Goal: Task Accomplishment & Management: Complete application form

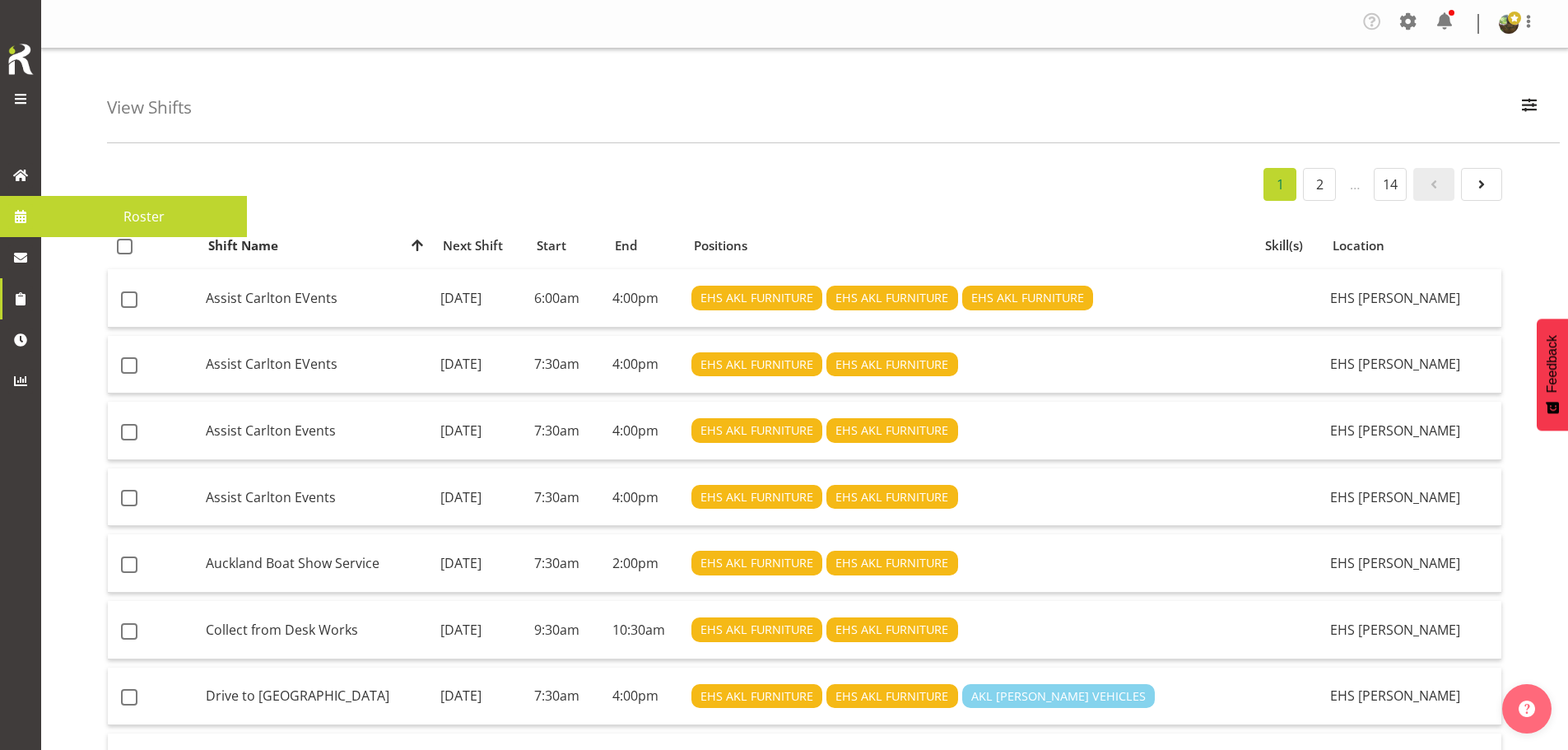
click at [120, 212] on span "Roster" at bounding box center [144, 216] width 190 height 25
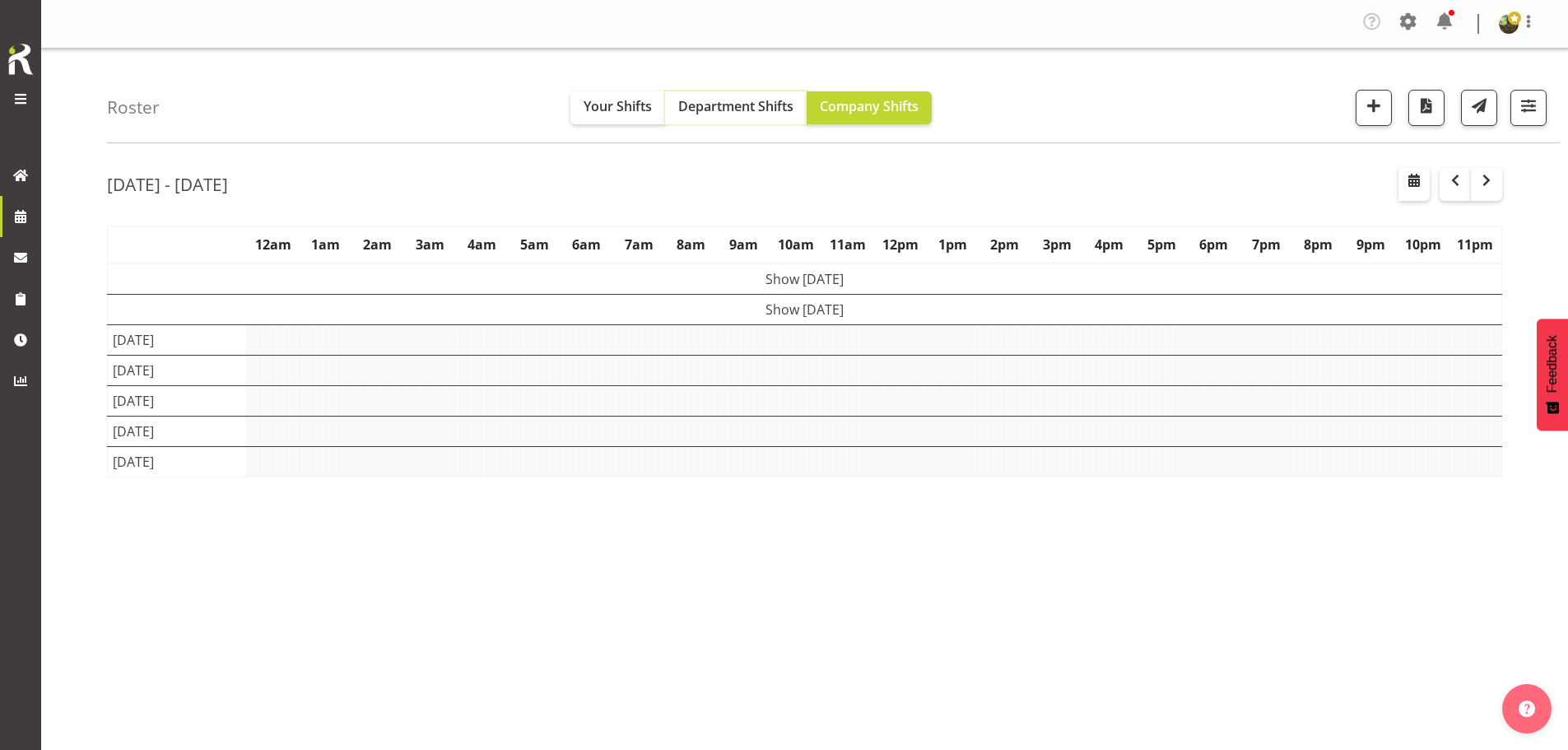
click at [731, 109] on span "Department Shifts" at bounding box center [736, 106] width 115 height 18
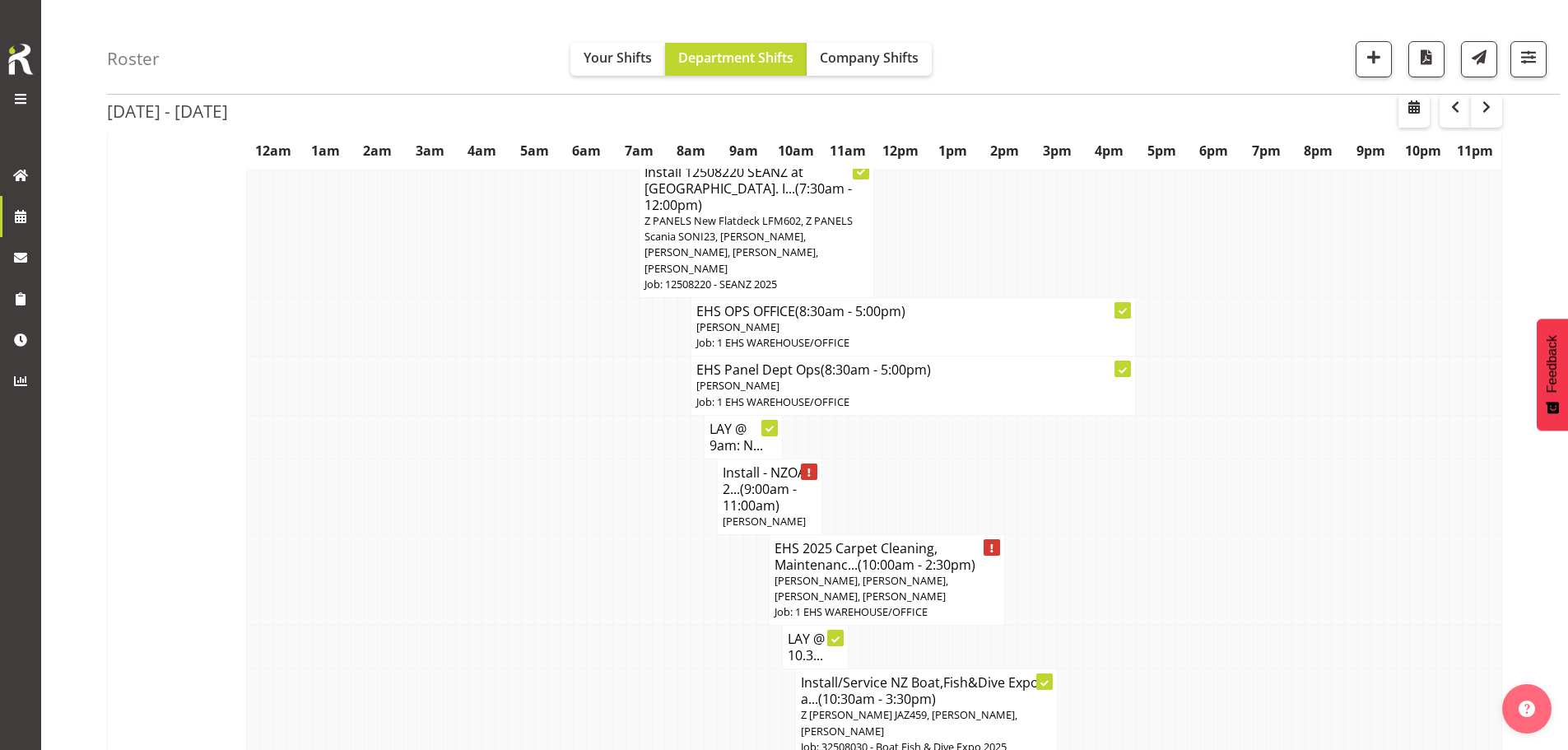
scroll to position [1234, 0]
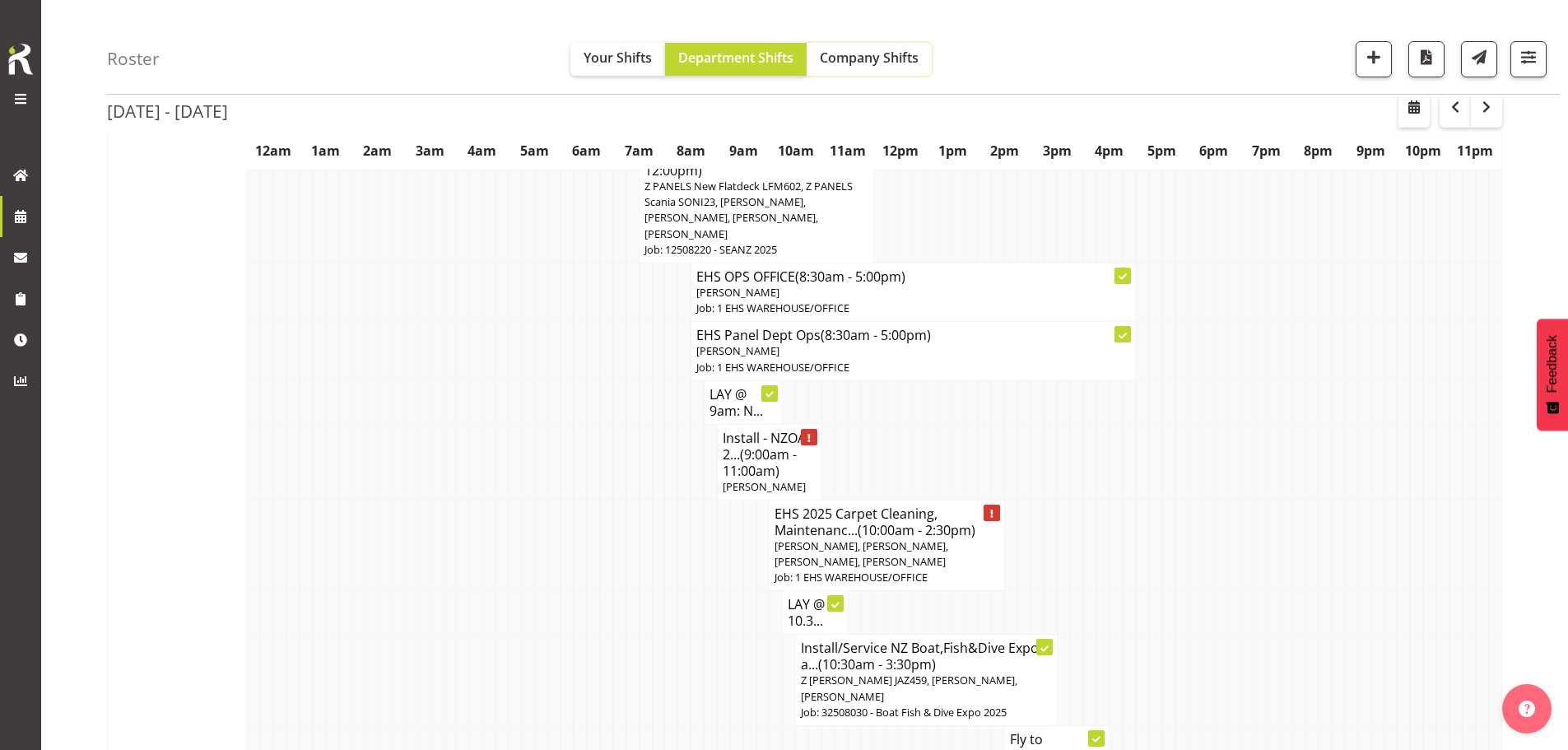
click at [871, 66] on span "Company Shifts" at bounding box center [870, 58] width 99 height 18
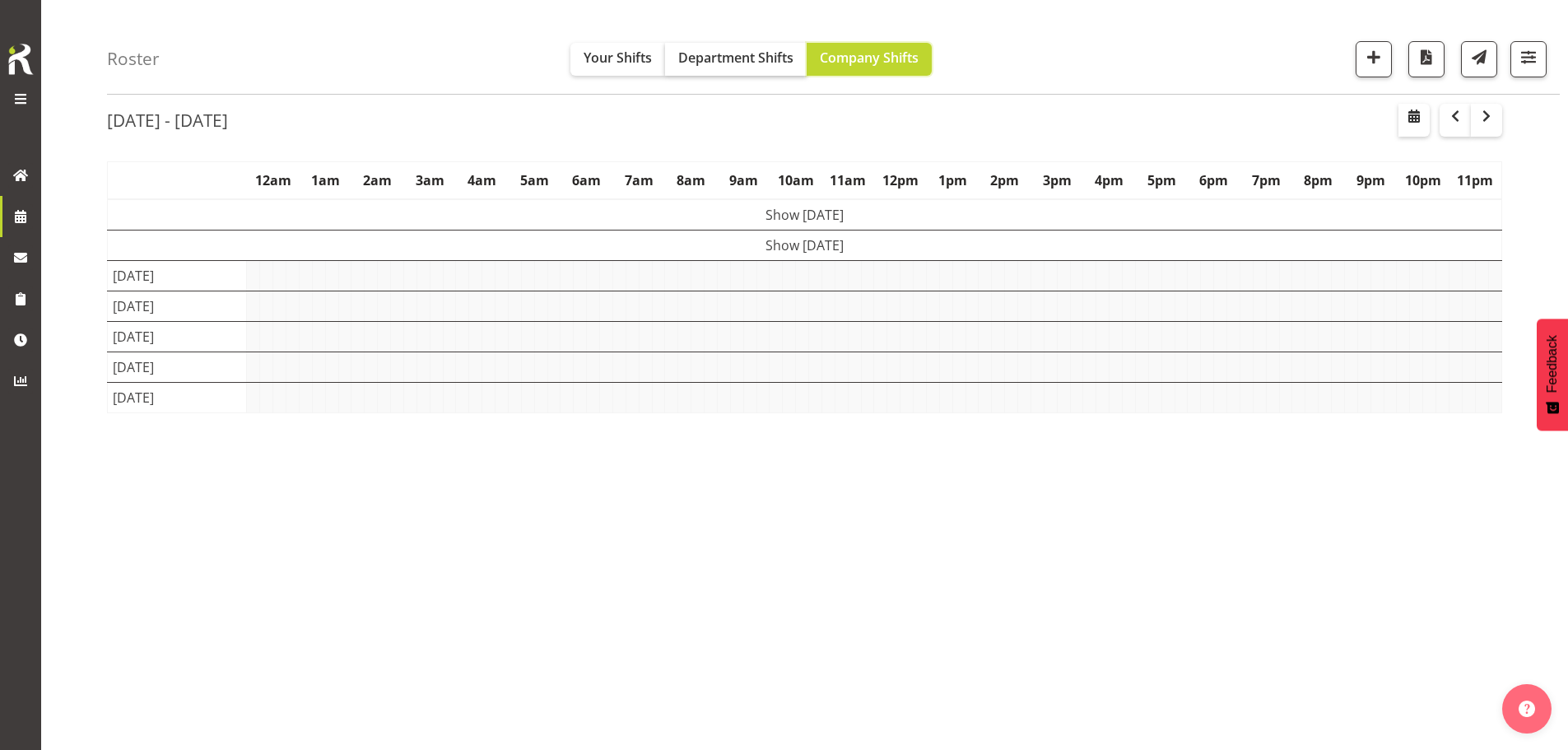
click at [753, 68] on button "Department Shifts" at bounding box center [736, 58] width 142 height 33
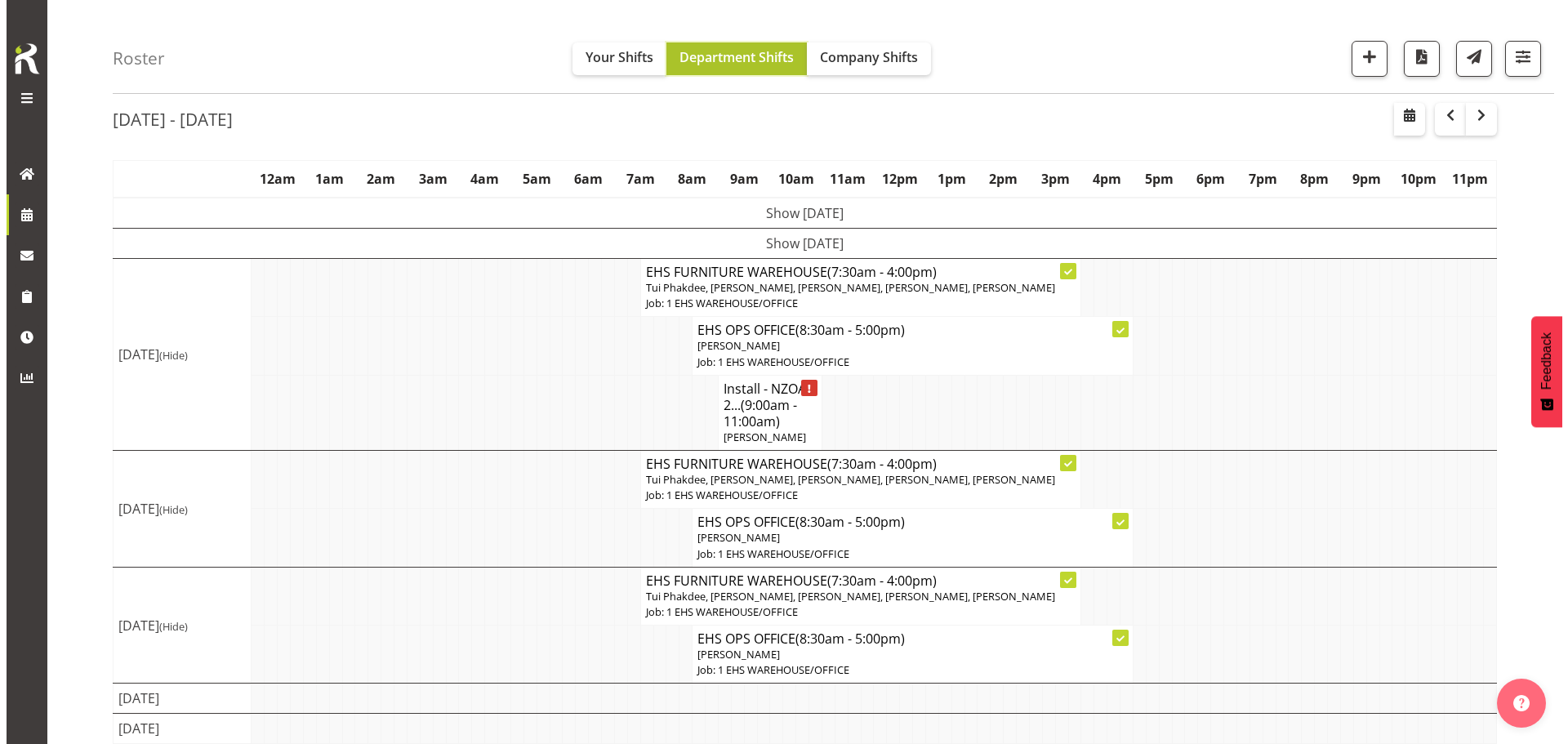
scroll to position [76, 0]
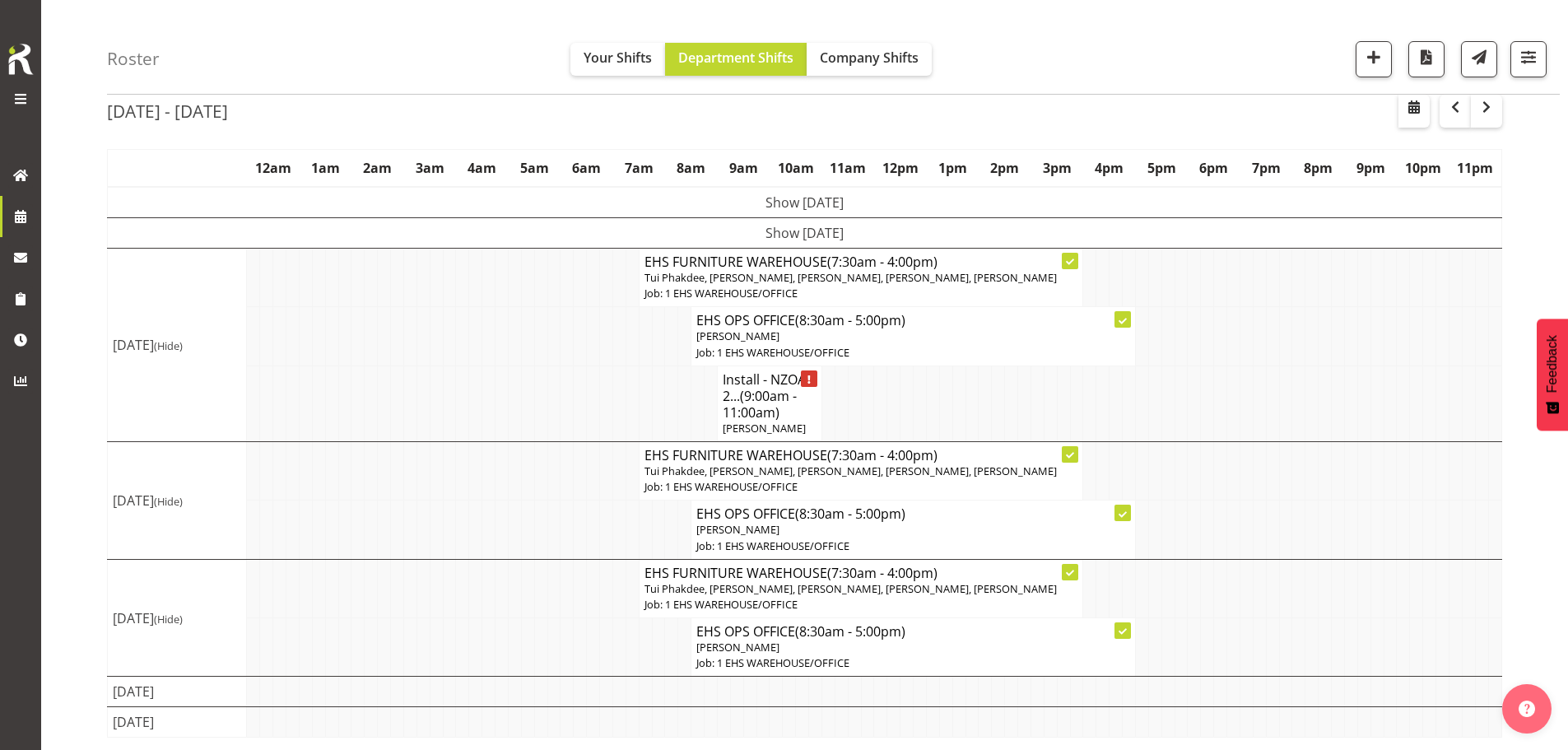
click at [790, 405] on h4 "Install - NZOA 2... (9:00am - 11:00am)" at bounding box center [770, 396] width 94 height 50
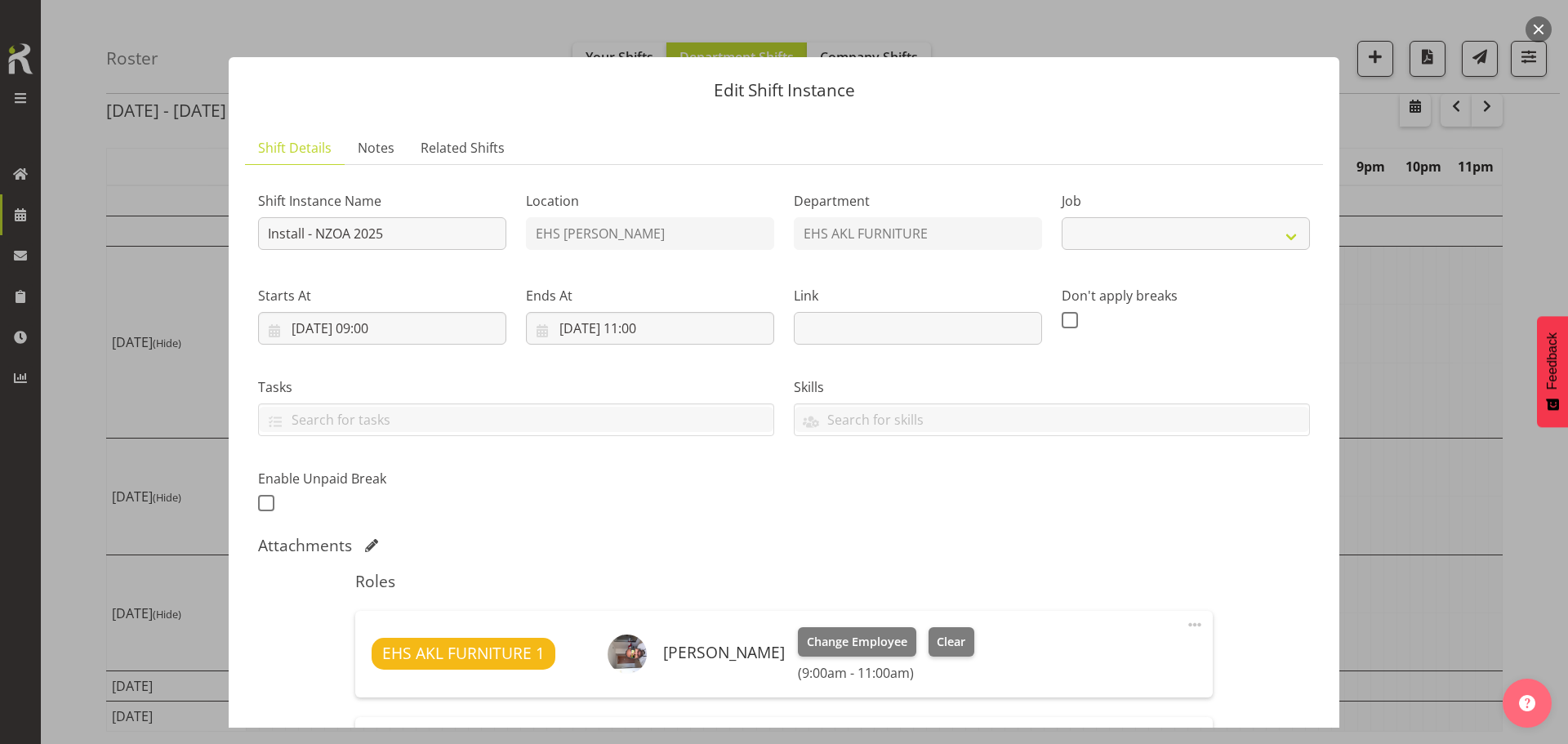
select select "9198"
drag, startPoint x: 1544, startPoint y: 27, endPoint x: 1521, endPoint y: 39, distance: 25.9
click at [1542, 28] on button "button" at bounding box center [1539, 30] width 26 height 26
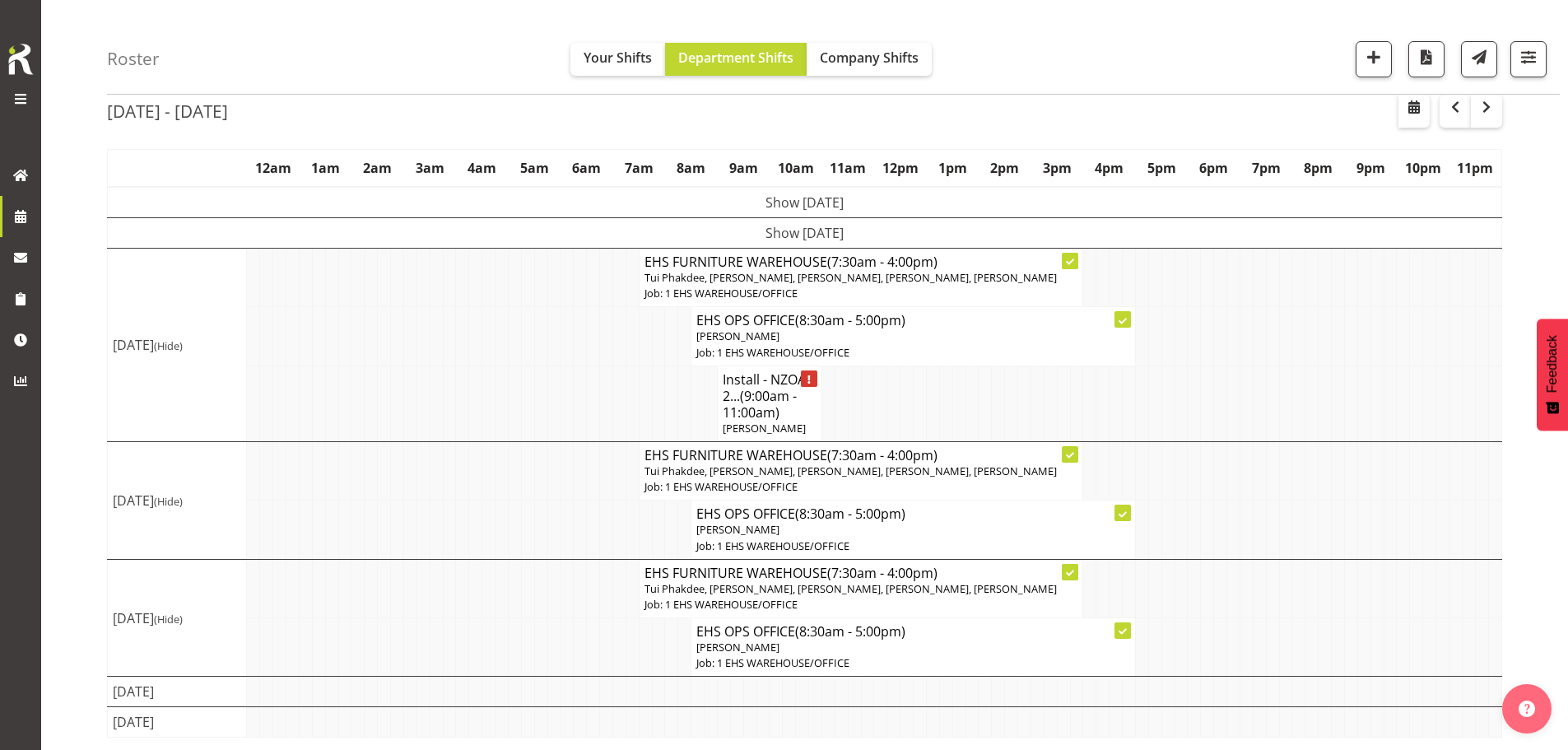
click at [887, 342] on p "[PERSON_NAME]" at bounding box center [913, 336] width 434 height 16
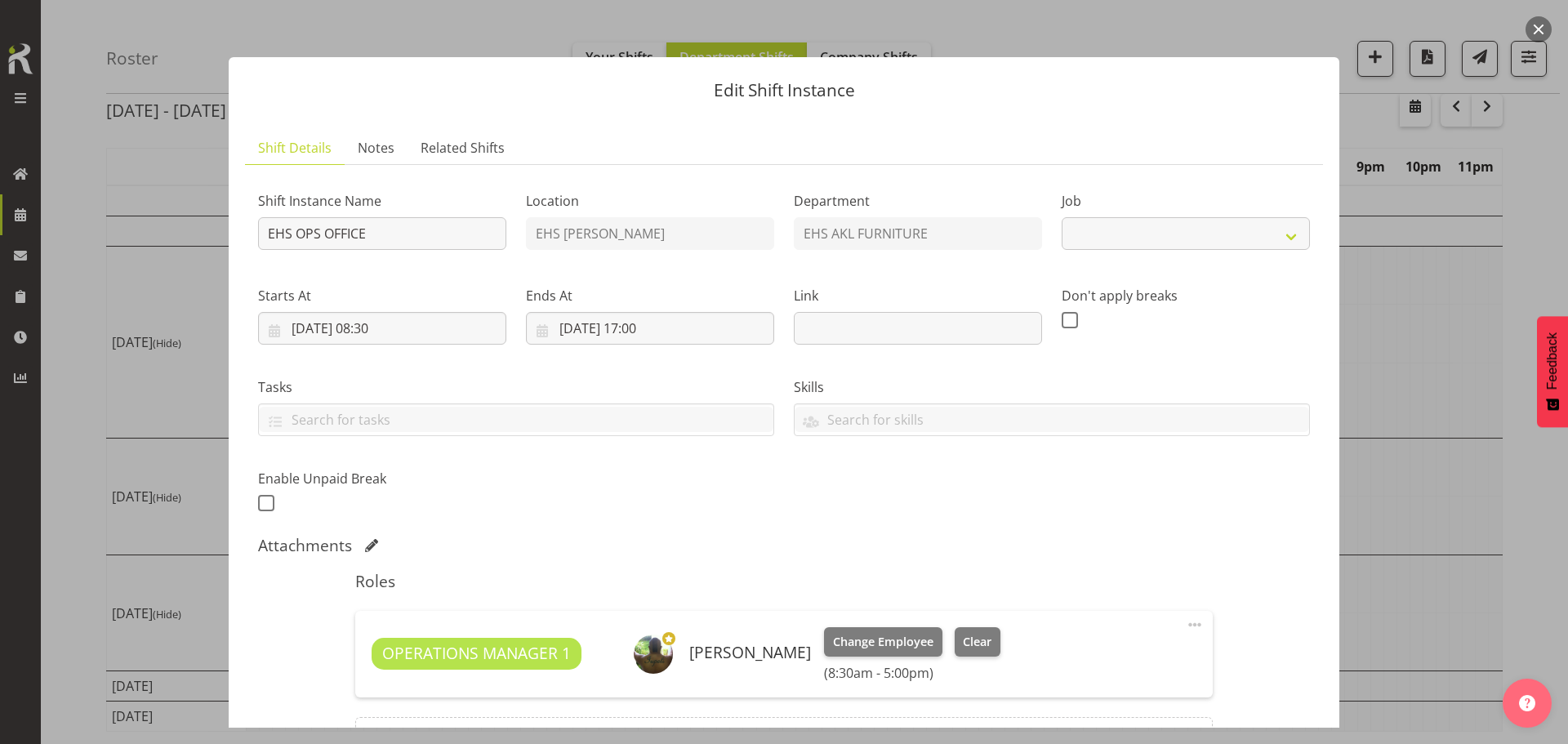
select select "69"
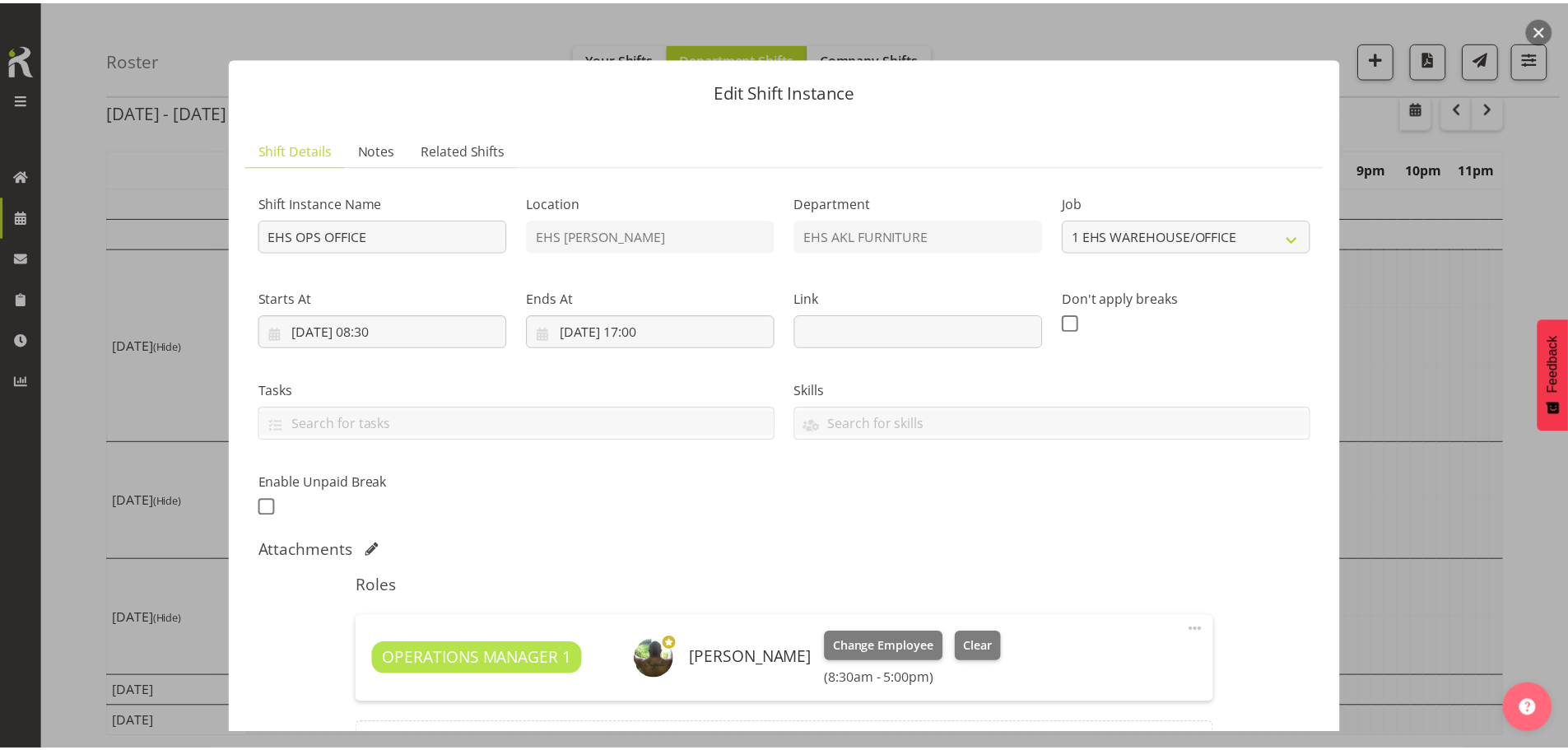
scroll to position [192, 0]
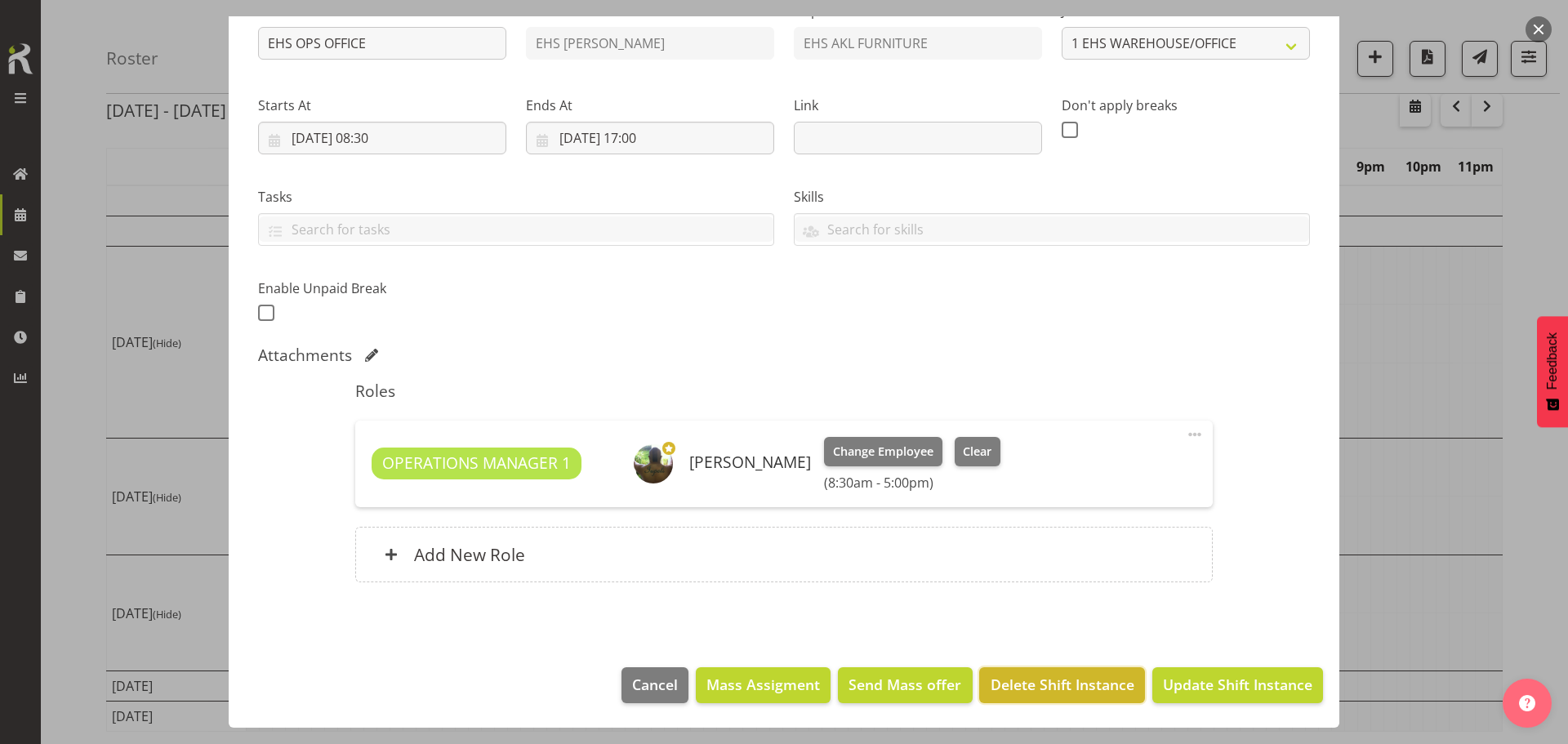
click at [1036, 689] on span "Delete Shift Instance" at bounding box center [1063, 684] width 144 height 21
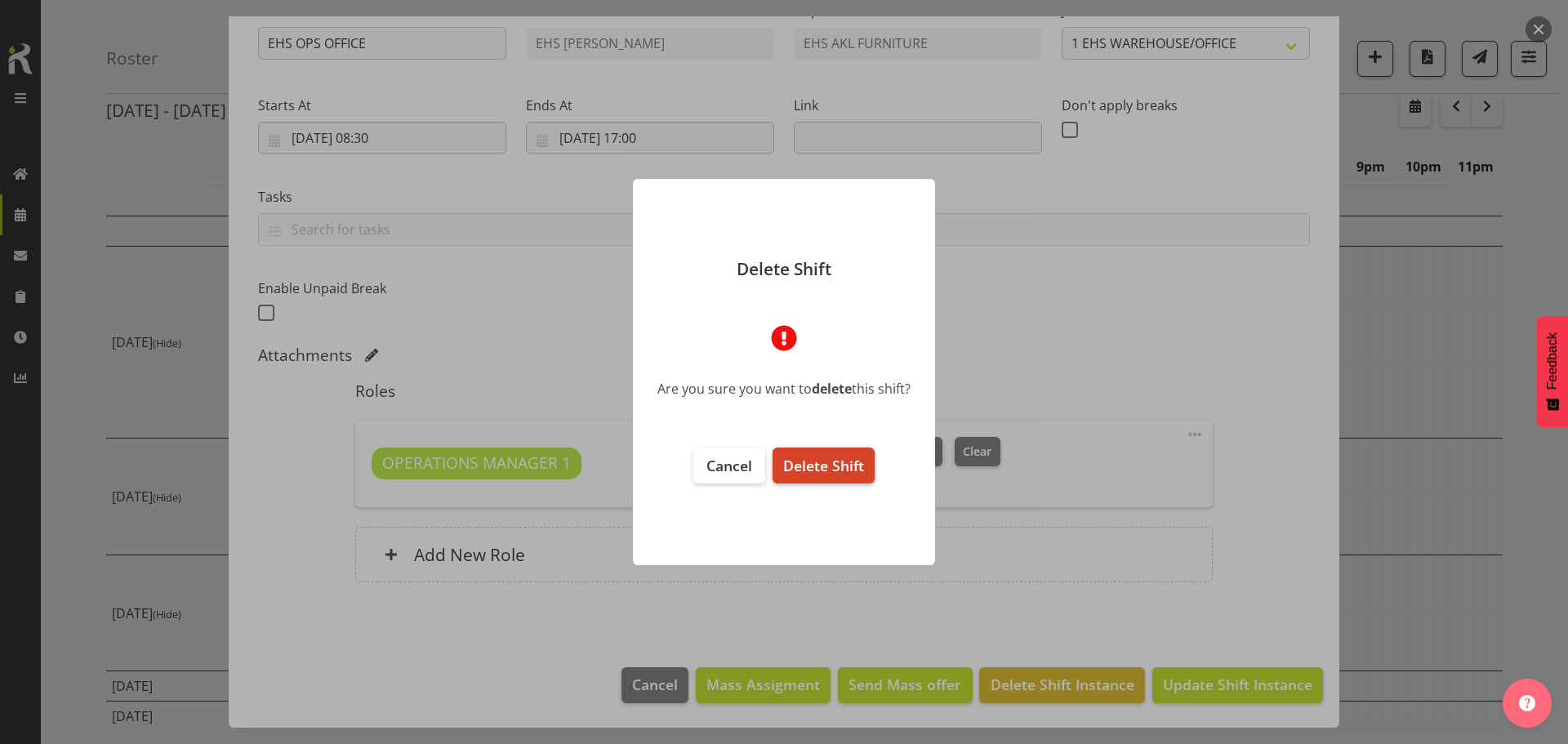
click at [829, 464] on span "Delete Shift" at bounding box center [824, 466] width 81 height 19
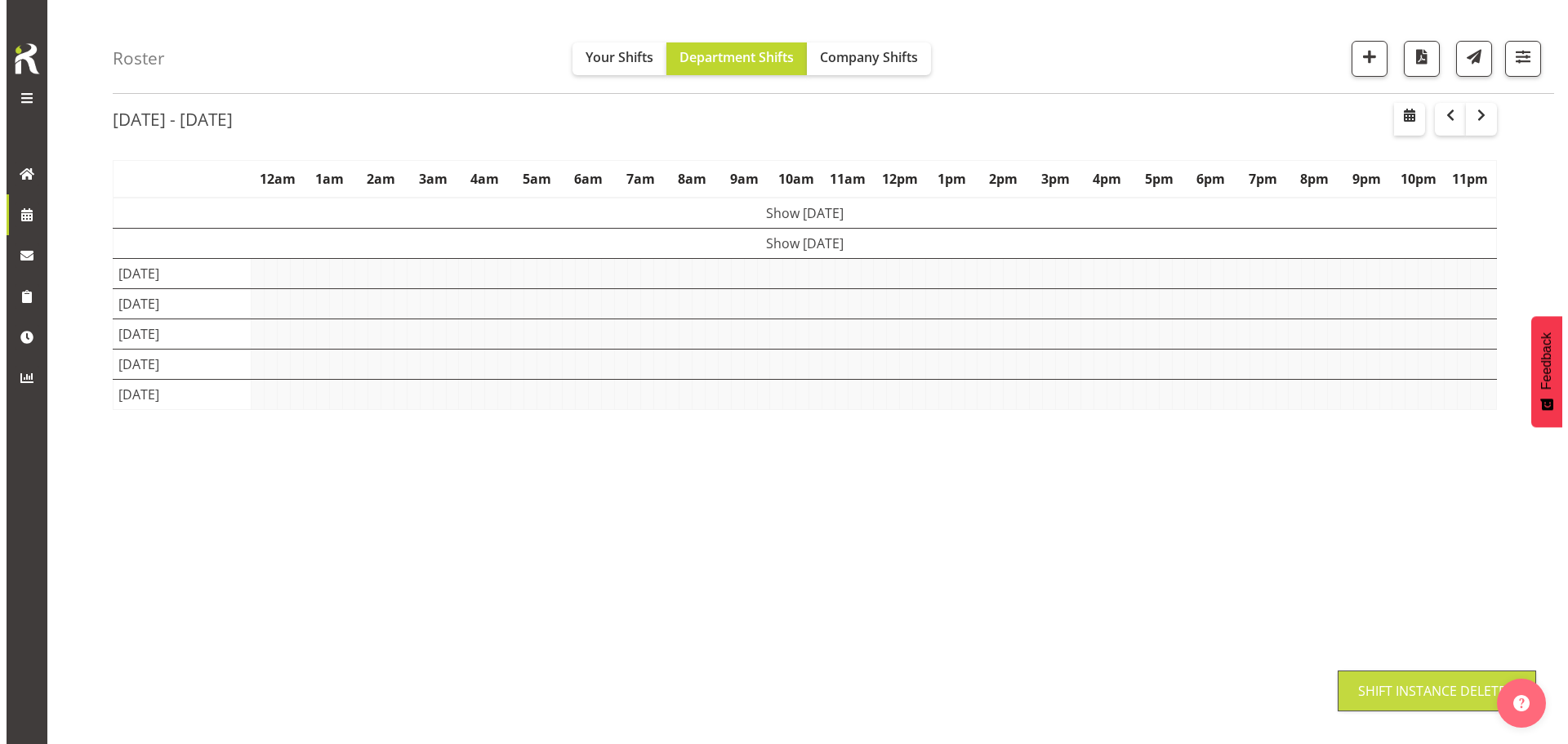
scroll to position [63, 0]
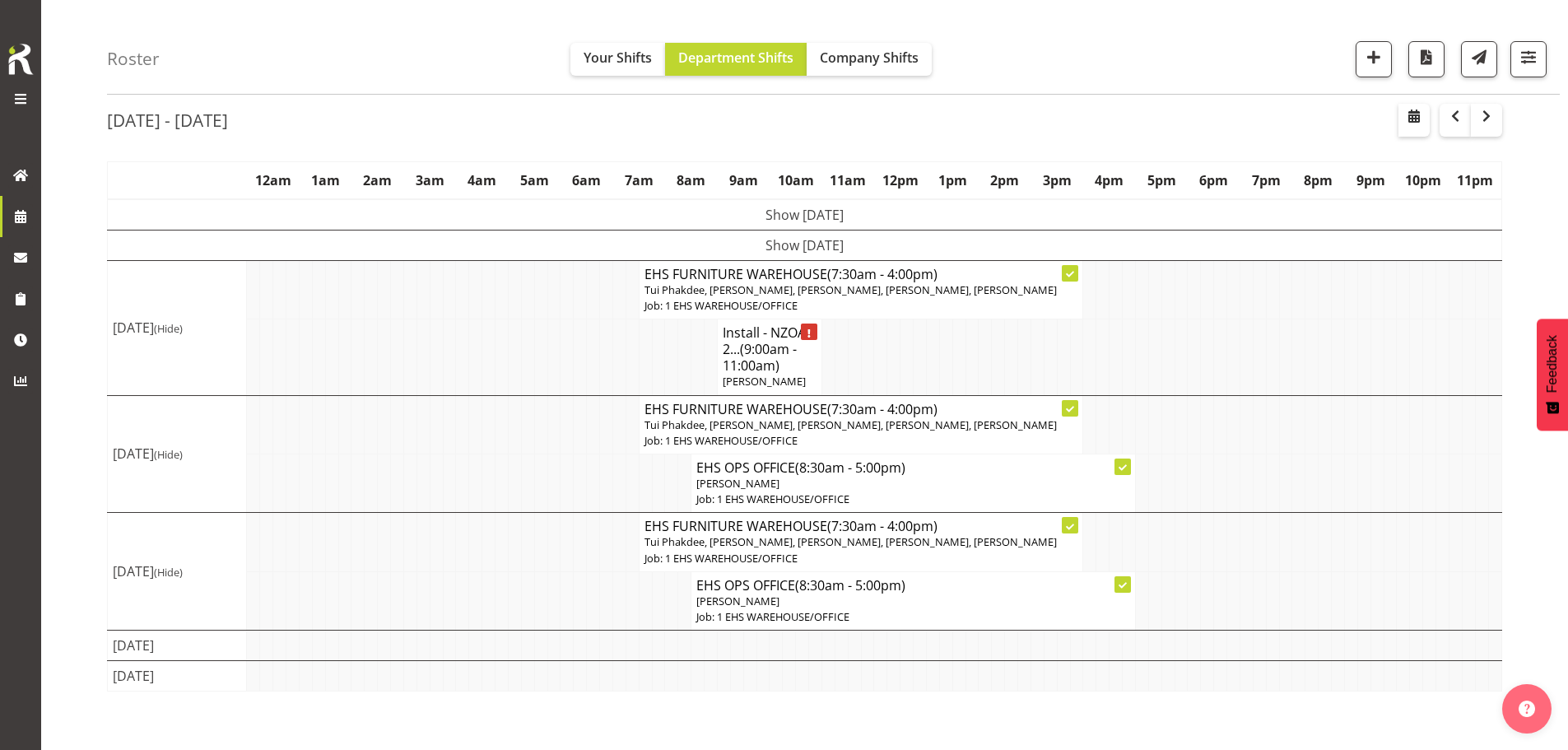
click at [755, 346] on span "(9:00am - 11:00am)" at bounding box center [760, 357] width 74 height 35
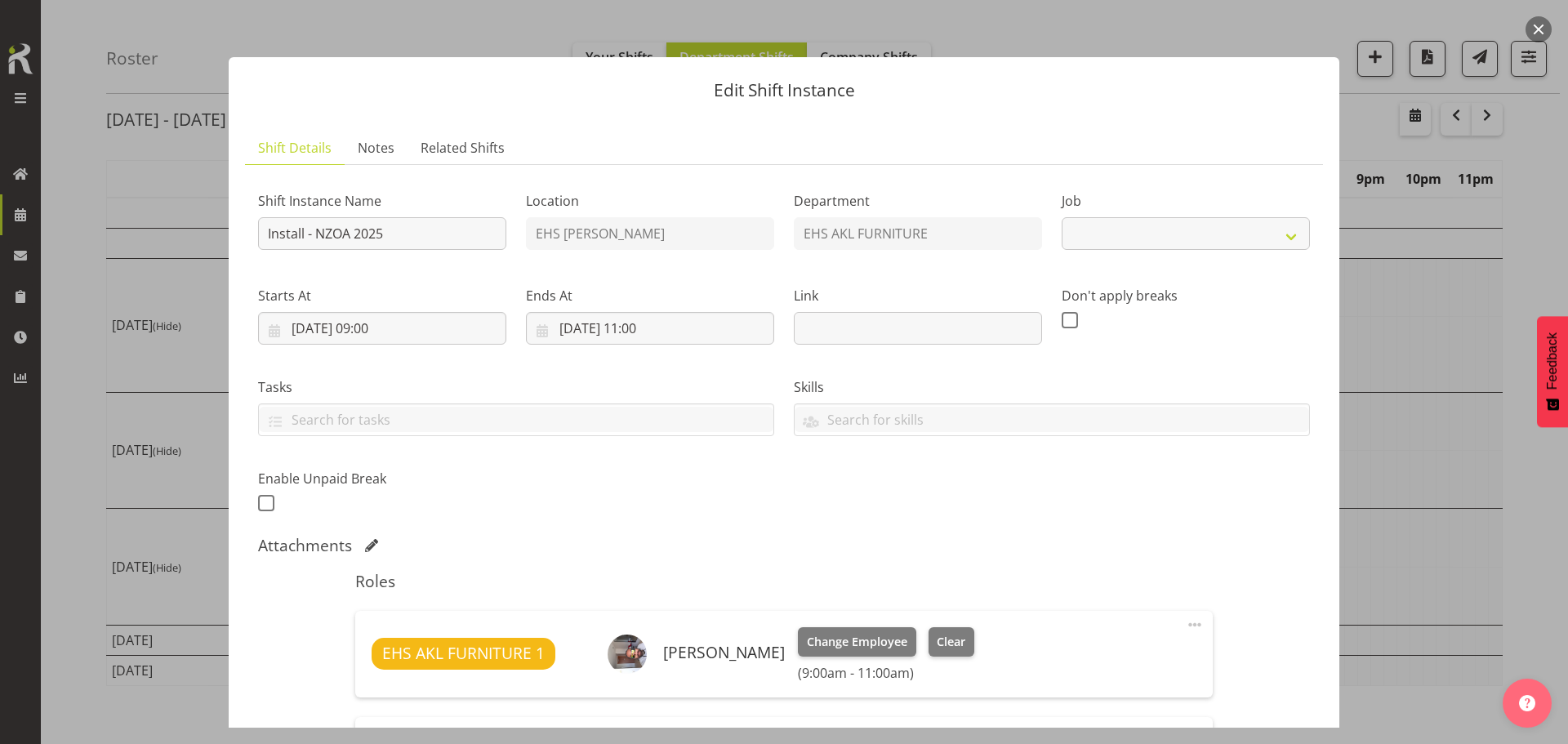
select select "9198"
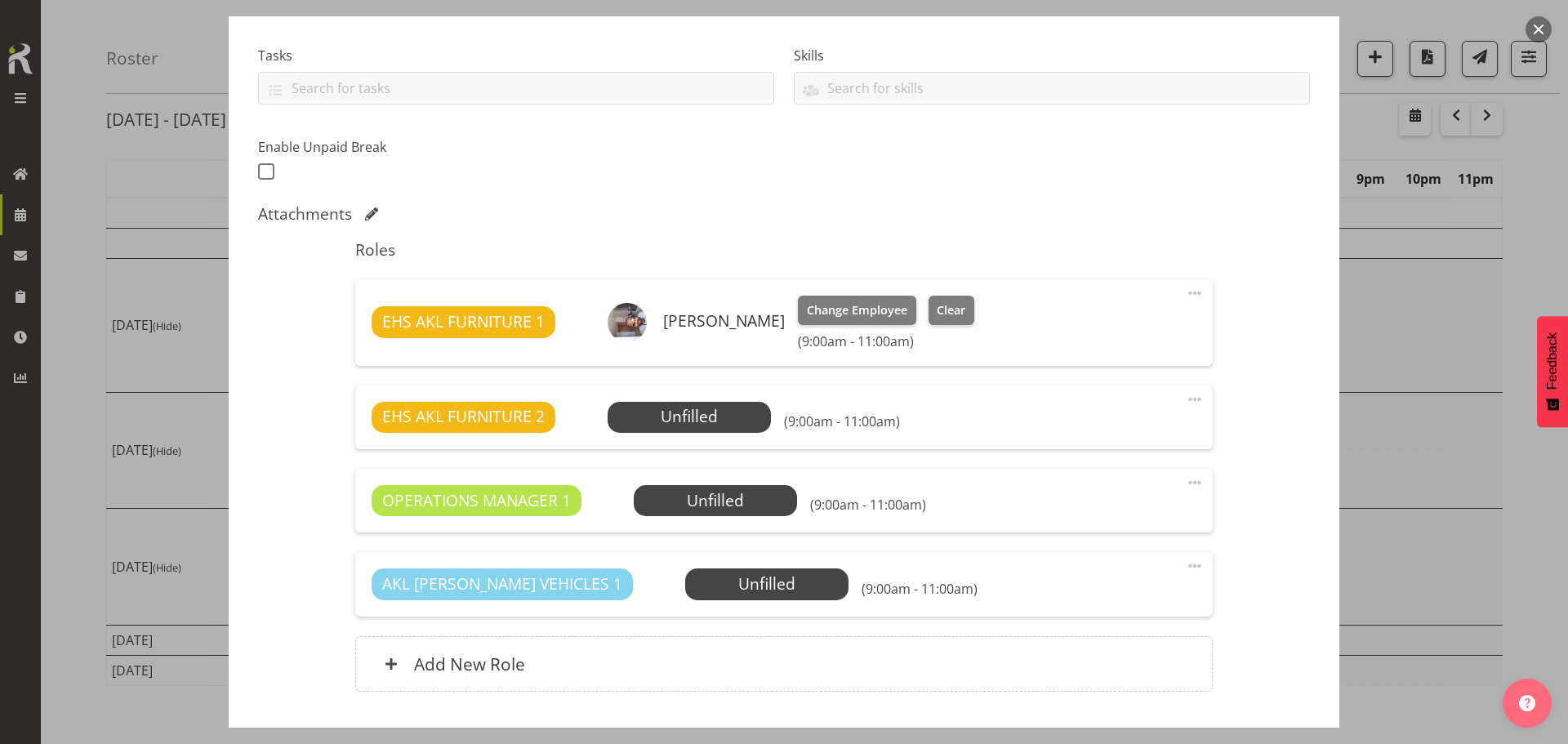
scroll to position [441, 0]
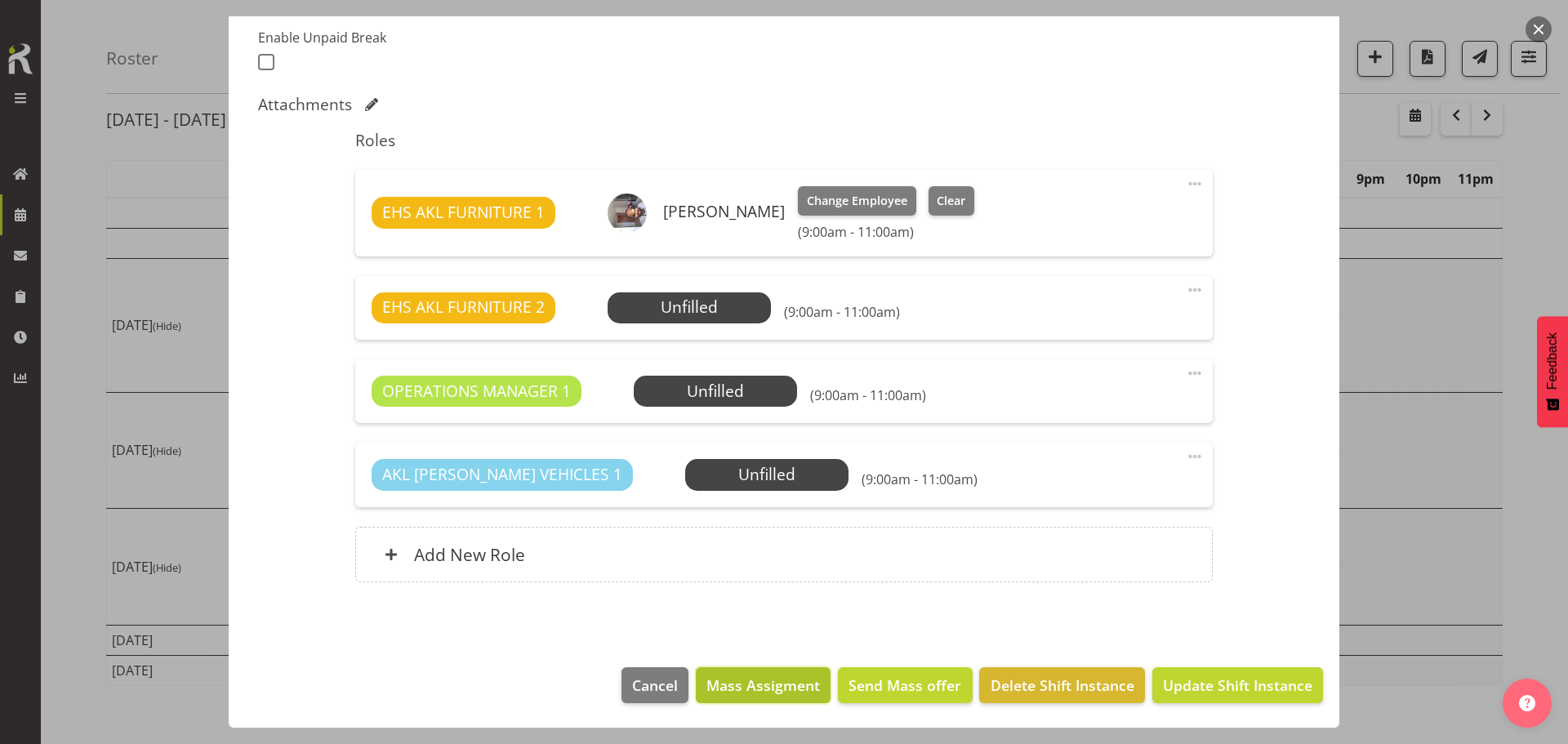
click at [762, 687] on span "Mass Assigment" at bounding box center [763, 685] width 113 height 21
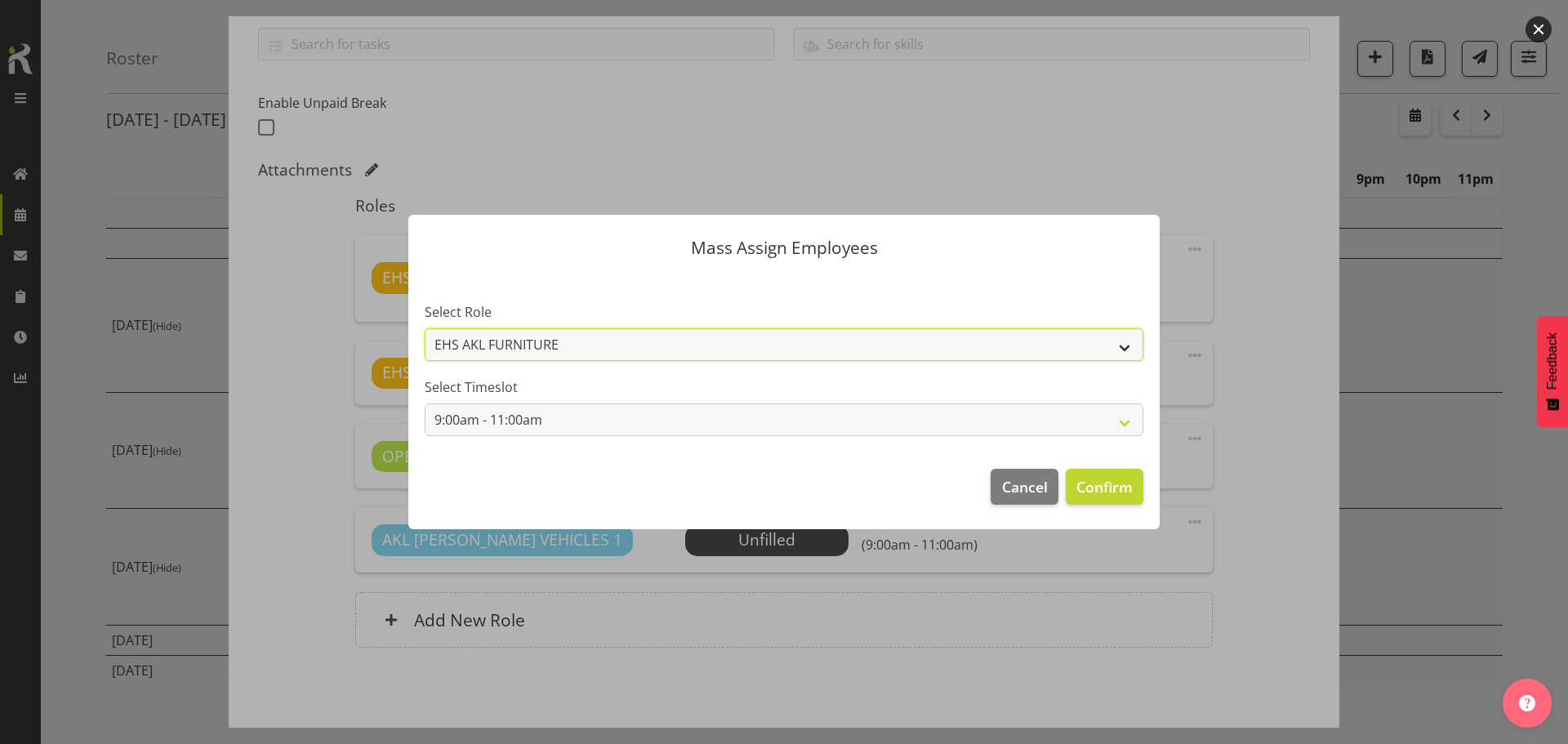
click at [791, 345] on select "EHS AKL FURNITURE OPERATIONS MANAGER AKL [PERSON_NAME] VEHICLES" at bounding box center [784, 344] width 719 height 33
click at [425, 329] on select "EHS AKL FURNITURE OPERATIONS MANAGER AKL [PERSON_NAME] VEHICLES" at bounding box center [784, 344] width 719 height 33
click at [969, 348] on select "EHS AKL FURNITURE OPERATIONS MANAGER AKL [PERSON_NAME] VEHICLES" at bounding box center [784, 344] width 719 height 33
click at [425, 329] on select "EHS AKL FURNITURE OPERATIONS MANAGER AKL [PERSON_NAME] VEHICLES" at bounding box center [784, 344] width 719 height 33
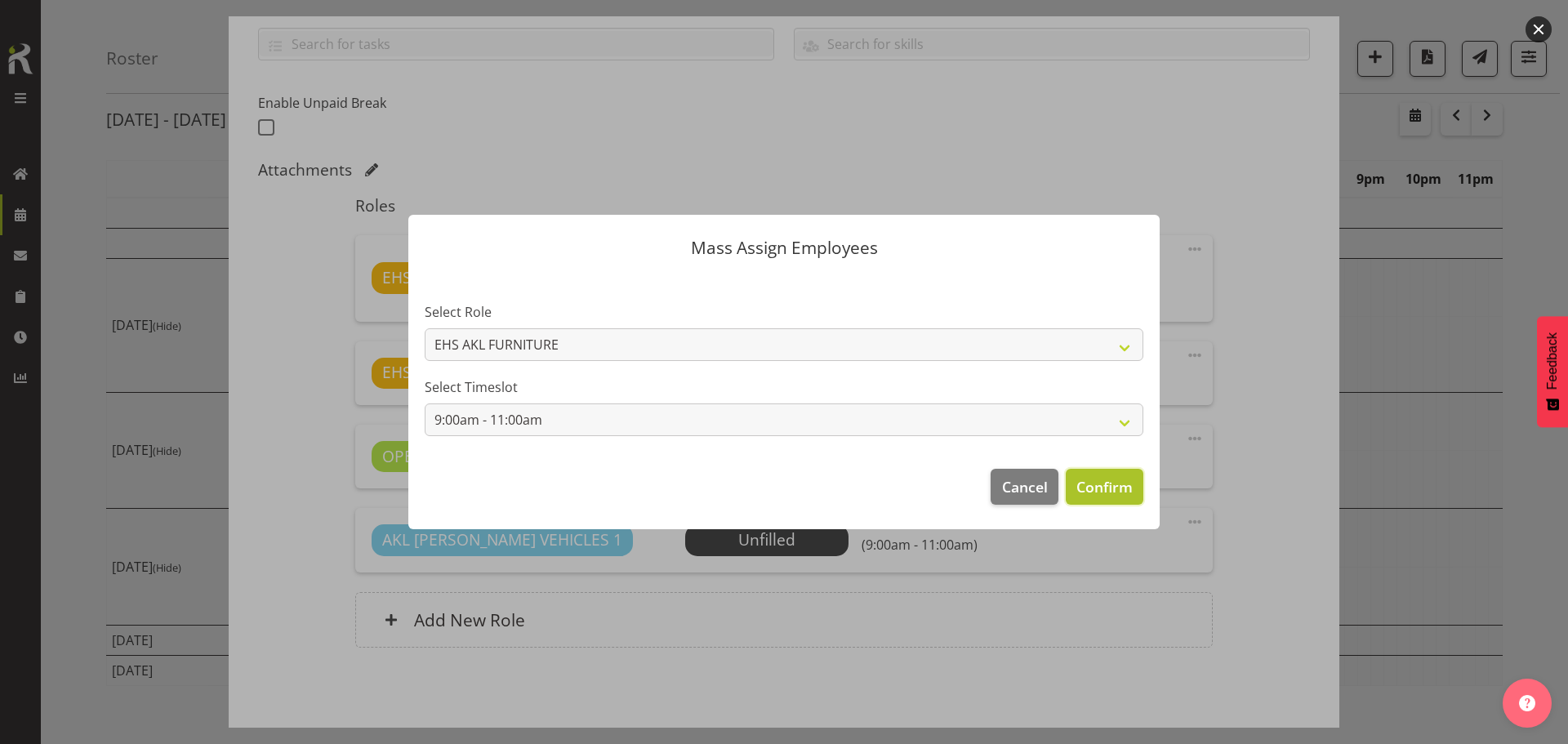
click at [1095, 484] on span "Confirm" at bounding box center [1105, 487] width 56 height 21
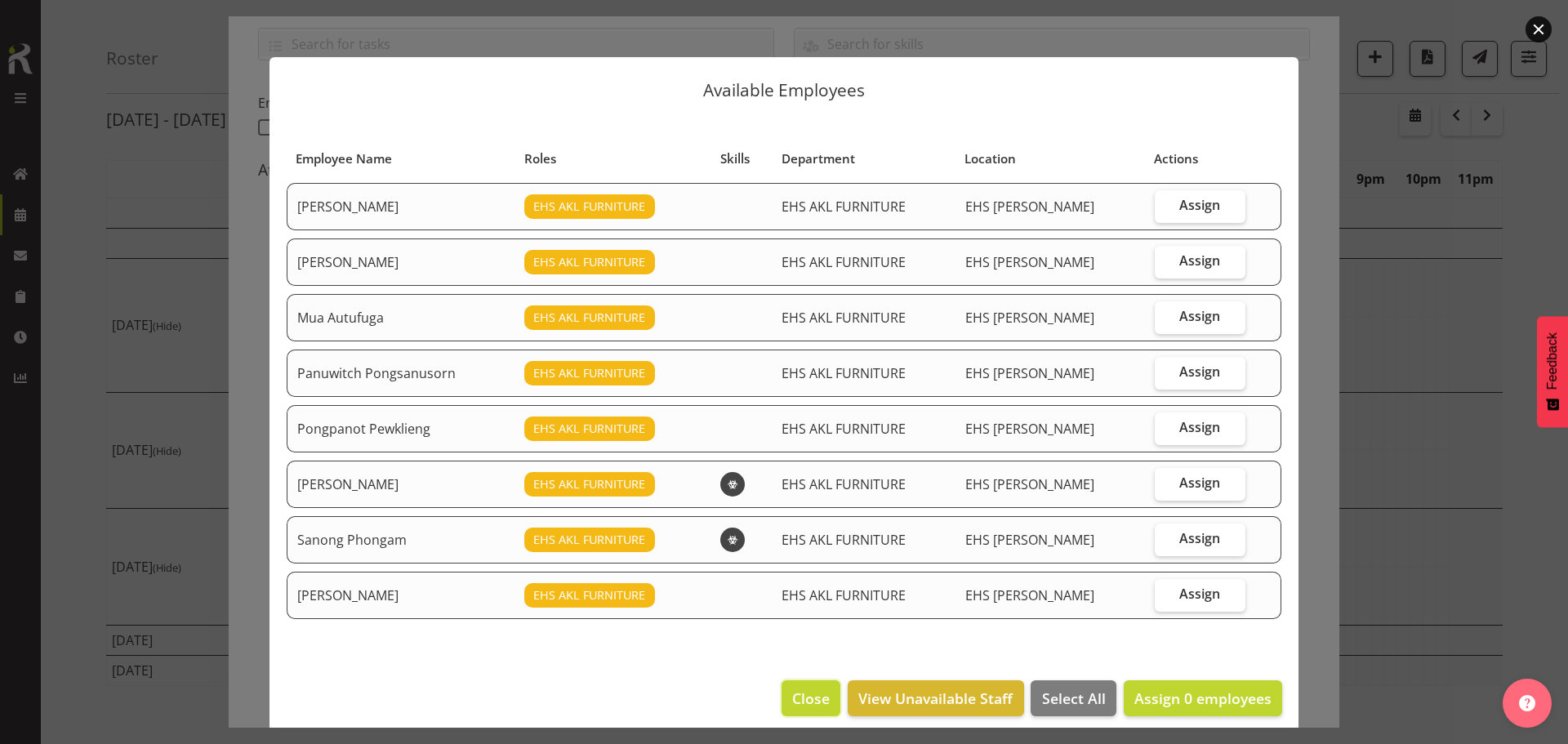
click at [808, 694] on span "Close" at bounding box center [810, 697] width 38 height 21
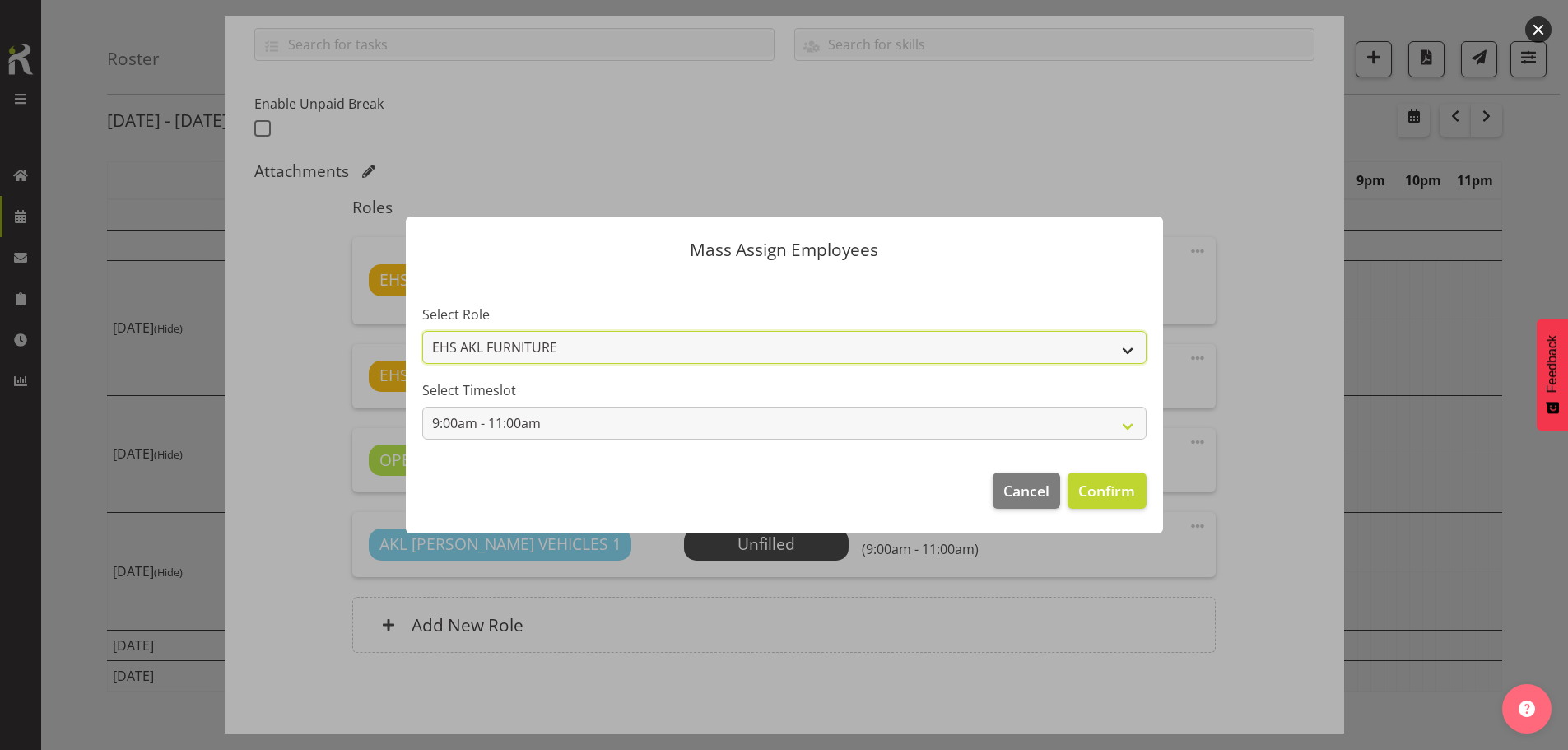
click at [1117, 350] on select "EHS AKL FURNITURE OPERATIONS MANAGER AKL [PERSON_NAME] VEHICLES" at bounding box center [785, 347] width 725 height 33
select select "198"
click at [423, 331] on select "EHS AKL FURNITURE OPERATIONS MANAGER AKL [PERSON_NAME] VEHICLES" at bounding box center [785, 347] width 725 height 33
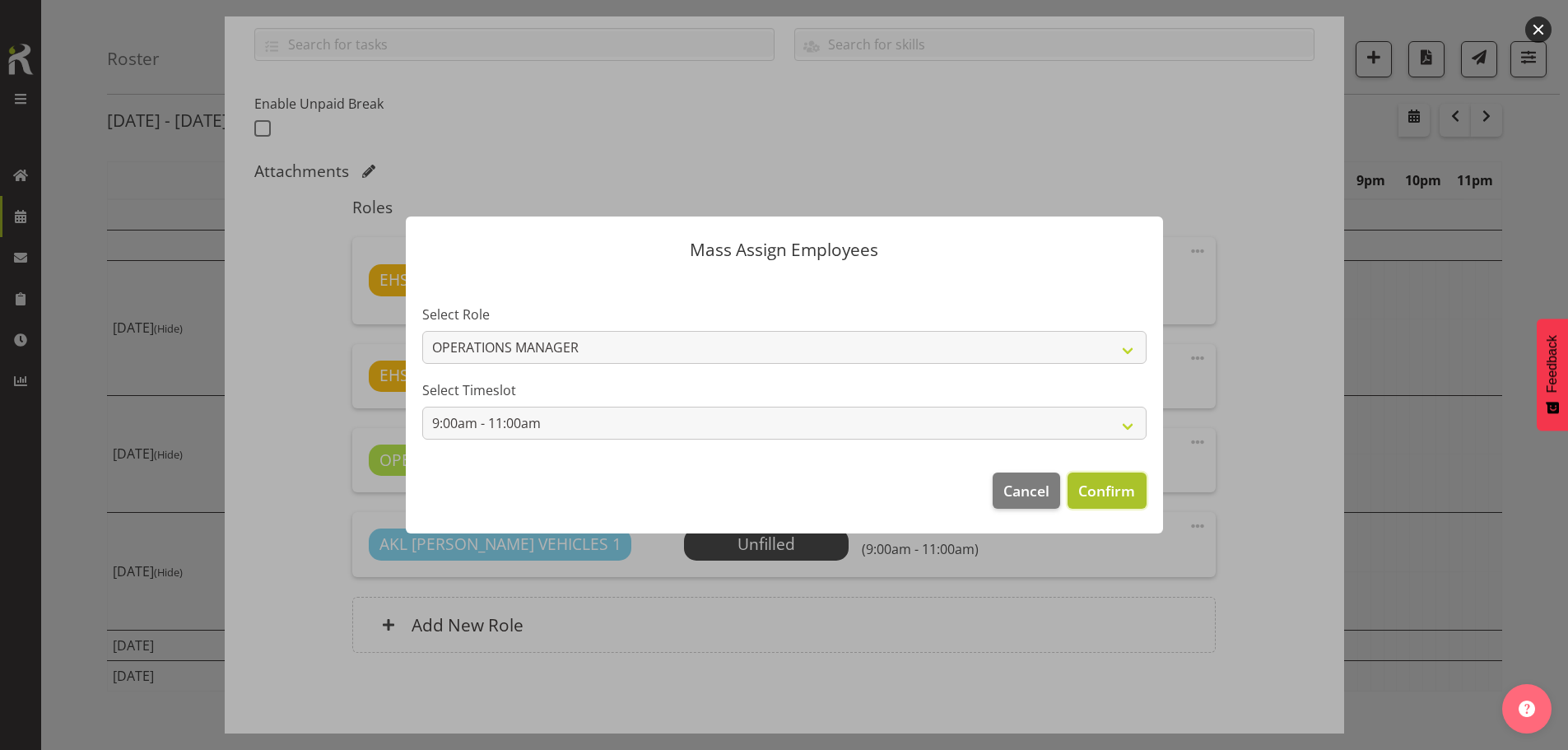
click at [1116, 491] on span "Confirm" at bounding box center [1106, 491] width 57 height 21
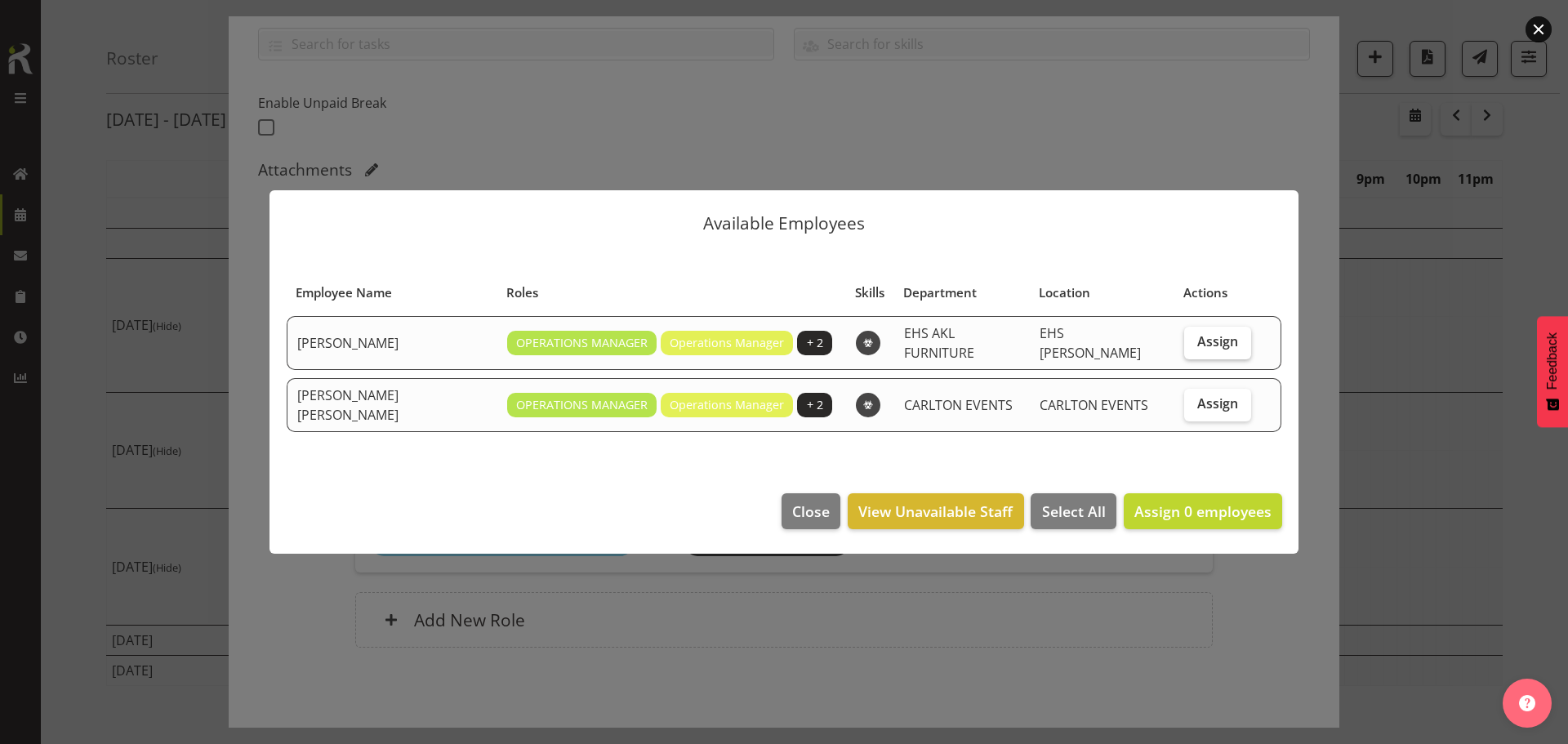
click at [1207, 344] on span "Assign" at bounding box center [1217, 341] width 40 height 17
click at [1195, 344] on input "Assign" at bounding box center [1189, 342] width 11 height 11
checkbox input "true"
click at [1178, 502] on span "Assign 1 employees" at bounding box center [1203, 511] width 137 height 19
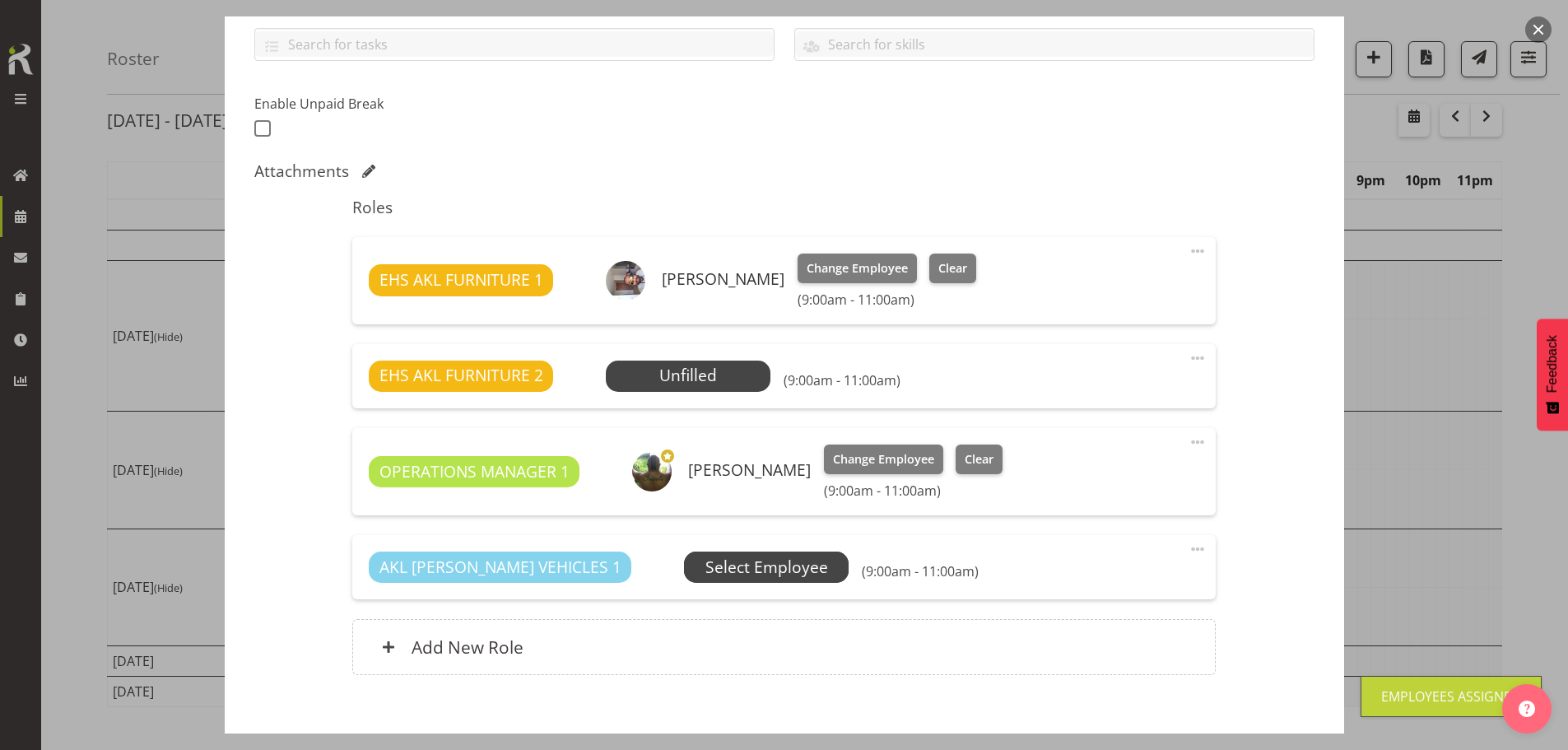
click at [0, 0] on span "Select Employee" at bounding box center [0, 0] width 0 height 0
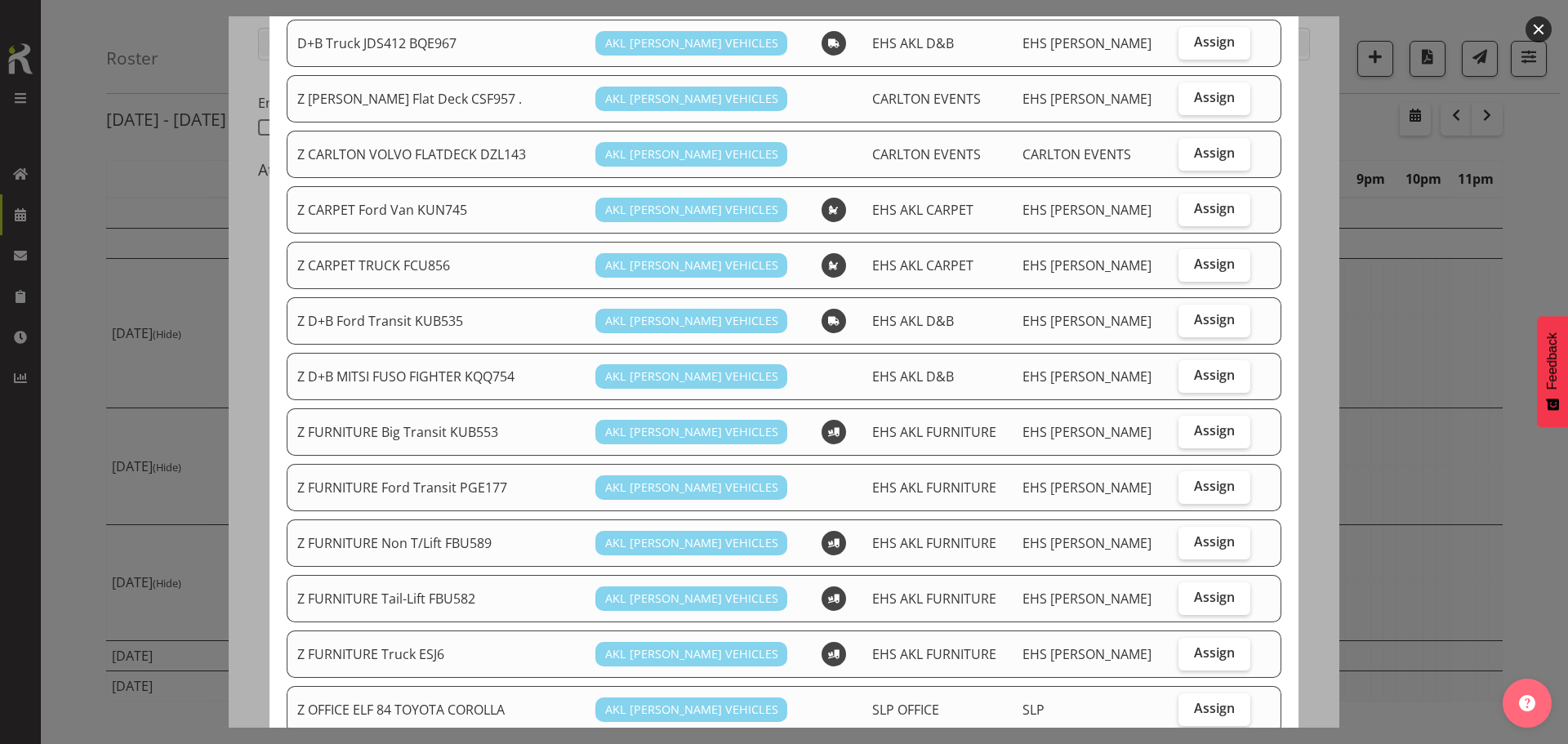
scroll to position [245, 0]
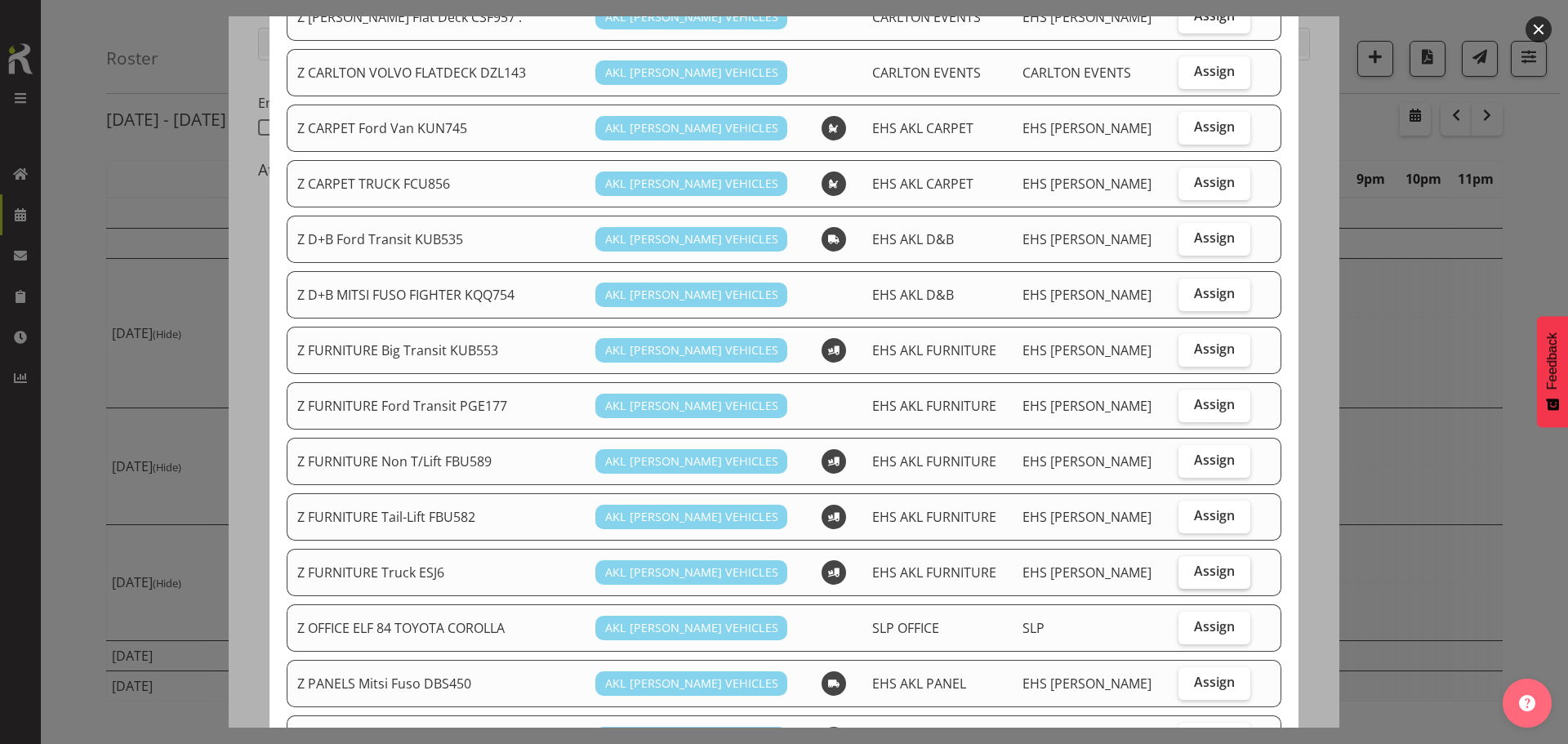
click at [1203, 570] on span "Assign" at bounding box center [1215, 570] width 40 height 17
click at [1189, 570] on input "Assign" at bounding box center [1184, 571] width 11 height 11
checkbox input "true"
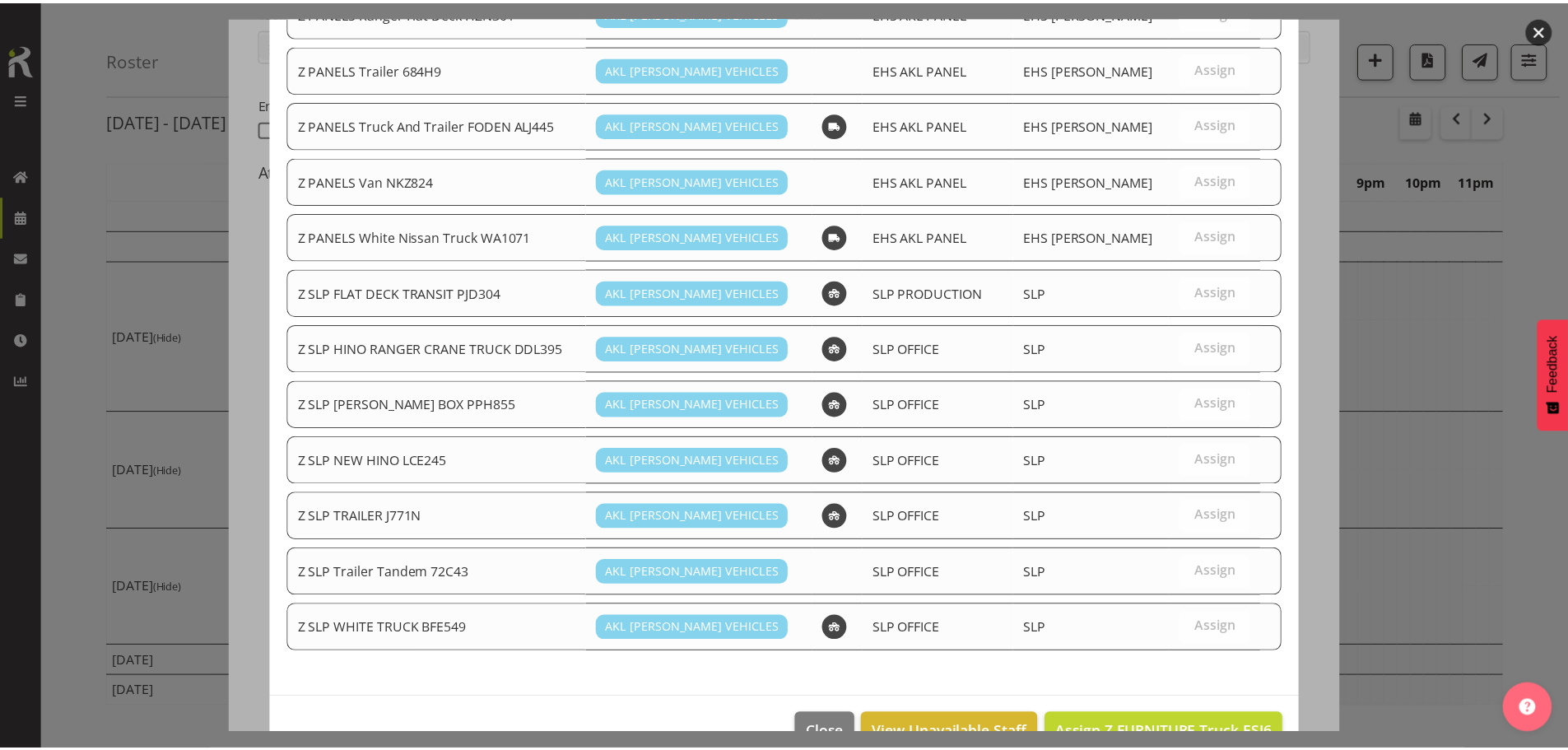
scroll to position [1076, 0]
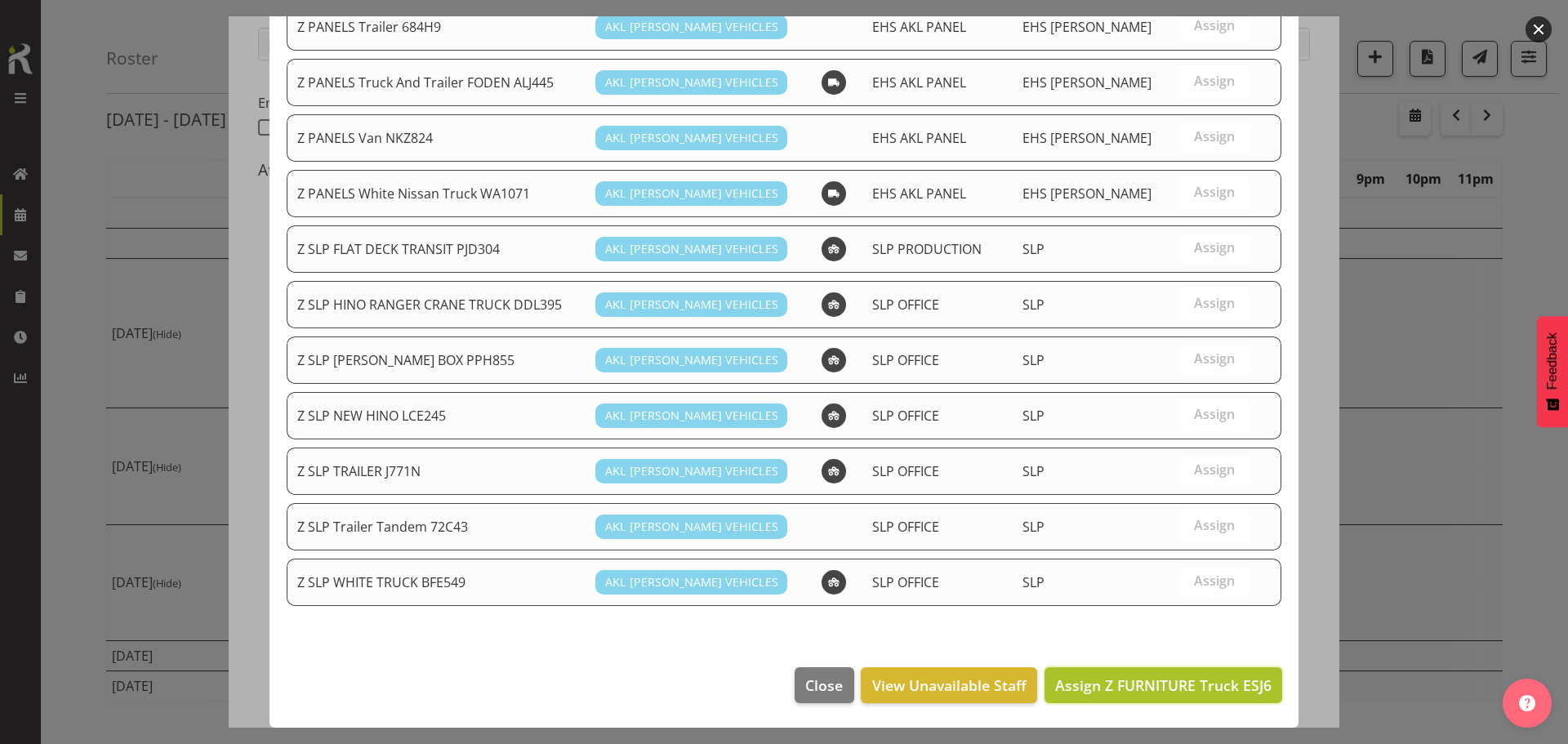
click at [1148, 690] on span "Assign Z FURNITURE Truck ESJ6" at bounding box center [1164, 684] width 216 height 19
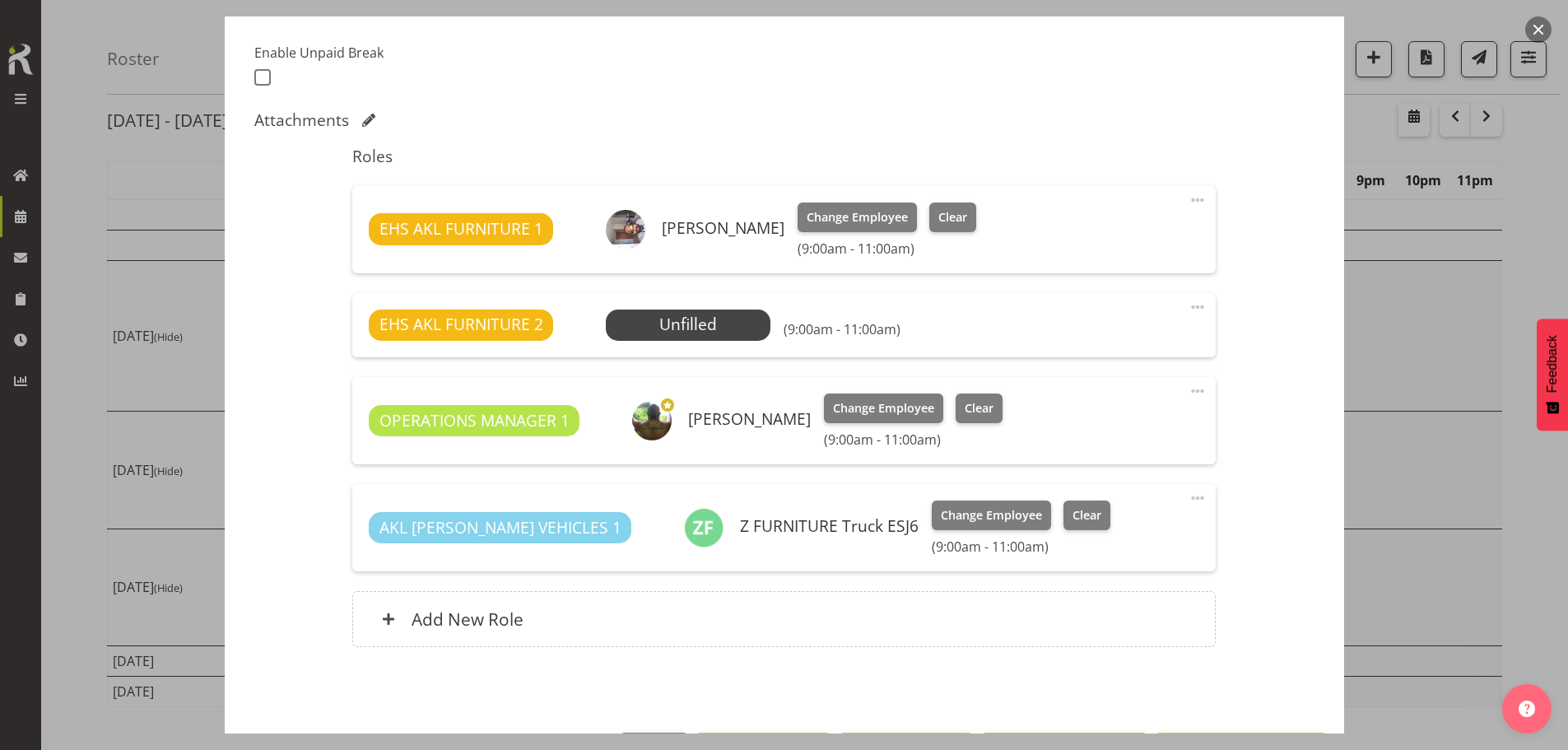
scroll to position [490, 0]
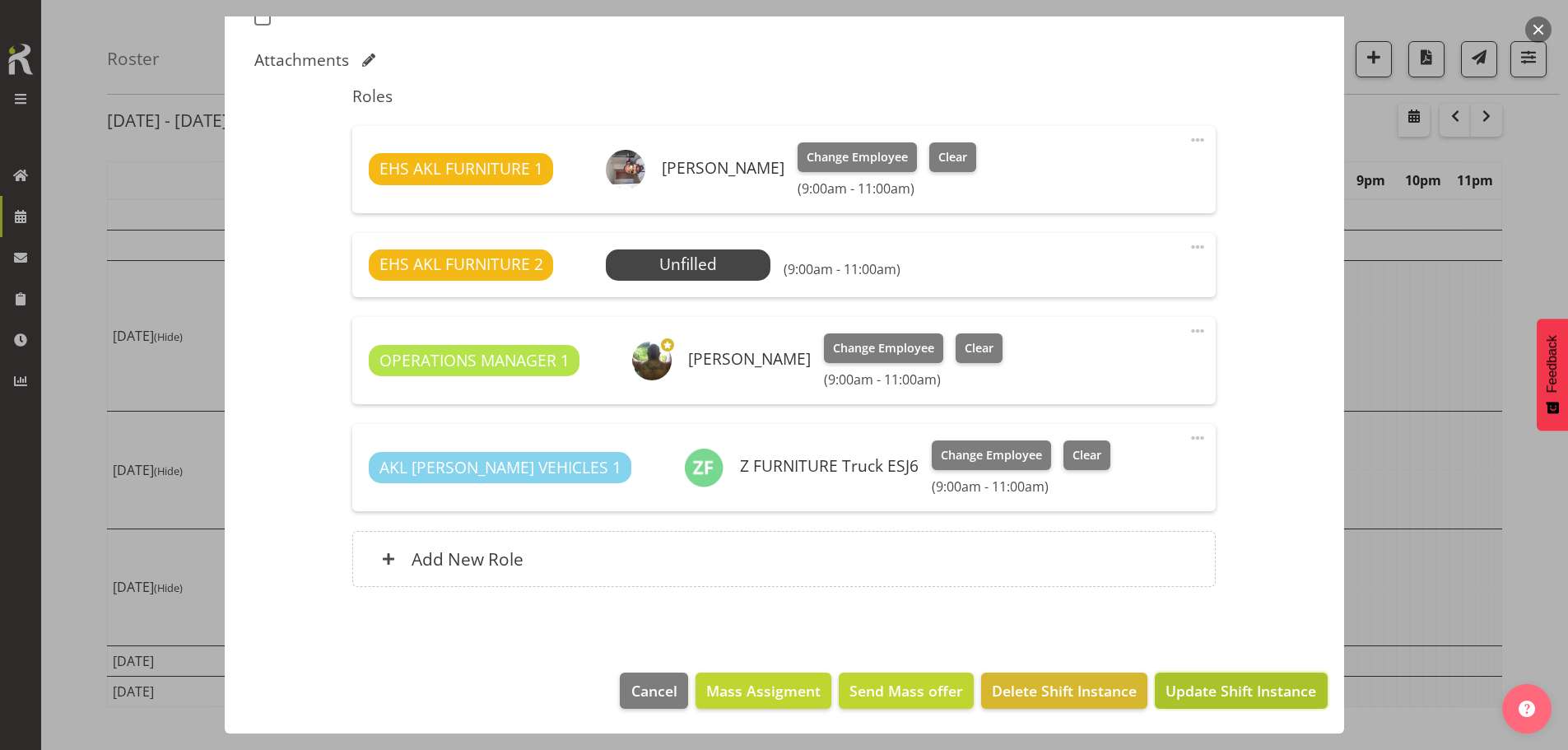
click at [1221, 692] on span "Update Shift Instance" at bounding box center [1241, 691] width 151 height 21
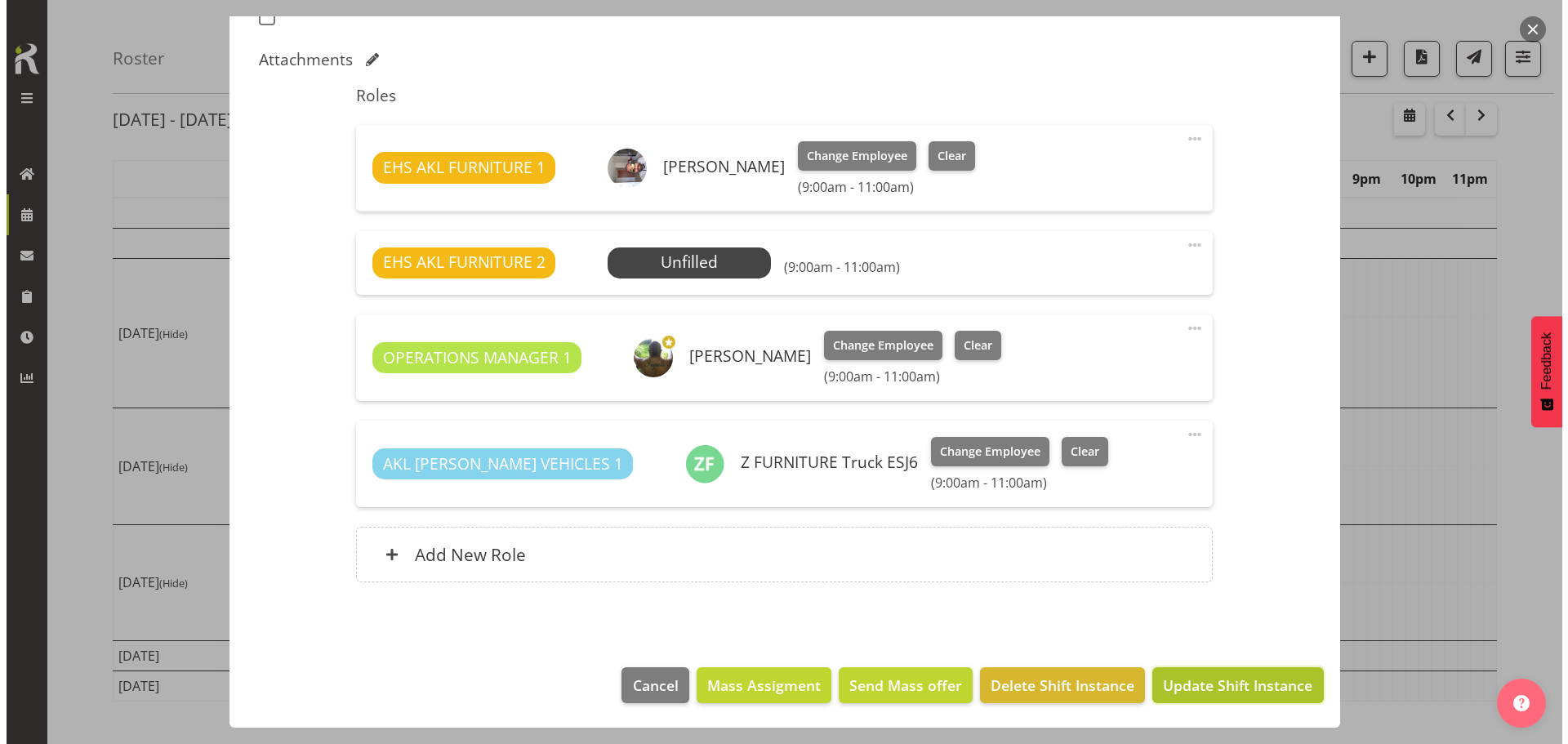
scroll to position [421, 0]
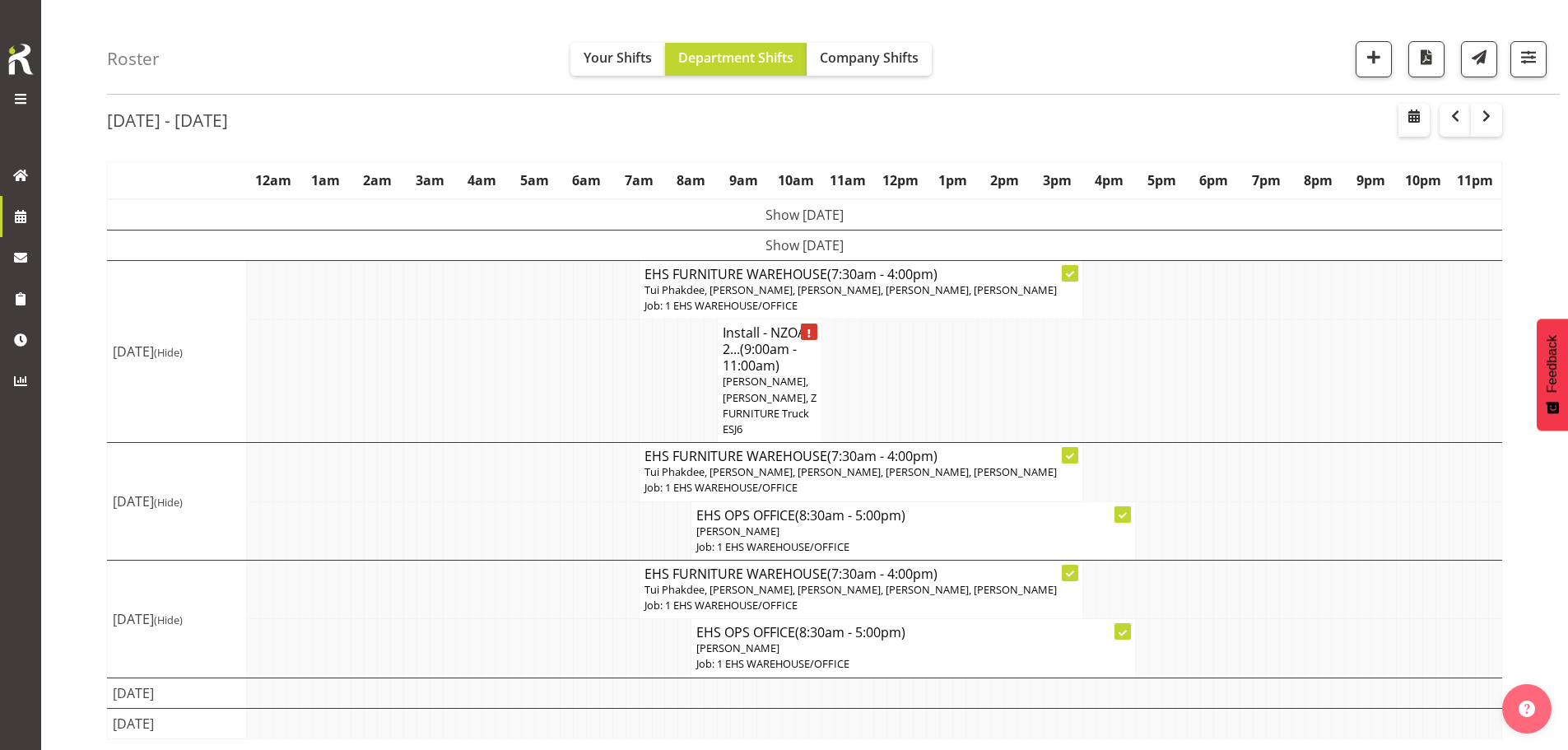
click at [847, 294] on span "Tui Phakdee, [PERSON_NAME], [PERSON_NAME], [PERSON_NAME], [PERSON_NAME]" at bounding box center [851, 290] width 413 height 15
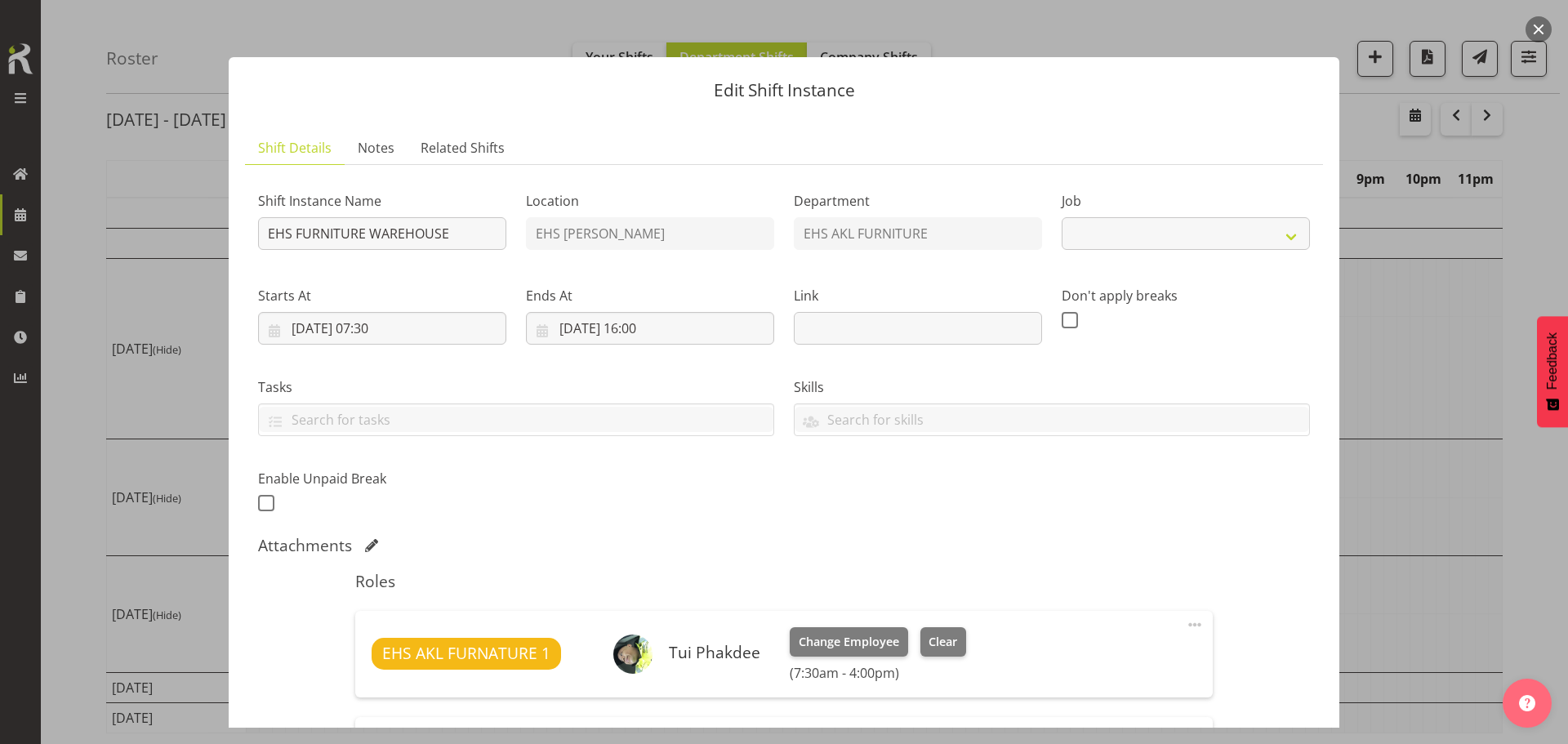
select select "69"
click at [387, 329] on input "[DATE] 07:30" at bounding box center [382, 328] width 248 height 33
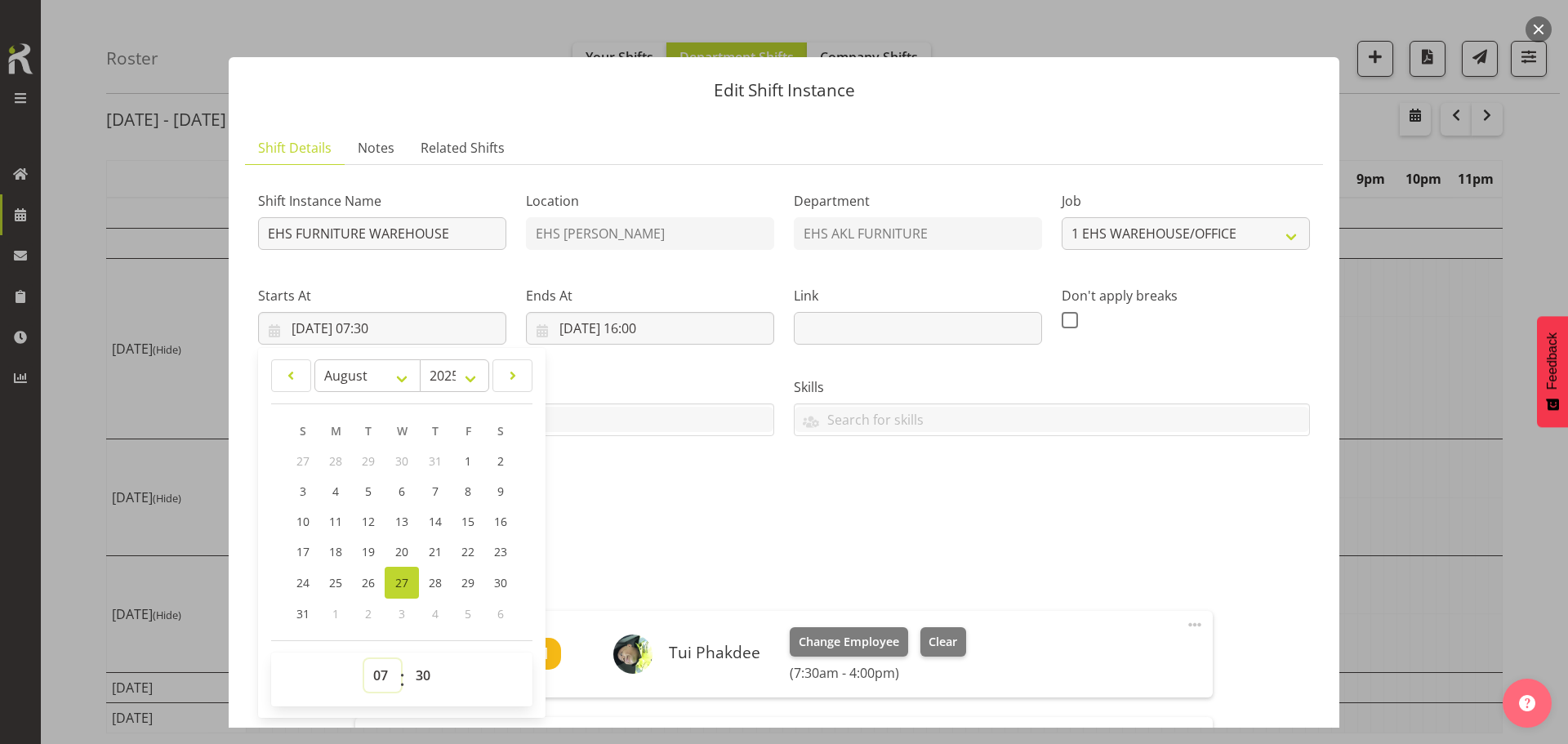
click at [378, 671] on select "00 01 02 03 04 05 06 07 08 09 10 11 12 13 14 15 16 17 18 19 20 21 22 23" at bounding box center [382, 675] width 37 height 33
click at [688, 507] on div "Shift Instance Name EHS FURNITURE WAREHOUSE Location EHS [PERSON_NAME] Departme…" at bounding box center [783, 346] width 1071 height 358
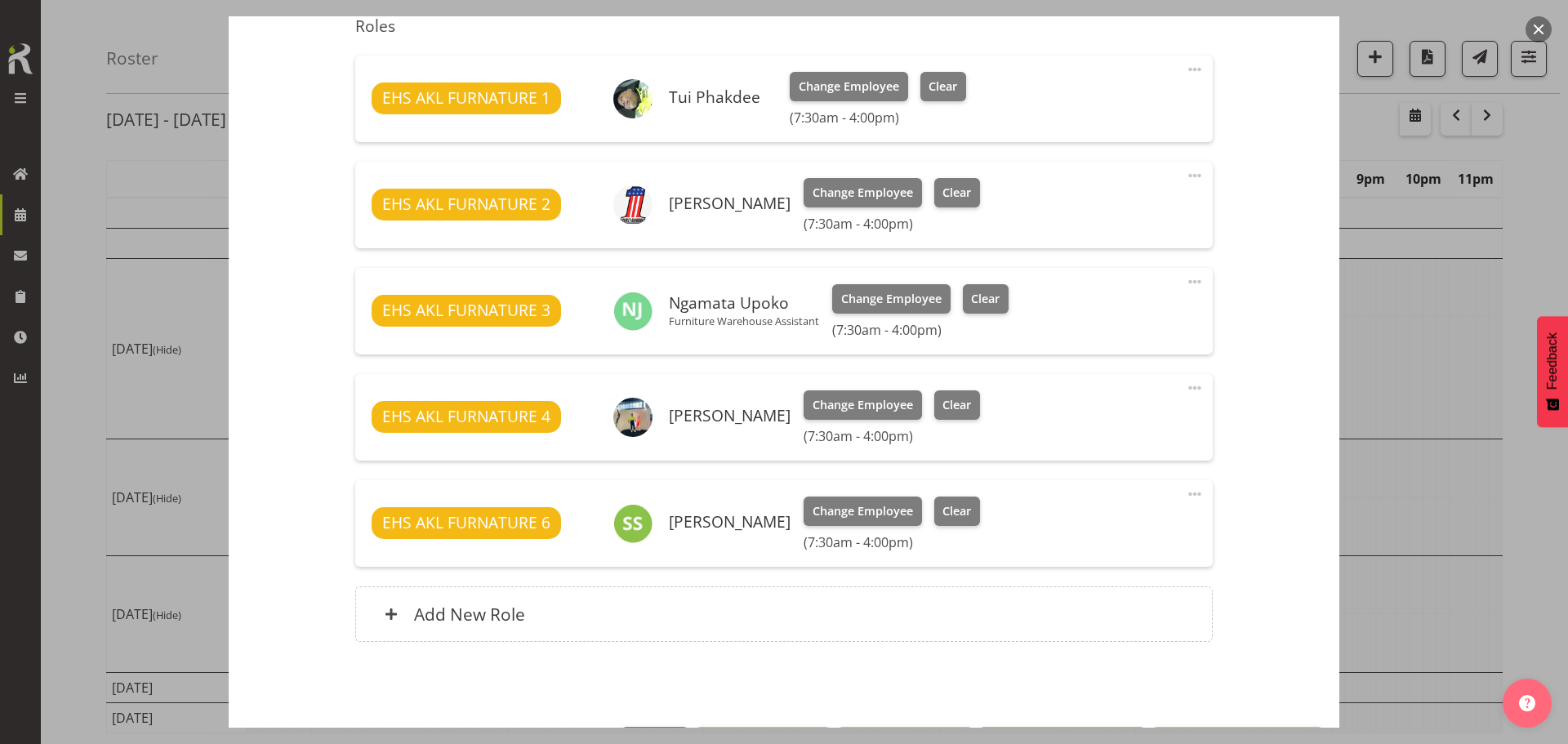
scroll to position [615, 0]
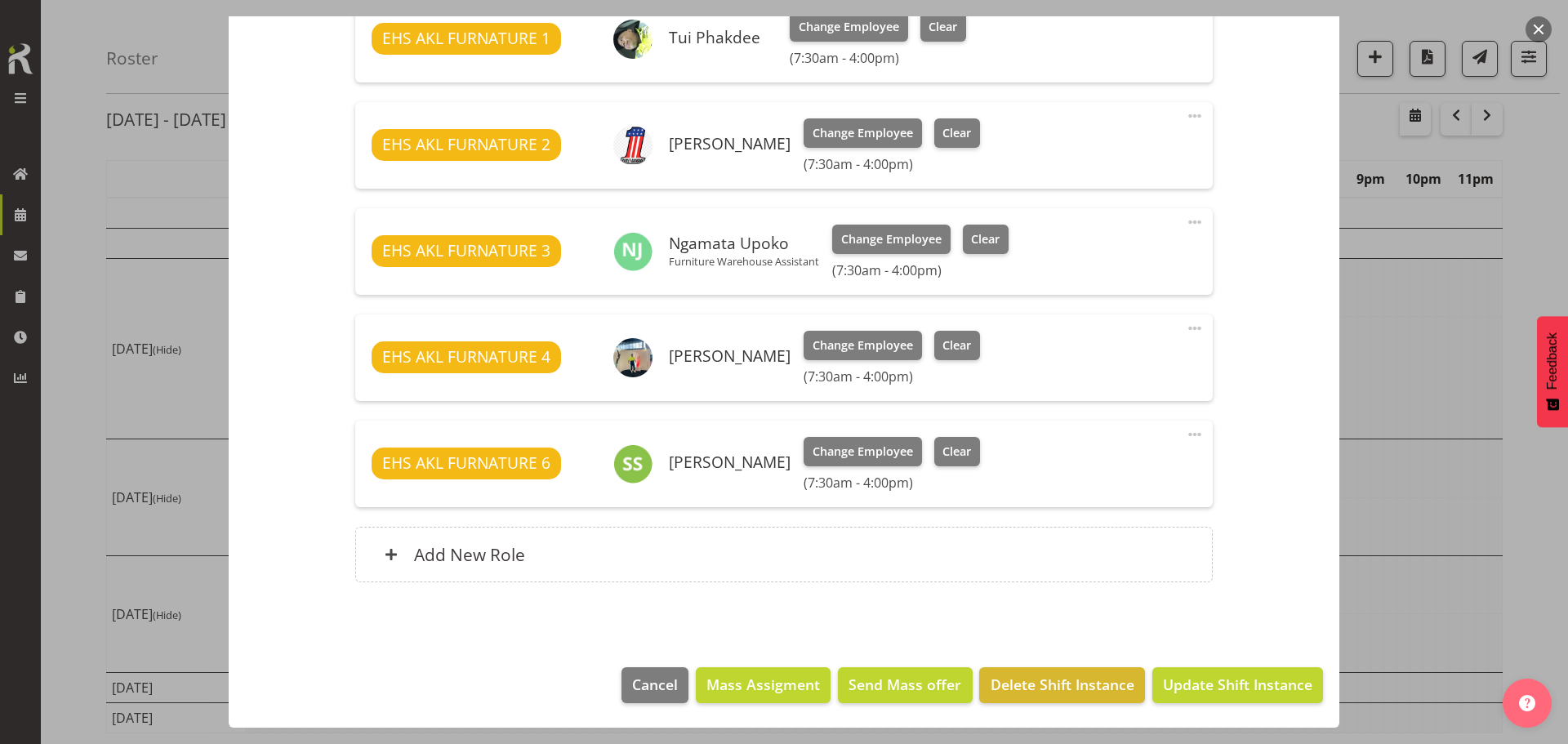
click at [1186, 321] on span at bounding box center [1194, 328] width 19 height 19
click at [1098, 429] on link "Delete" at bounding box center [1126, 425] width 156 height 29
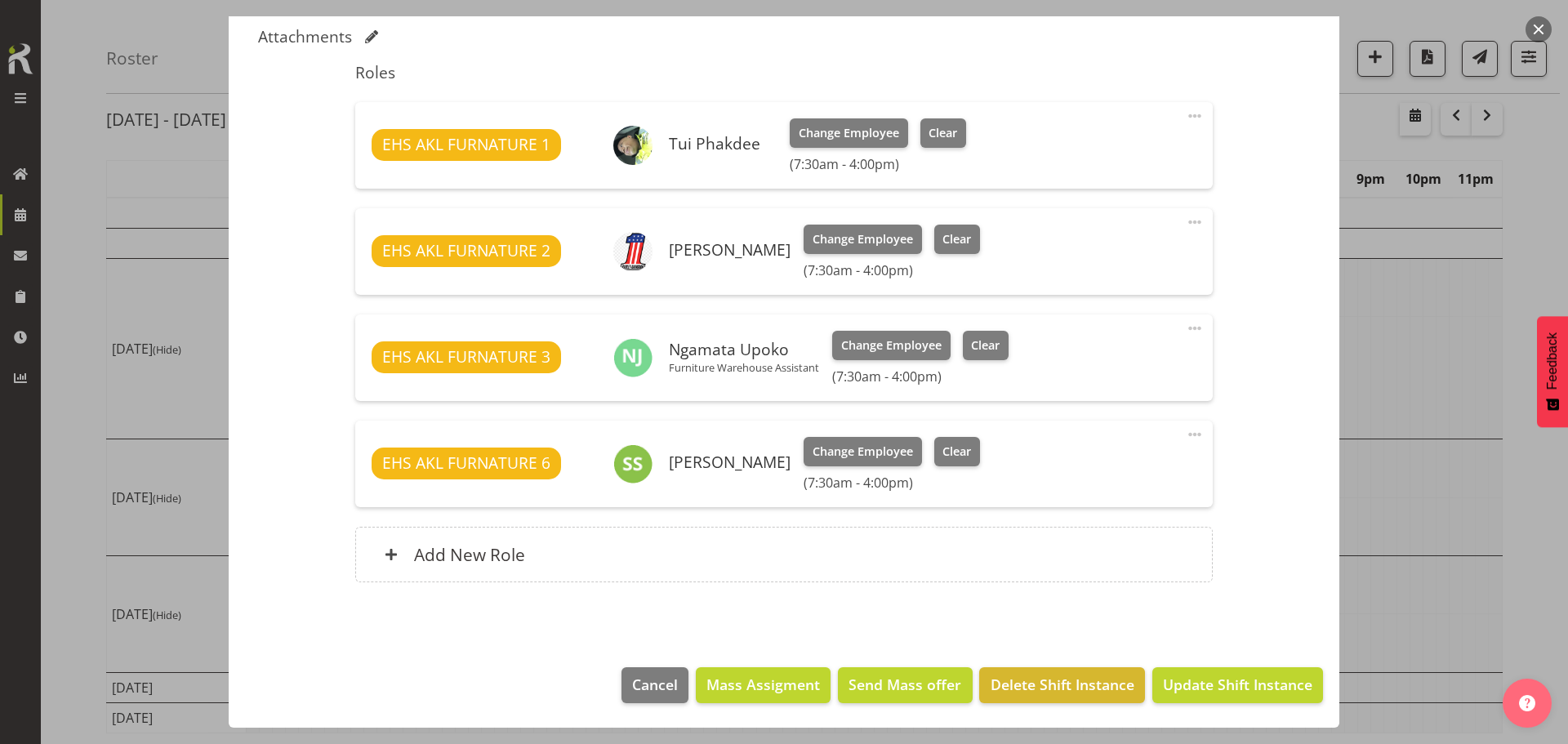
scroll to position [509, 0]
click at [1185, 433] on span at bounding box center [1194, 434] width 19 height 19
click at [1113, 539] on link "Delete" at bounding box center [1126, 531] width 156 height 29
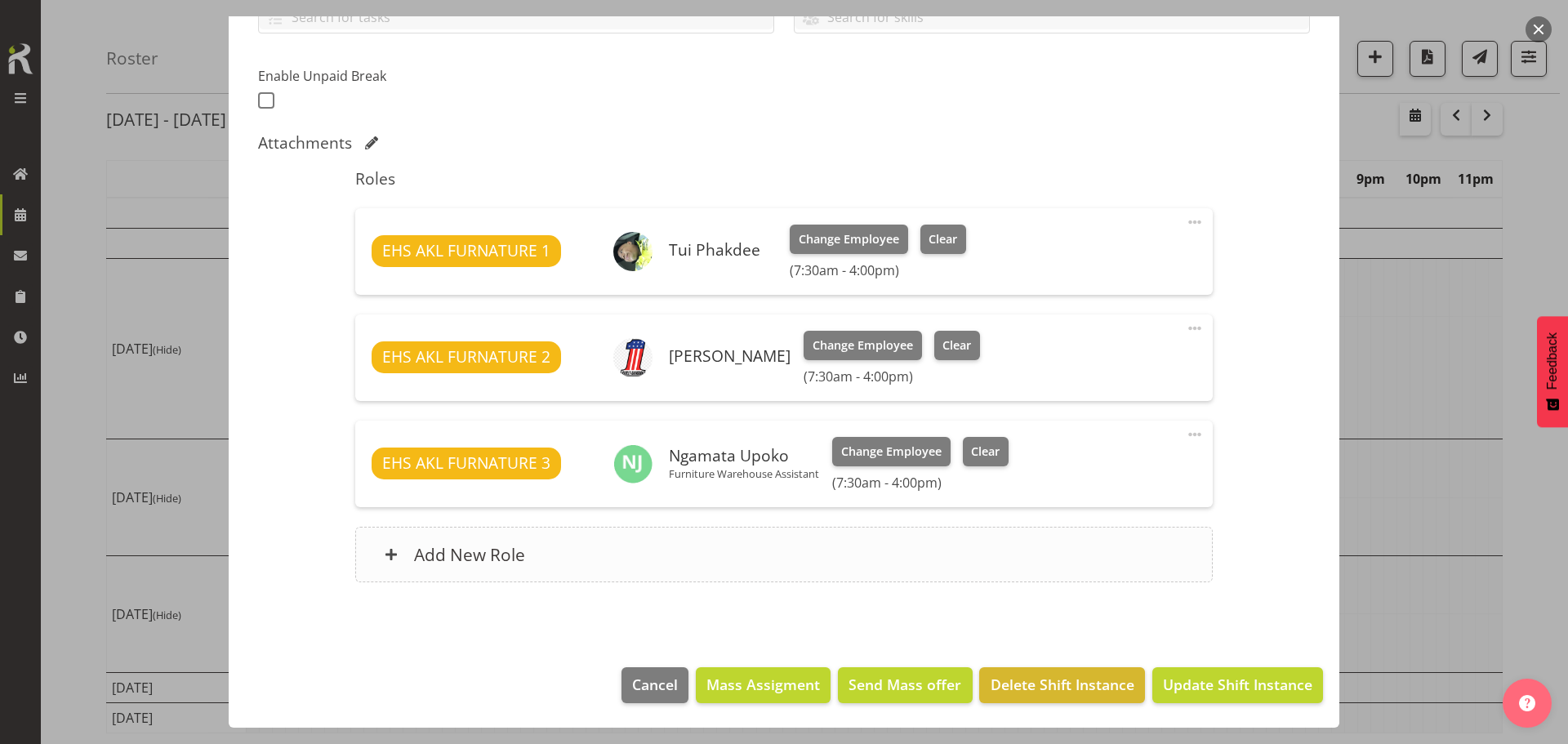
scroll to position [402, 0]
click at [1218, 690] on span "Update Shift Instance" at bounding box center [1238, 684] width 149 height 21
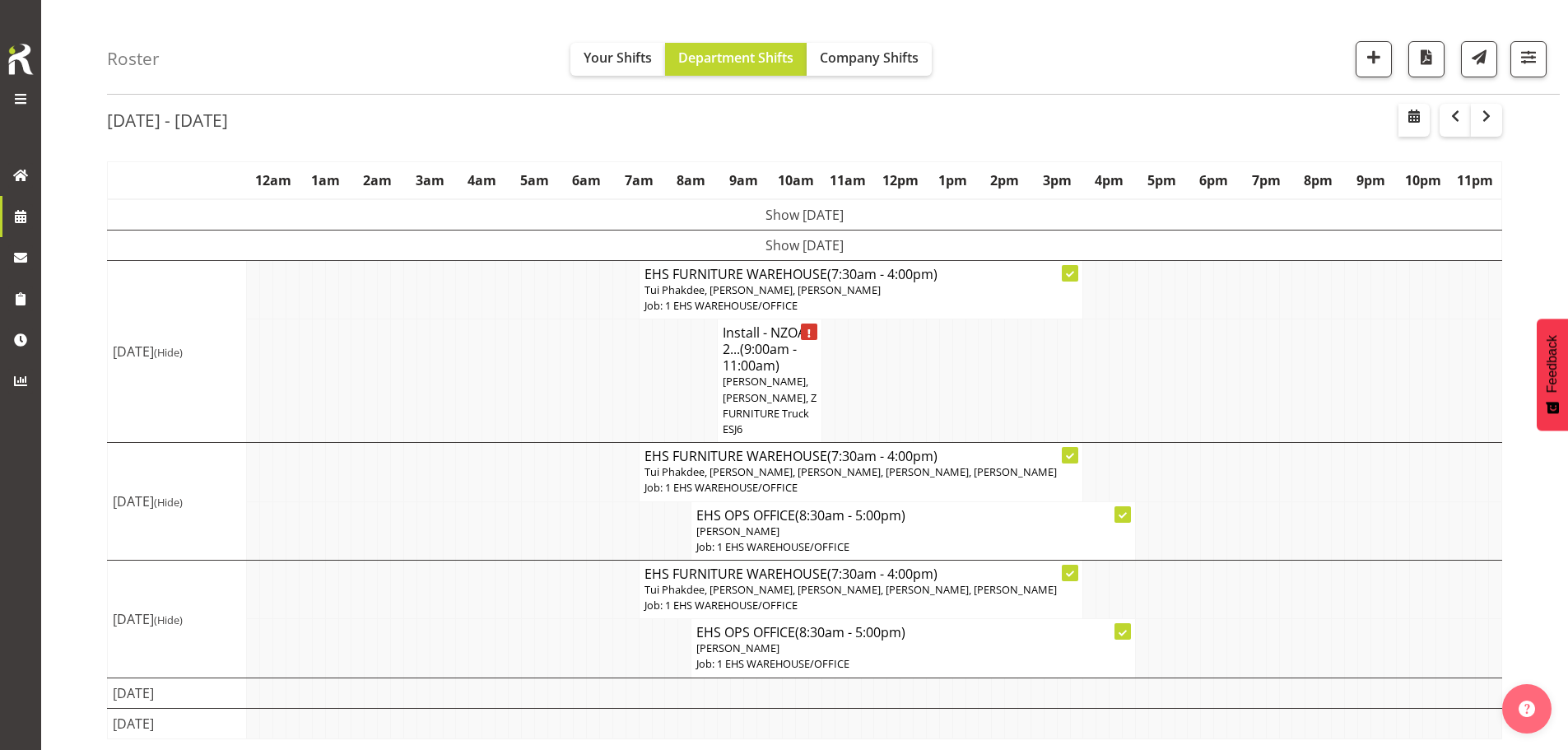
click at [760, 410] on span "[PERSON_NAME], [PERSON_NAME], Z FURNITURE Truck ESJ6" at bounding box center [770, 405] width 94 height 63
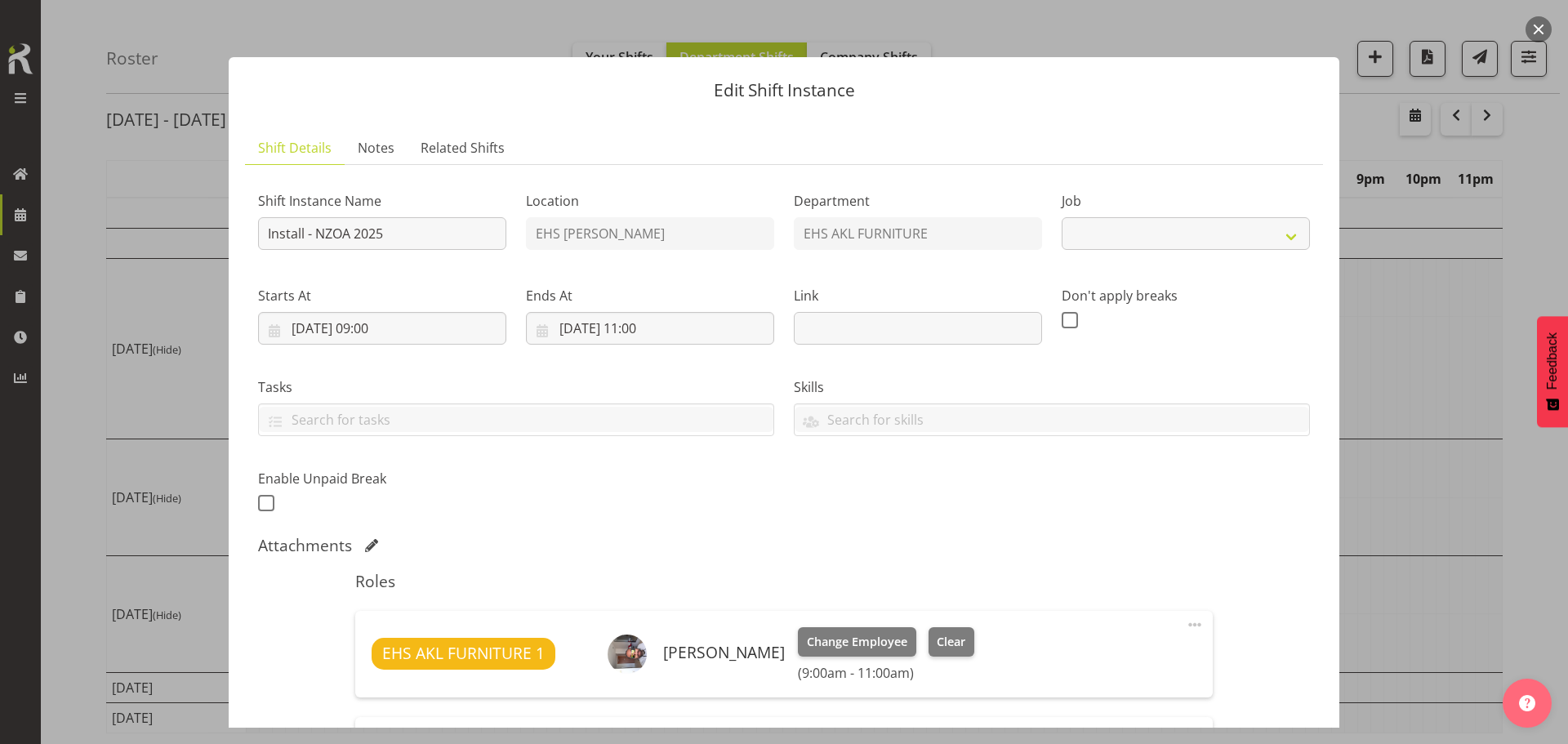
select select "9198"
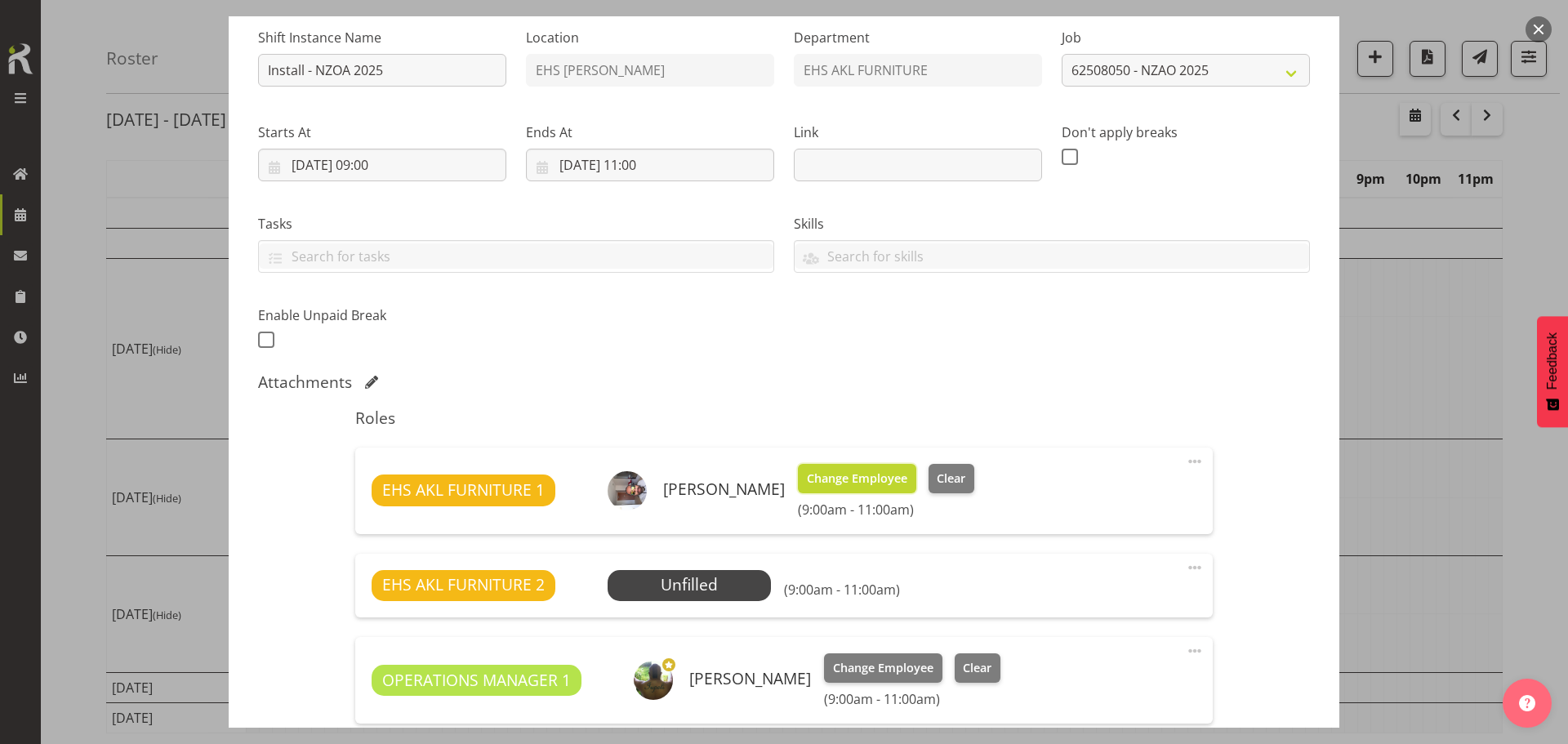
click at [882, 480] on span "Change Employee" at bounding box center [857, 478] width 100 height 18
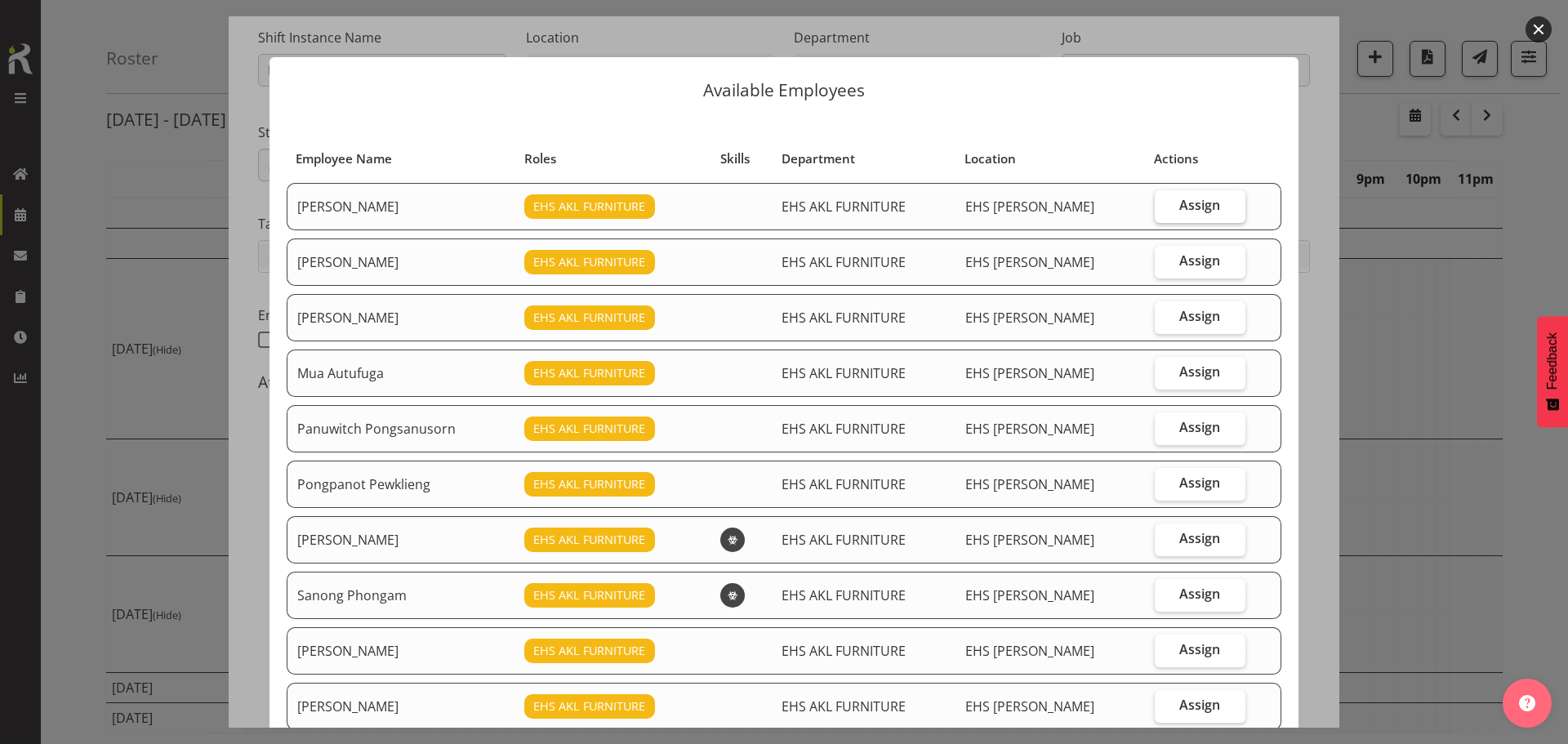
click at [1197, 200] on span "Assign" at bounding box center [1200, 205] width 40 height 17
click at [1165, 200] on input "Assign" at bounding box center [1160, 206] width 11 height 11
checkbox input "true"
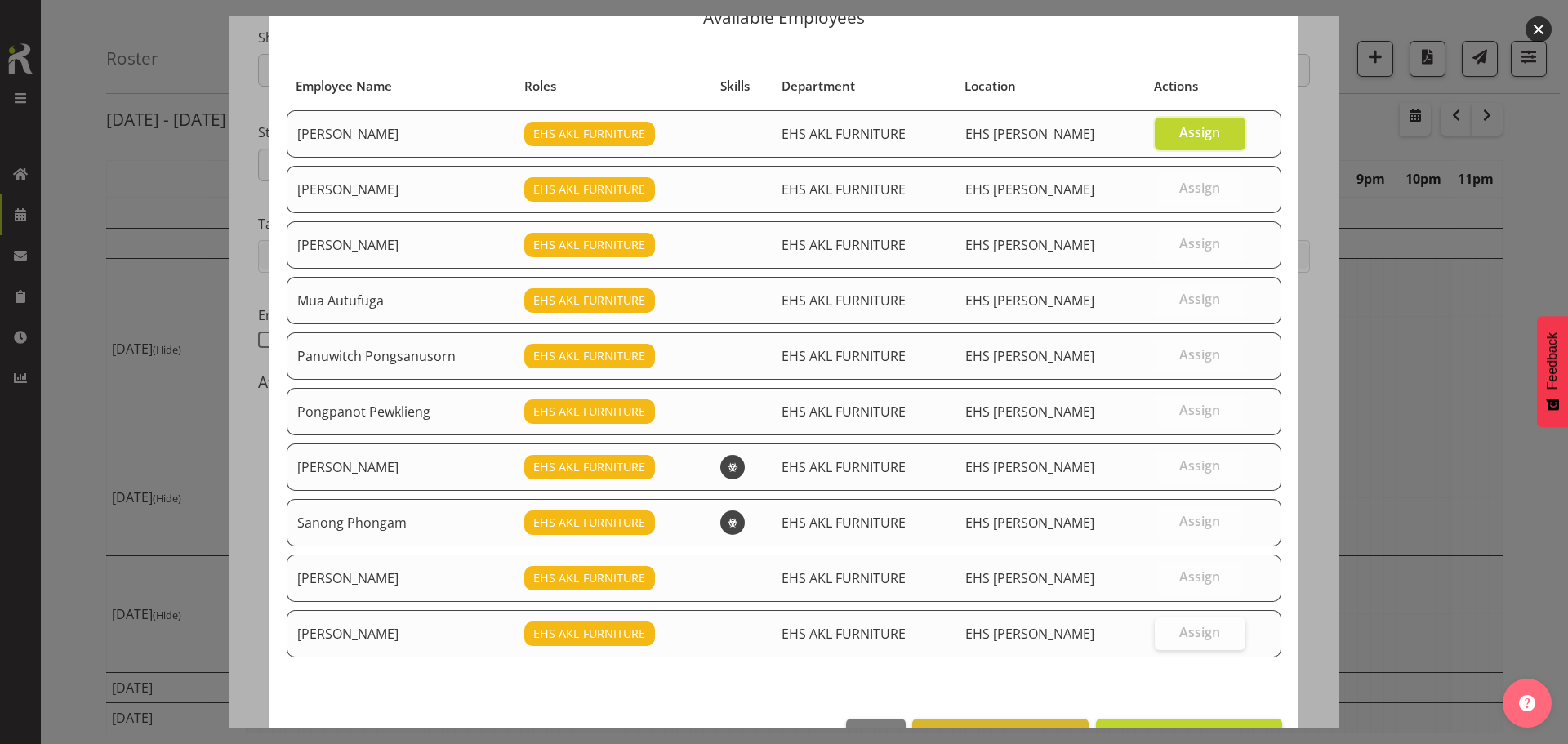
scroll to position [124, 0]
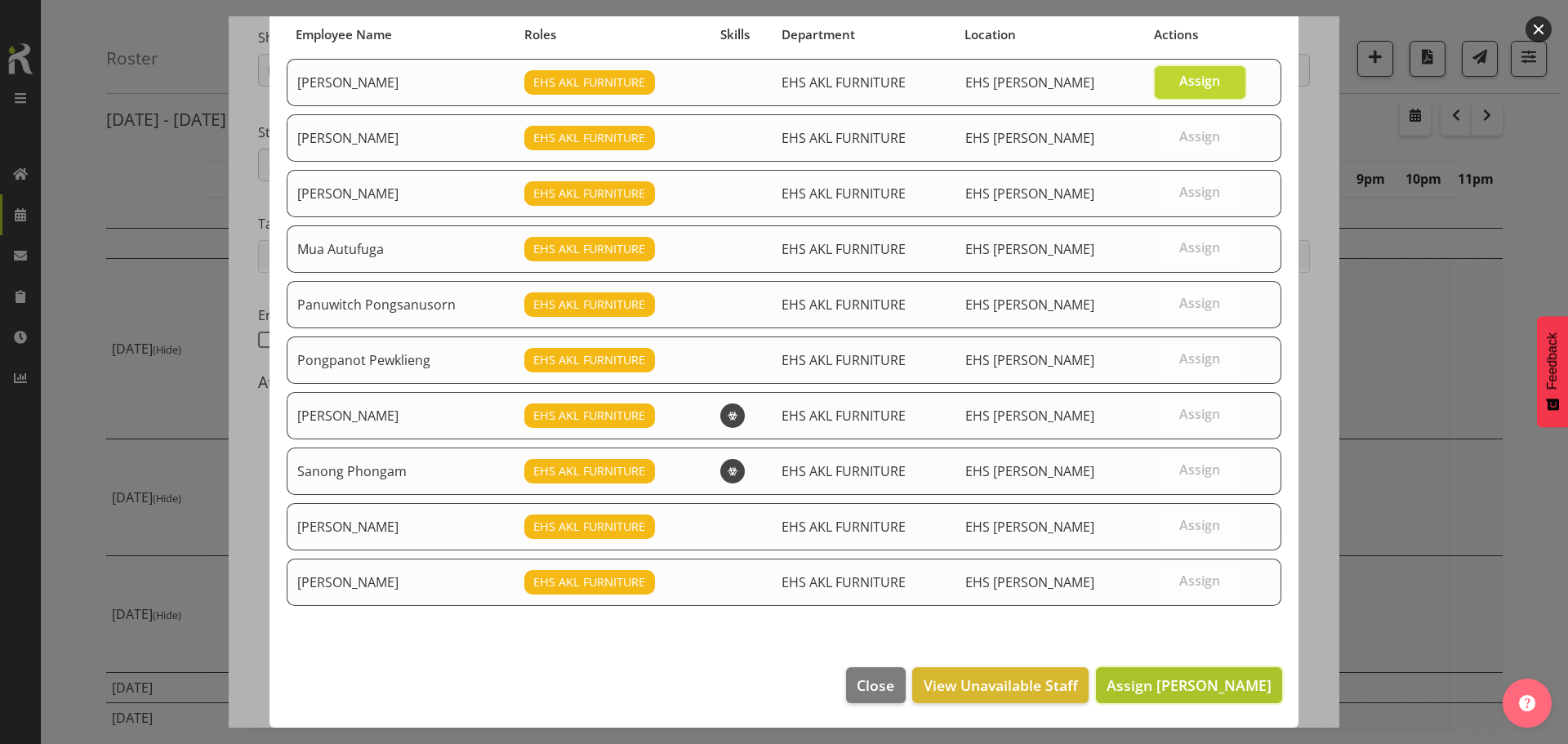
click at [1187, 671] on button "Assign [PERSON_NAME]" at bounding box center [1189, 684] width 186 height 36
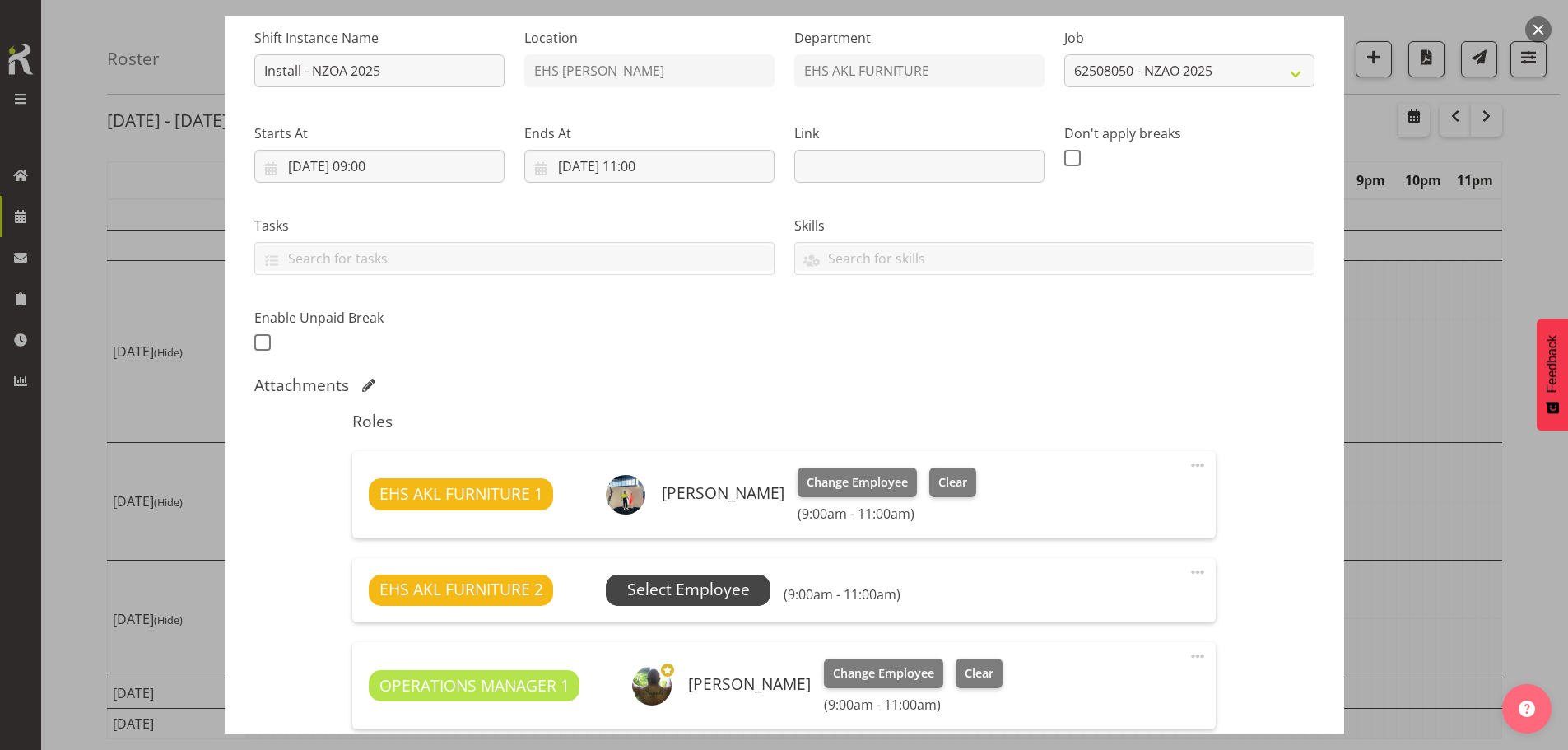
click at [731, 593] on span "Select Employee" at bounding box center [688, 589] width 122 height 24
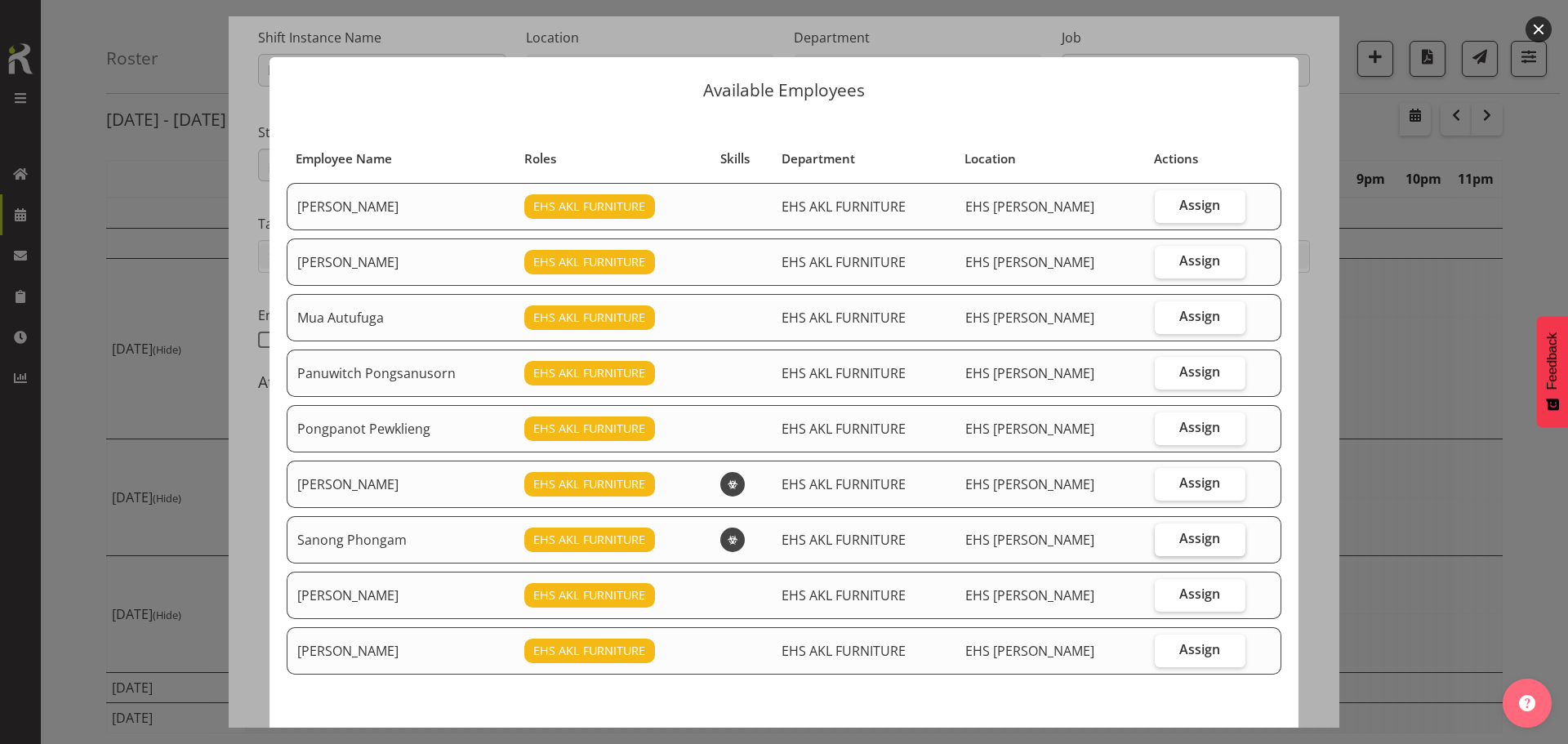
click at [1176, 549] on label "Assign" at bounding box center [1200, 539] width 91 height 33
click at [1165, 544] on input "Assign" at bounding box center [1160, 538] width 11 height 11
checkbox input "true"
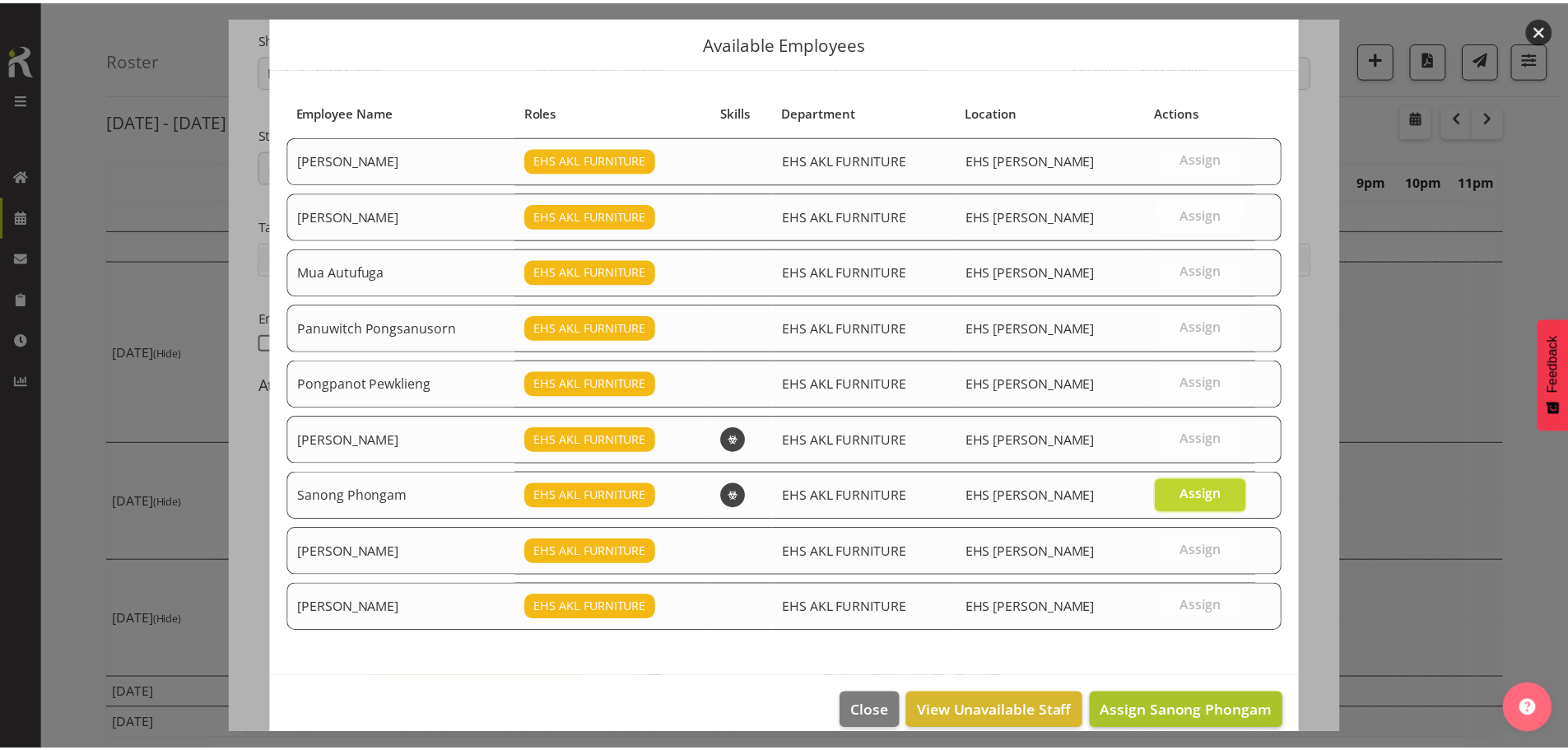
scroll to position [69, 0]
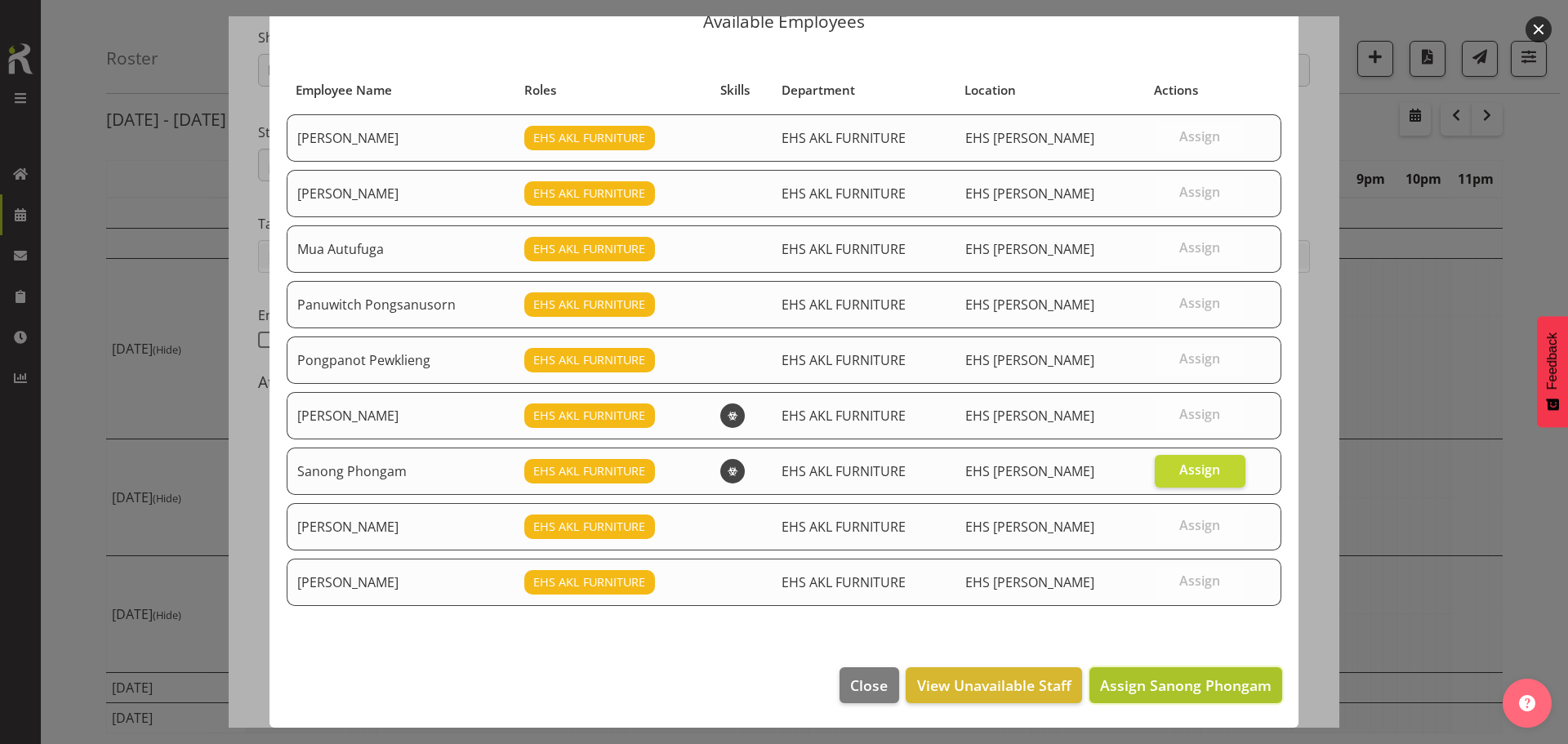
click at [1187, 687] on span "Assign Sanong Phongam" at bounding box center [1186, 684] width 171 height 19
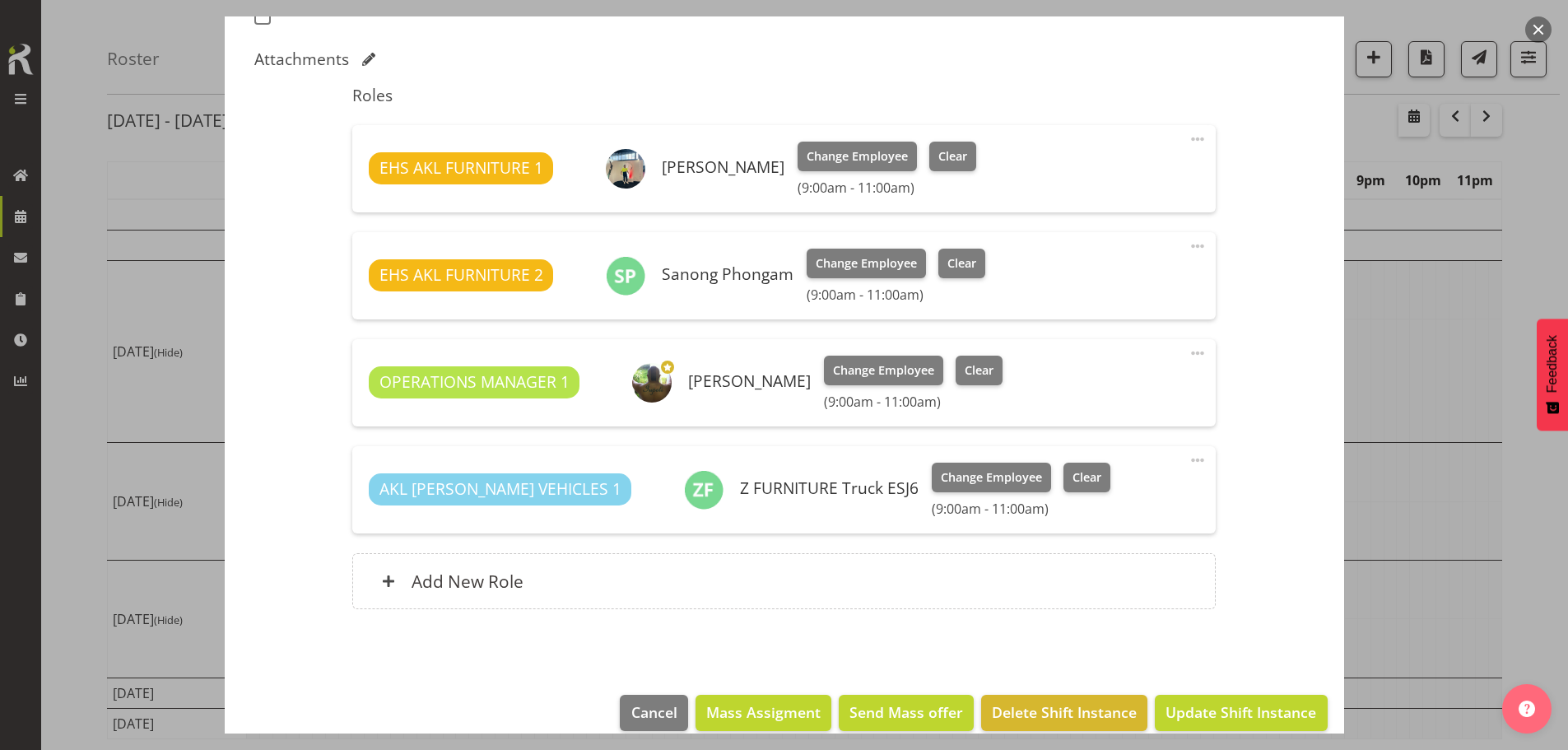
scroll to position [513, 0]
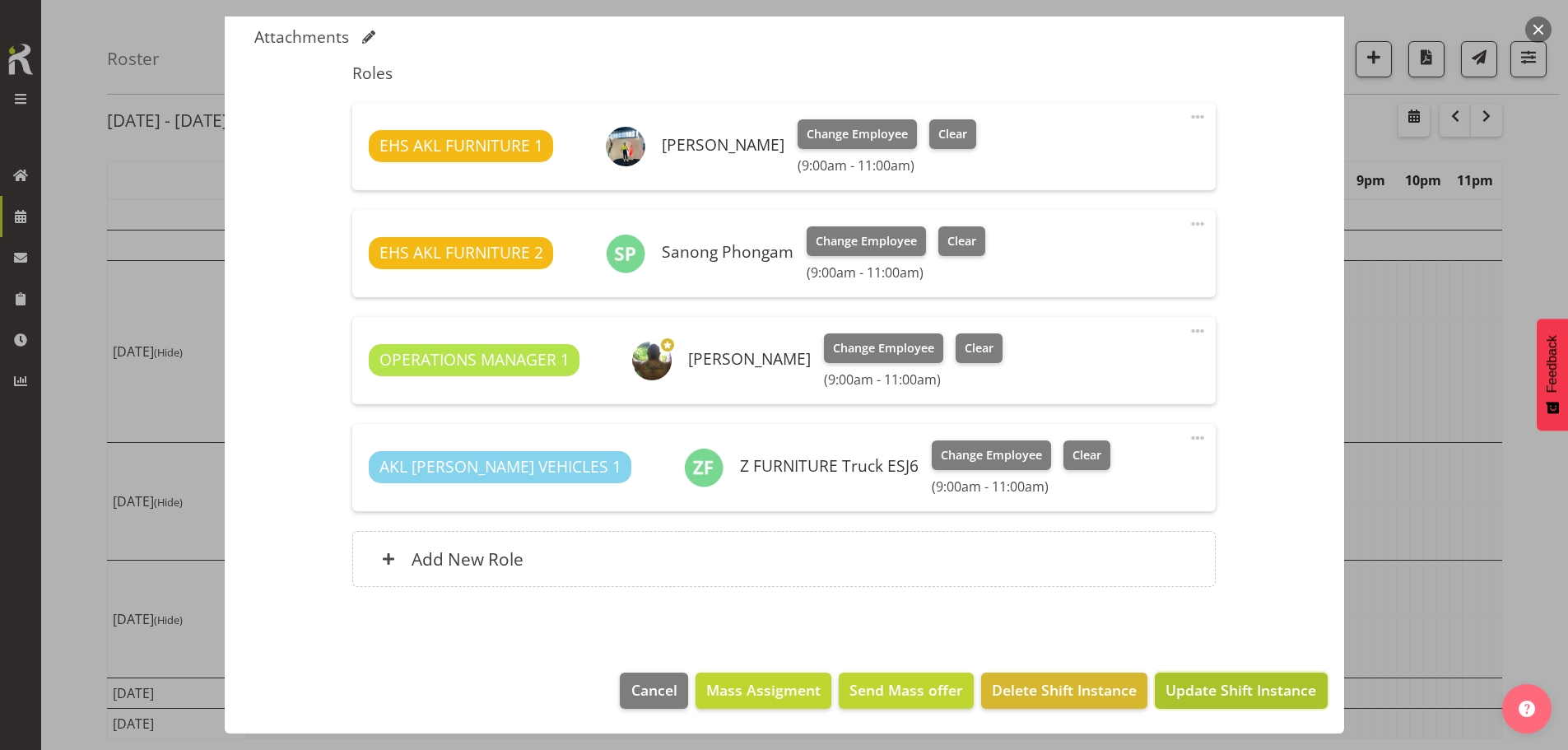
click at [1231, 704] on button "Update Shift Instance" at bounding box center [1241, 690] width 172 height 36
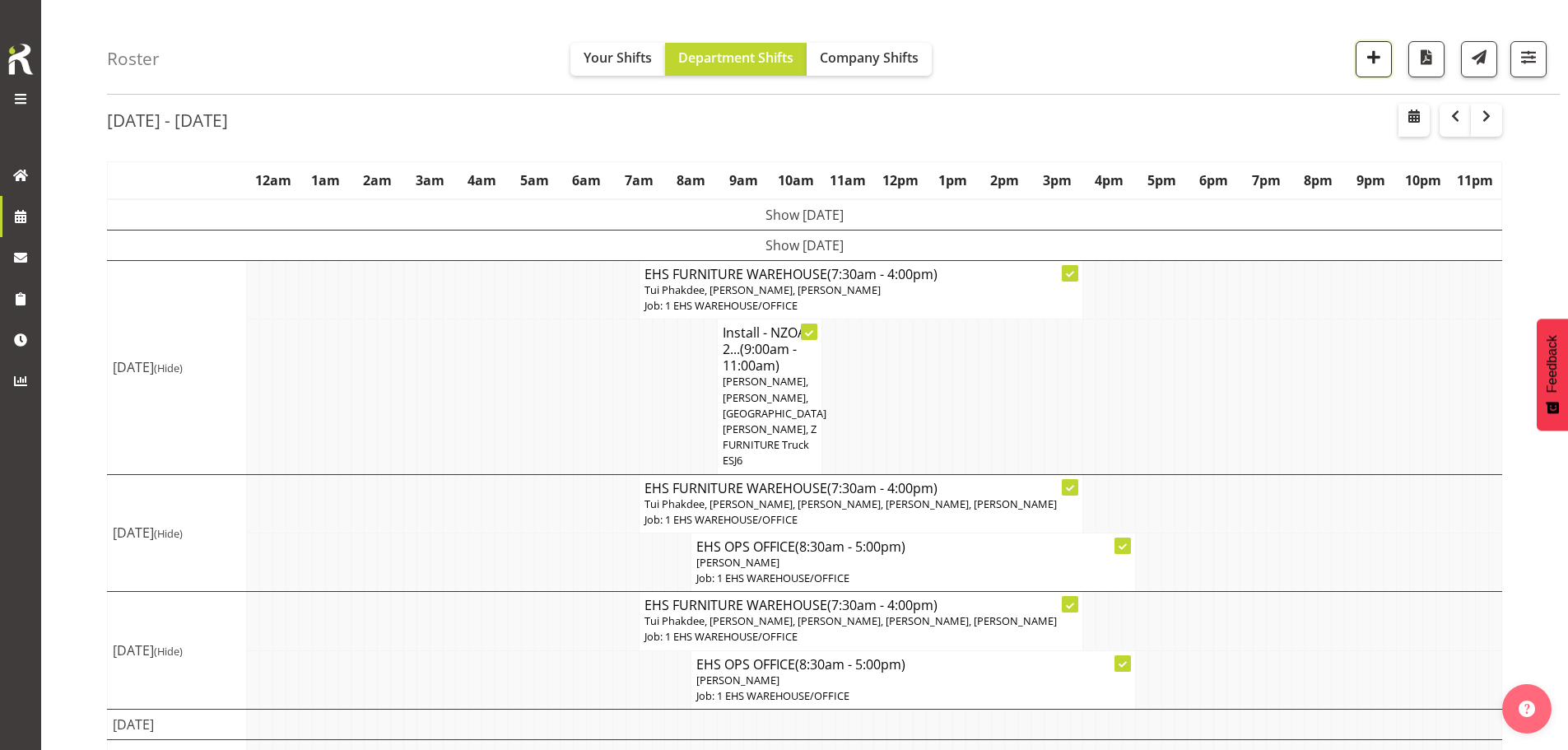
click at [1366, 57] on span "button" at bounding box center [1374, 57] width 21 height 21
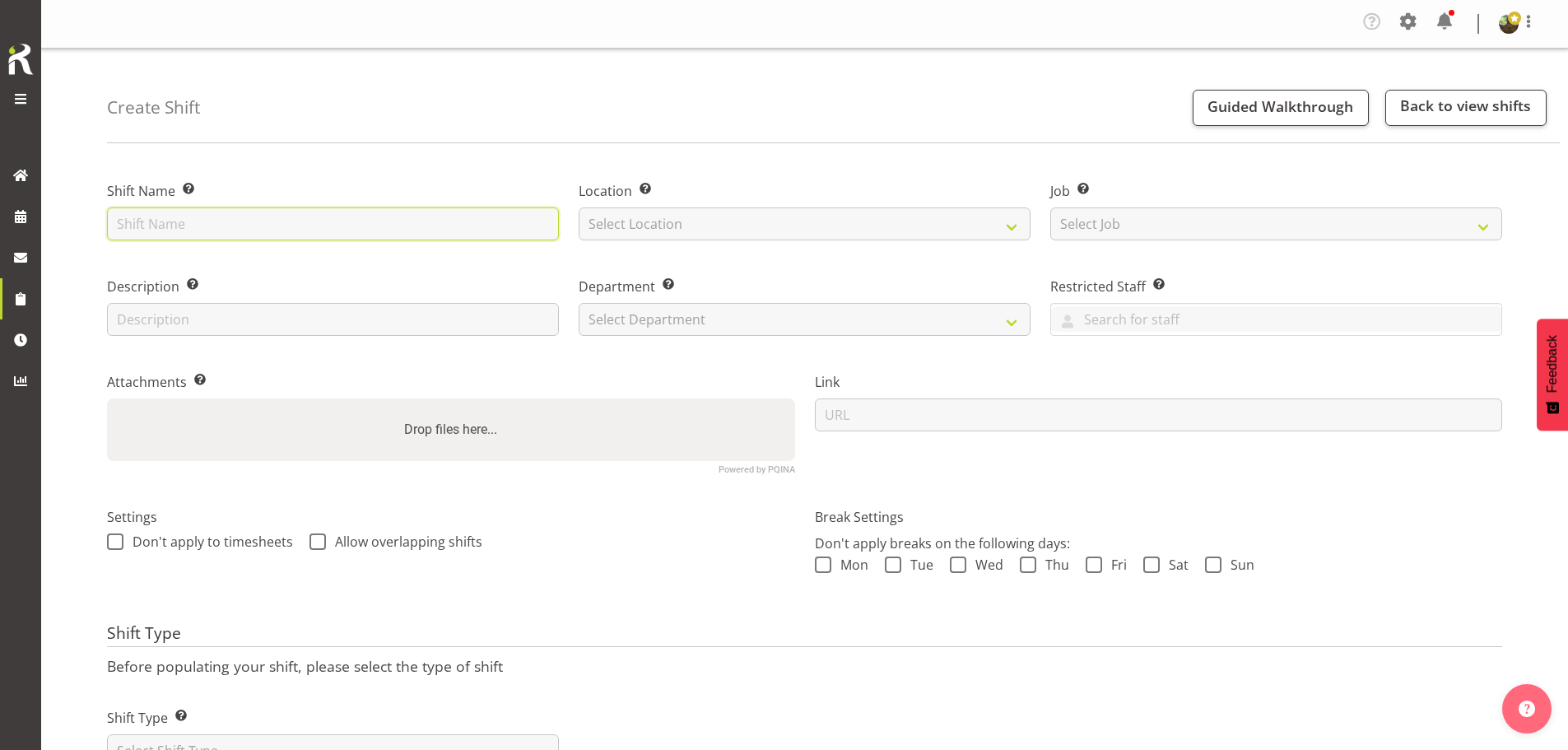
drag, startPoint x: 390, startPoint y: 211, endPoint x: 384, endPoint y: 217, distance: 8.5
click at [388, 213] on input "text" at bounding box center [333, 223] width 452 height 33
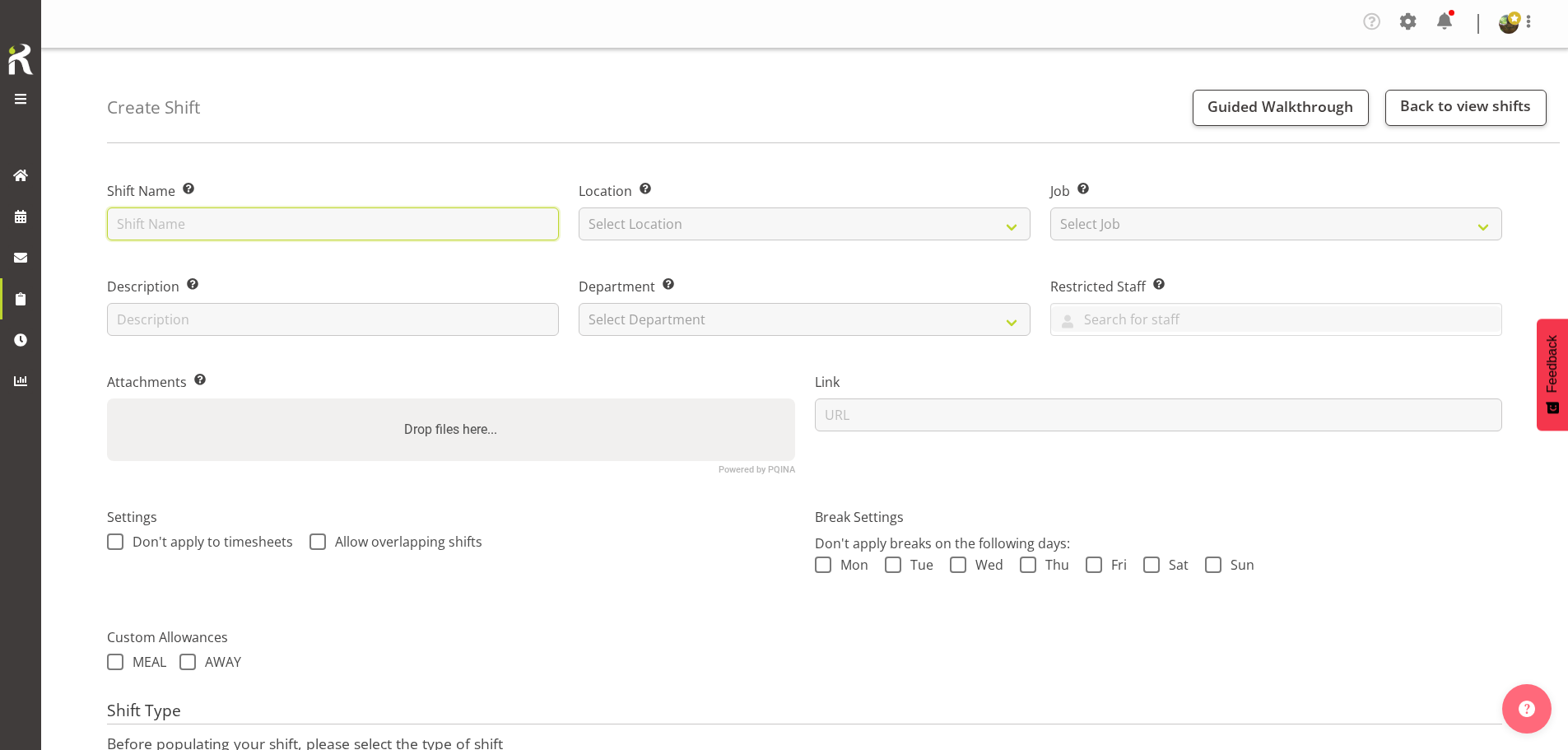
click at [318, 227] on input "text" at bounding box center [333, 223] width 452 height 33
type input "Install - SEANZ 2025"
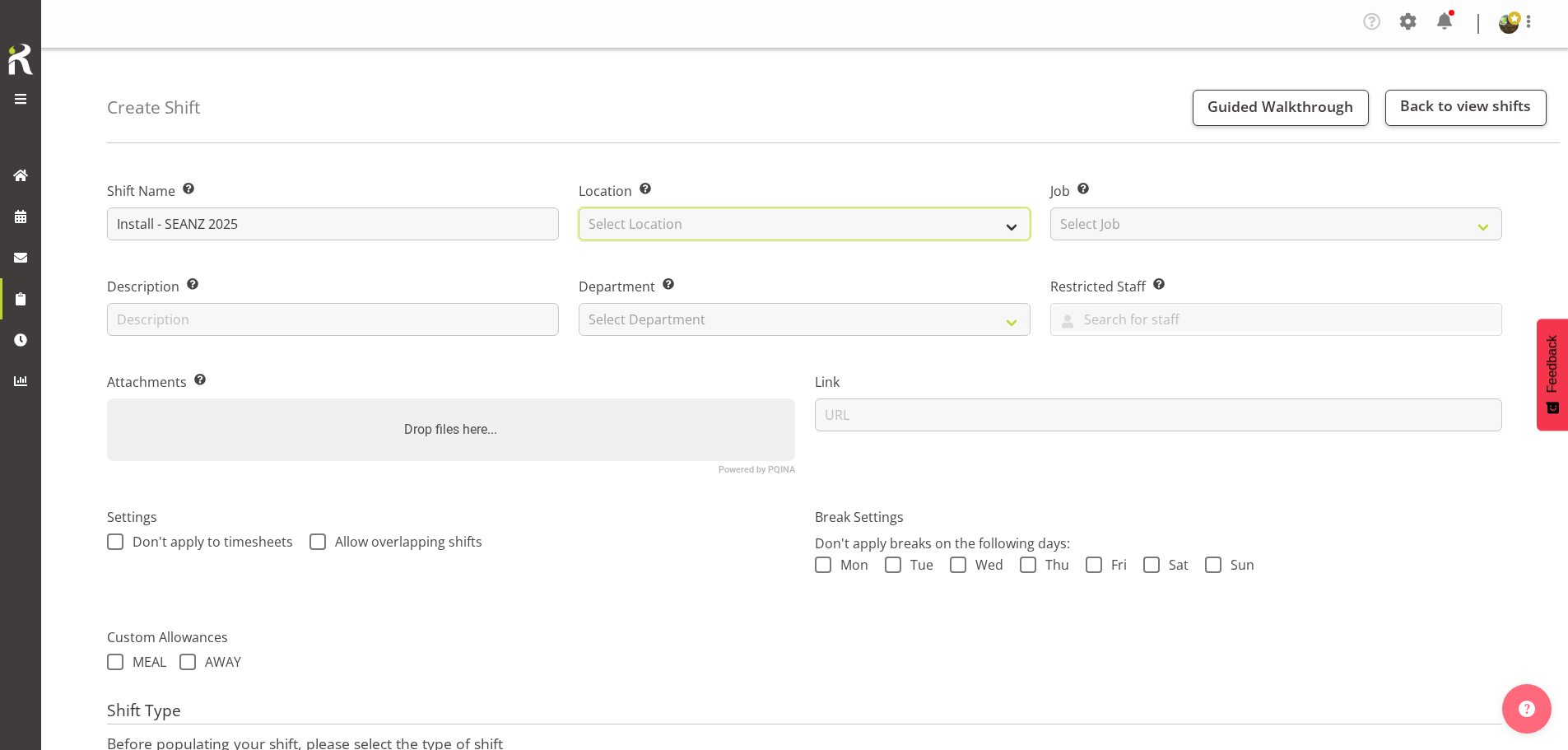
click at [777, 229] on select "Select Location EHS RYMER" at bounding box center [804, 223] width 452 height 33
select select "35"
click at [578, 207] on select "Select Location EHS RYMER" at bounding box center [804, 223] width 452 height 33
click at [1023, 223] on select "EHS [PERSON_NAME]" at bounding box center [804, 223] width 452 height 33
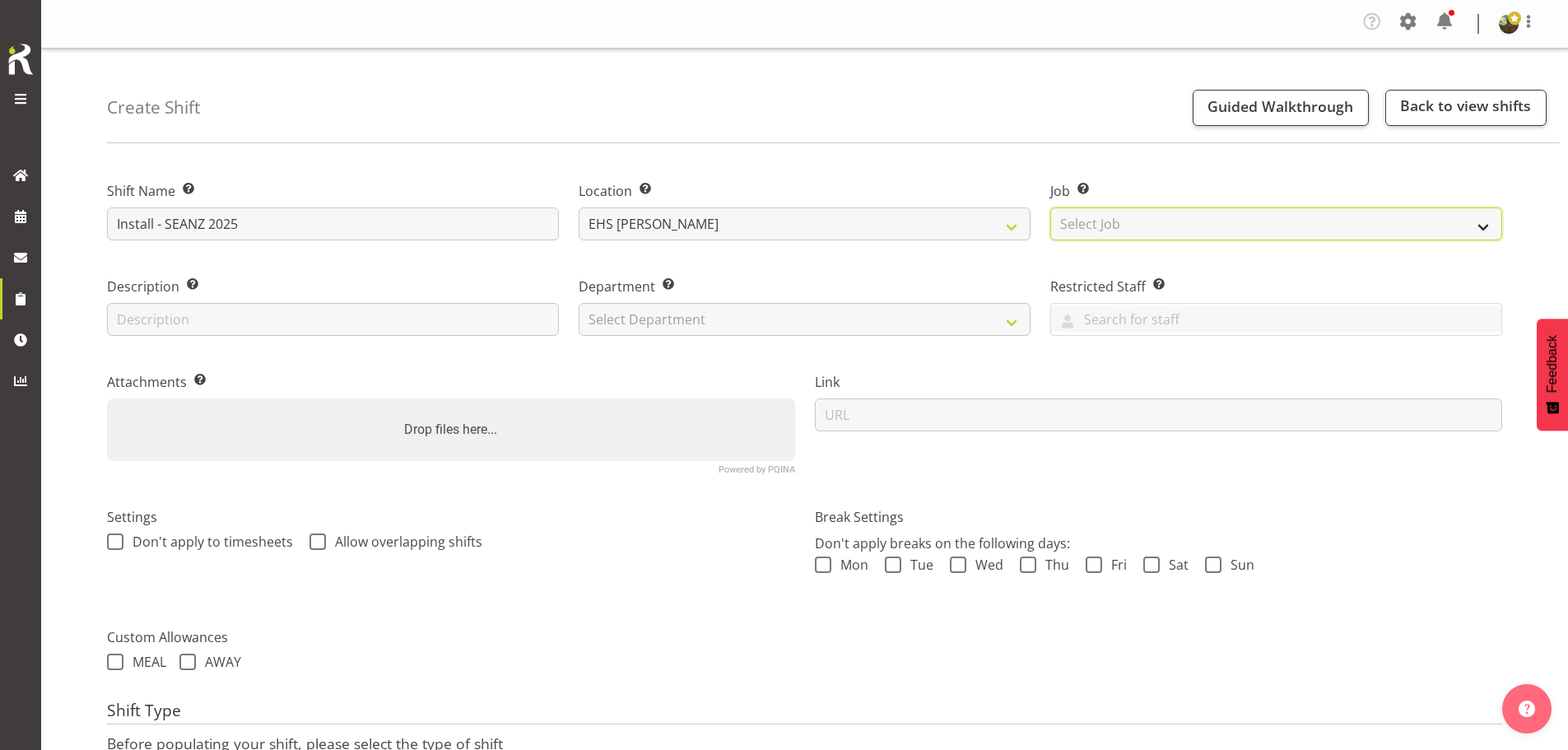
click at [1103, 217] on select "Select Job Create new job 1 Carlton Events 1 Carlton Hamilton 1 Carlton Welling…" at bounding box center [1277, 223] width 452 height 33
select select "10251"
click at [1051, 207] on select "Select Job Create new job 1 Carlton Events 1 Carlton Hamilton 1 Carlton Welling…" at bounding box center [1277, 223] width 452 height 33
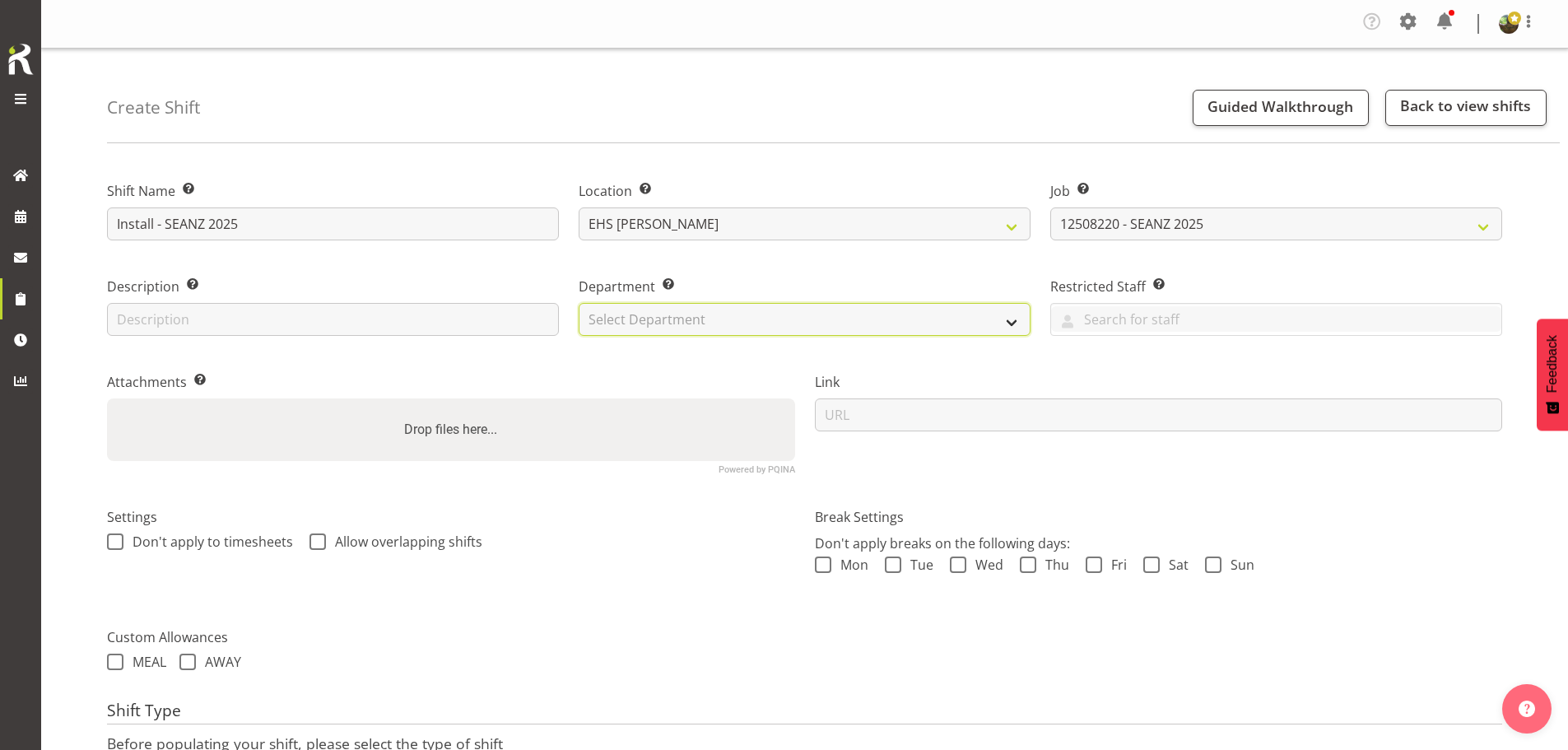
click at [743, 327] on select "Select Department EHS AKL FURNITURE" at bounding box center [804, 319] width 452 height 33
select select "38"
click at [578, 303] on select "Select Department EHS AKL FURNITURE" at bounding box center [804, 319] width 452 height 33
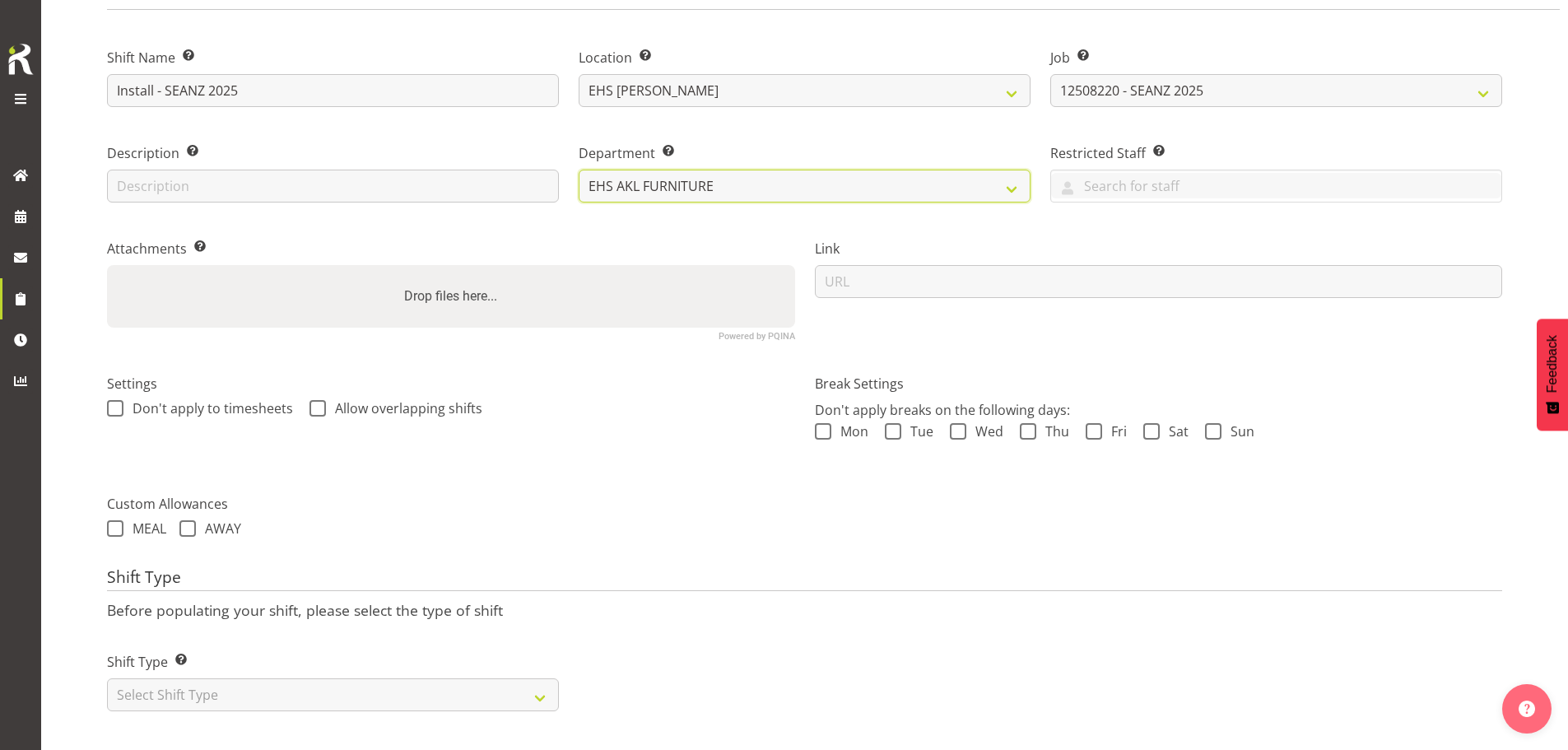
scroll to position [145, 0]
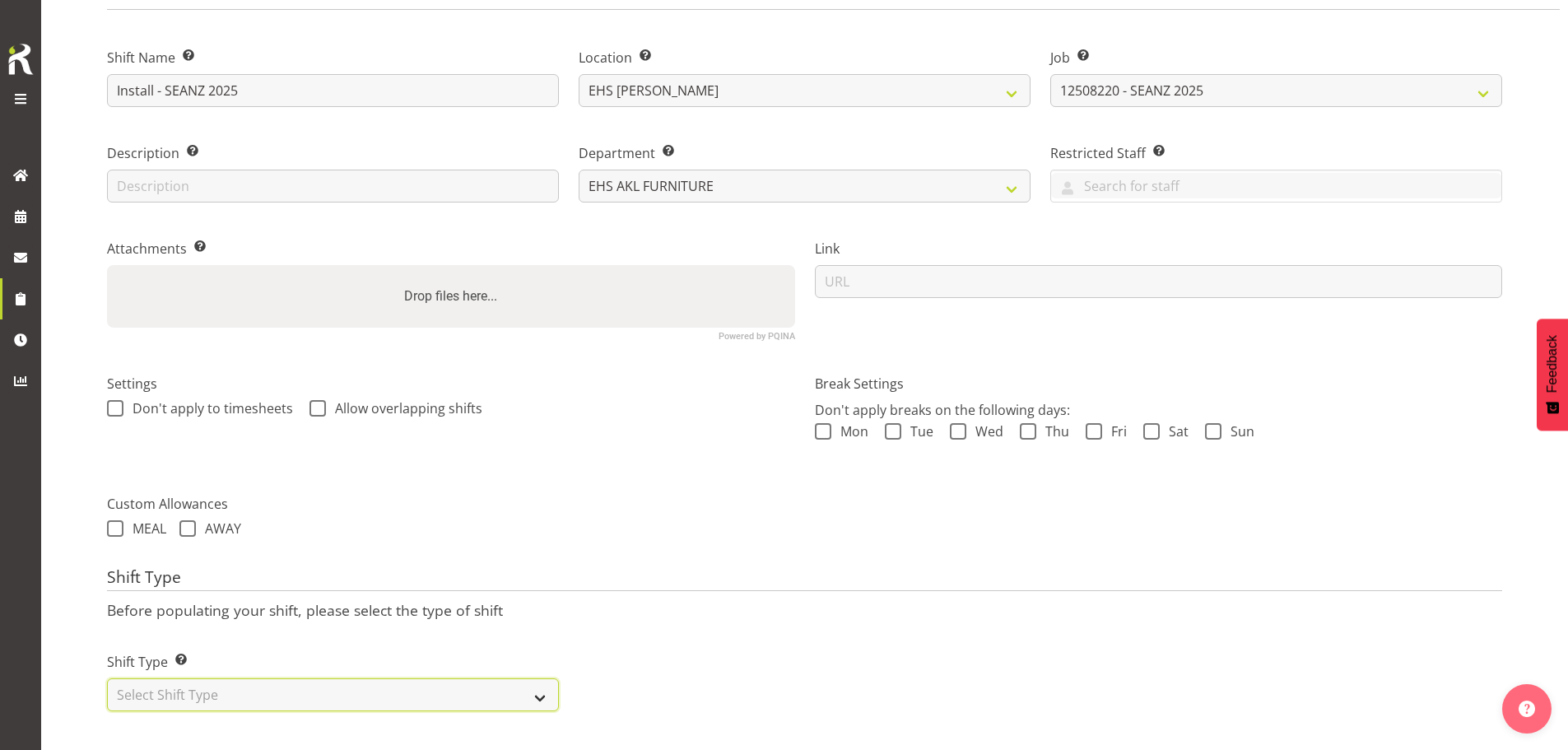
click at [349, 679] on select "Select Shift Type One Off Shift Recurring Shift Rotating Shift" at bounding box center [333, 694] width 452 height 33
select select "one_off"
click at [107, 678] on select "Select Shift Type One Off Shift Recurring Shift Rotating Shift" at bounding box center [333, 694] width 452 height 33
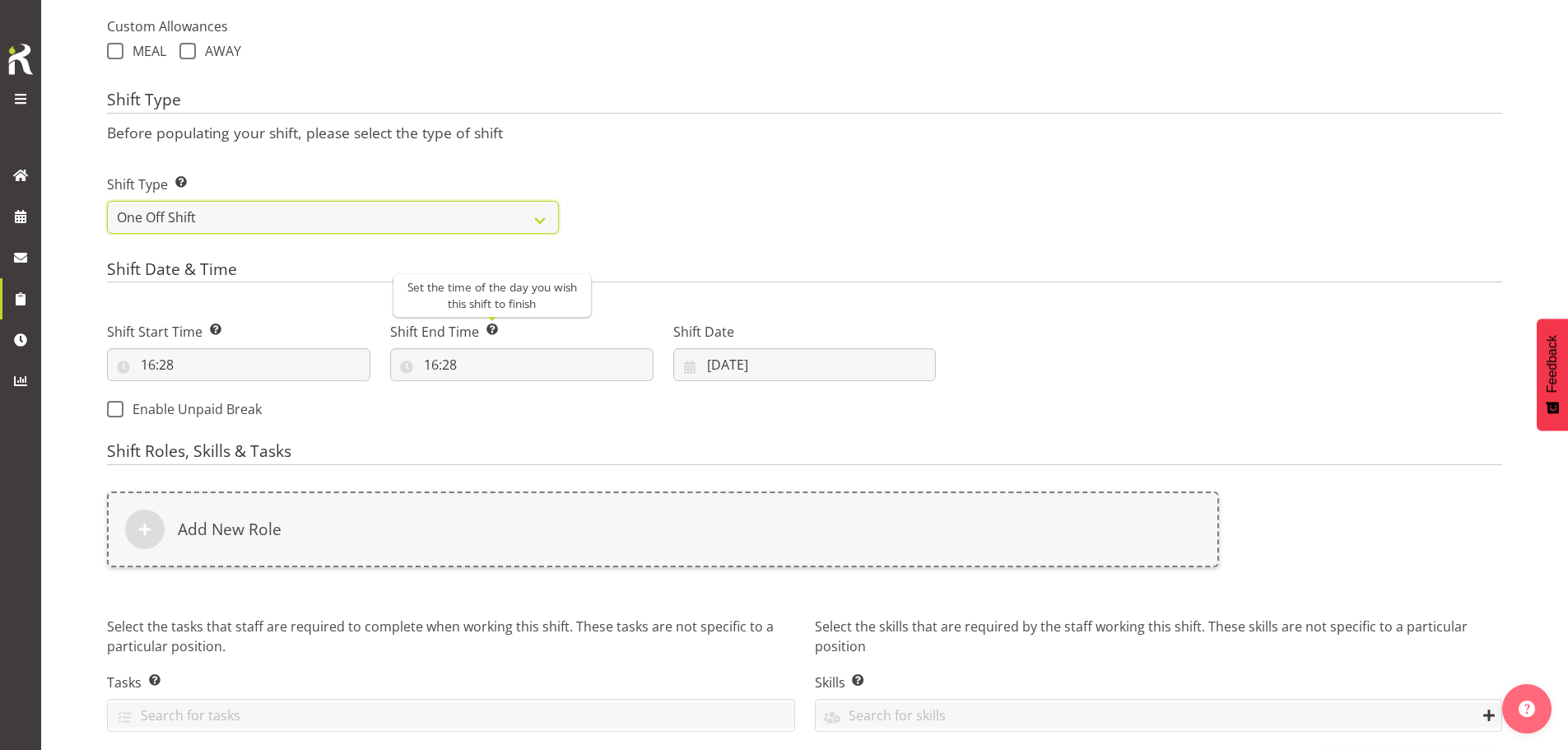
scroll to position [639, 0]
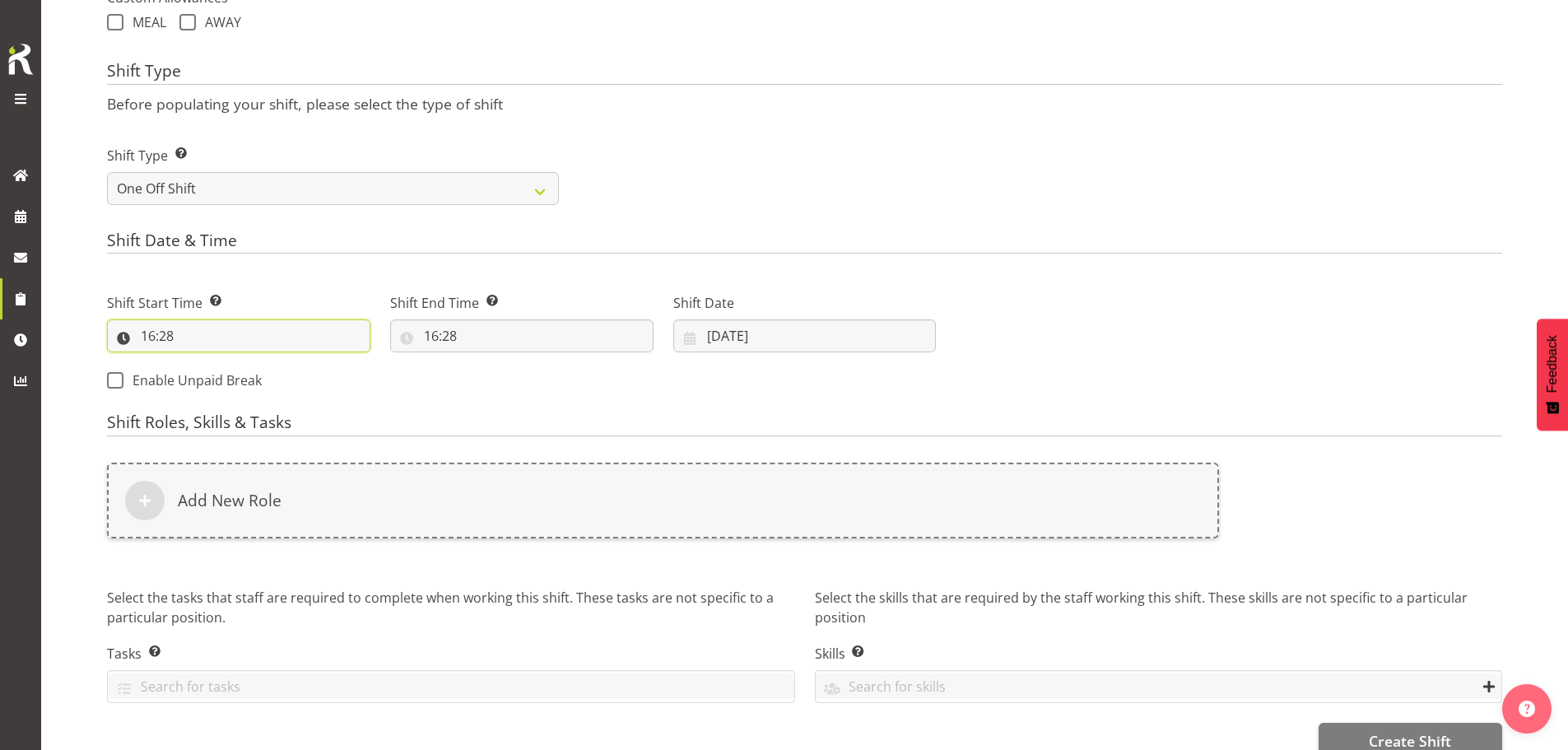
click at [159, 336] on input "16:28" at bounding box center [238, 336] width 263 height 33
click at [209, 377] on select "00 01 02 03 04 05 06 07 08 09 10 11 12 13 14 15 16 17 18 19 20 21 22 23" at bounding box center [220, 378] width 37 height 33
select select "11"
click at [201, 362] on select "00 01 02 03 04 05 06 07 08 09 10 11 12 13 14 15 16 17 18 19 20 21 22 23" at bounding box center [220, 378] width 37 height 33
type input "11:28"
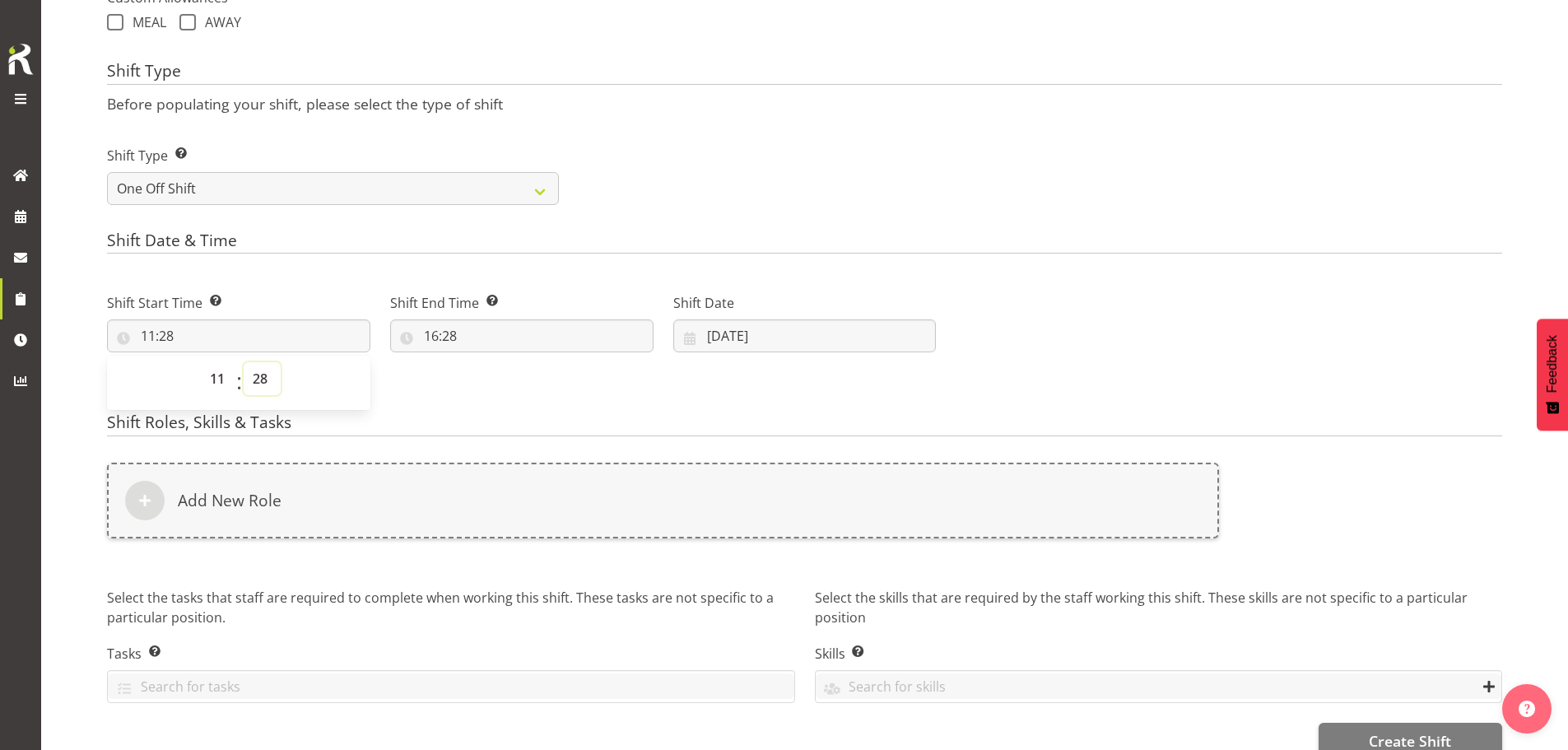
click at [267, 378] on select "00 01 02 03 04 05 06 07 08 09 10 11 12 13 14 15 16 17 18 19 20 21 22 23 24 25 2…" at bounding box center [262, 378] width 37 height 33
select select "0"
click at [244, 362] on select "00 01 02 03 04 05 06 07 08 09 10 11 12 13 14 15 16 17 18 19 20 21 22 23 24 25 2…" at bounding box center [262, 378] width 37 height 33
type input "11:00"
click at [437, 336] on input "16:28" at bounding box center [521, 336] width 263 height 33
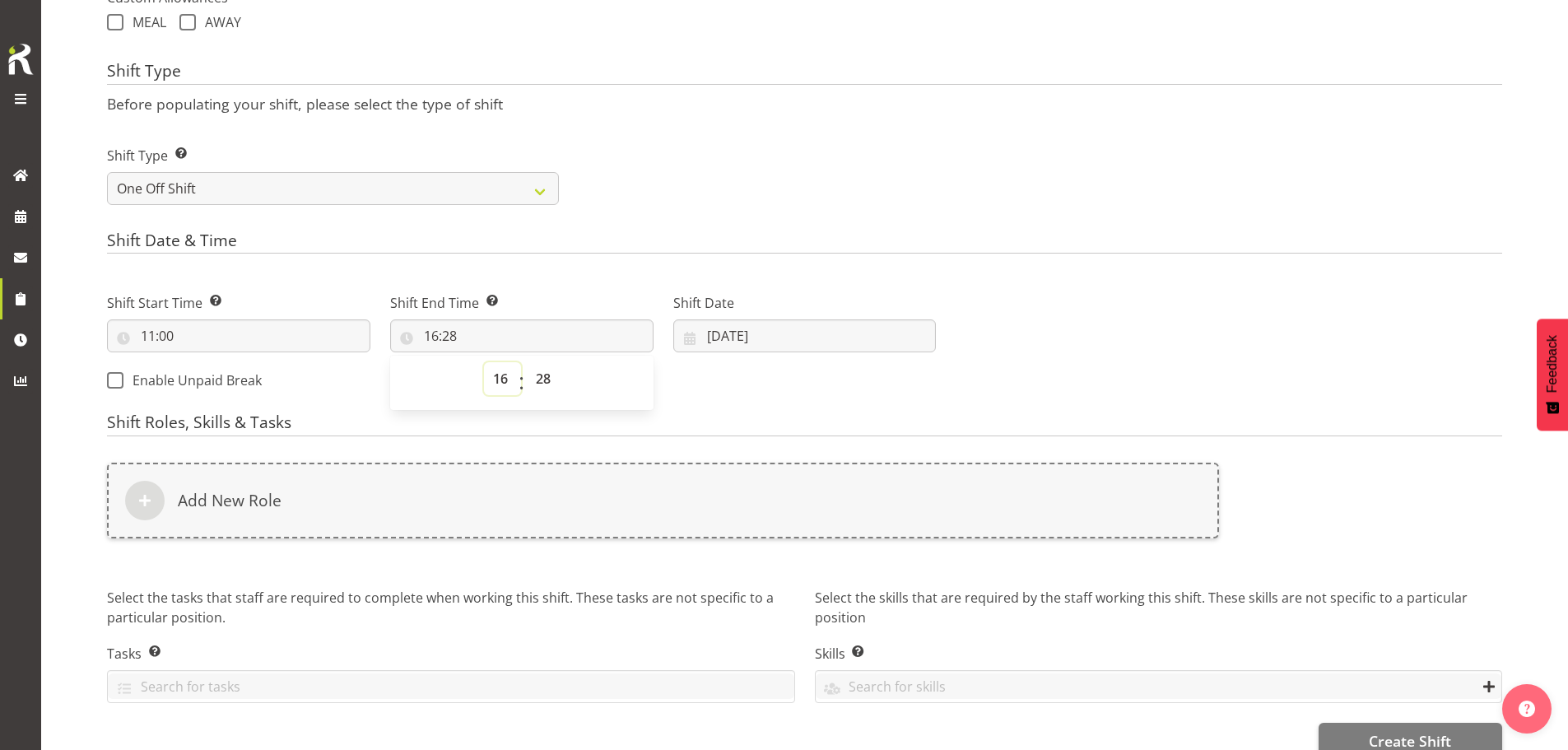
click at [501, 386] on select "00 01 02 03 04 05 06 07 08 09 10 11 12 13 14 15 16 17 18 19 20 21 22 23" at bounding box center [502, 378] width 37 height 33
select select "13"
click at [484, 362] on select "00 01 02 03 04 05 06 07 08 09 10 11 12 13 14 15 16 17 18 19 20 21 22 23" at bounding box center [502, 378] width 37 height 33
type input "13:28"
click at [540, 379] on select "00 01 02 03 04 05 06 07 08 09 10 11 12 13 14 15 16 17 18 19 20 21 22 23 24 25 2…" at bounding box center [546, 378] width 37 height 33
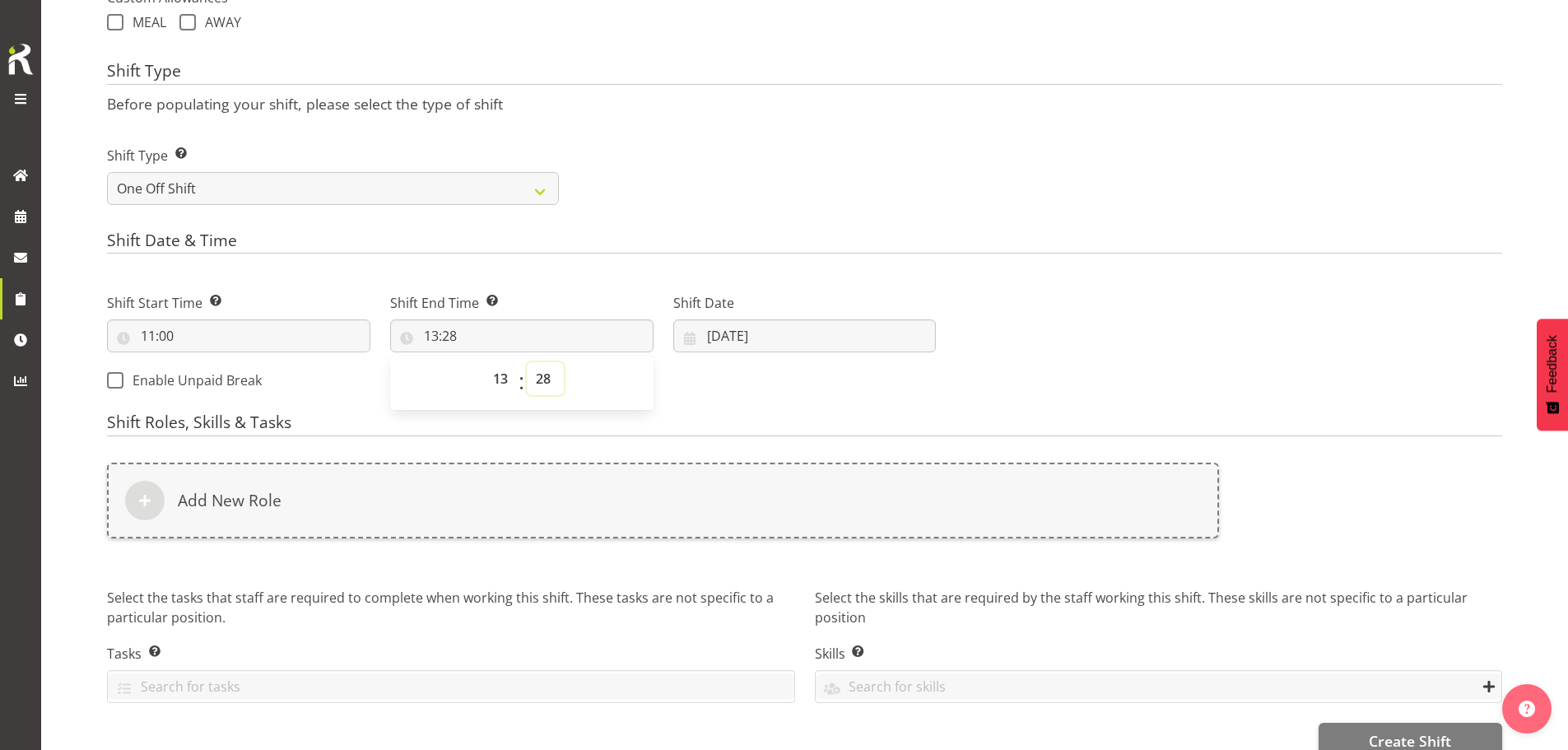
select select "0"
click at [527, 362] on select "00 01 02 03 04 05 06 07 08 09 10 11 12 13 14 15 16 17 18 19 20 21 22 23 24 25 2…" at bounding box center [546, 378] width 37 height 33
type input "13:00"
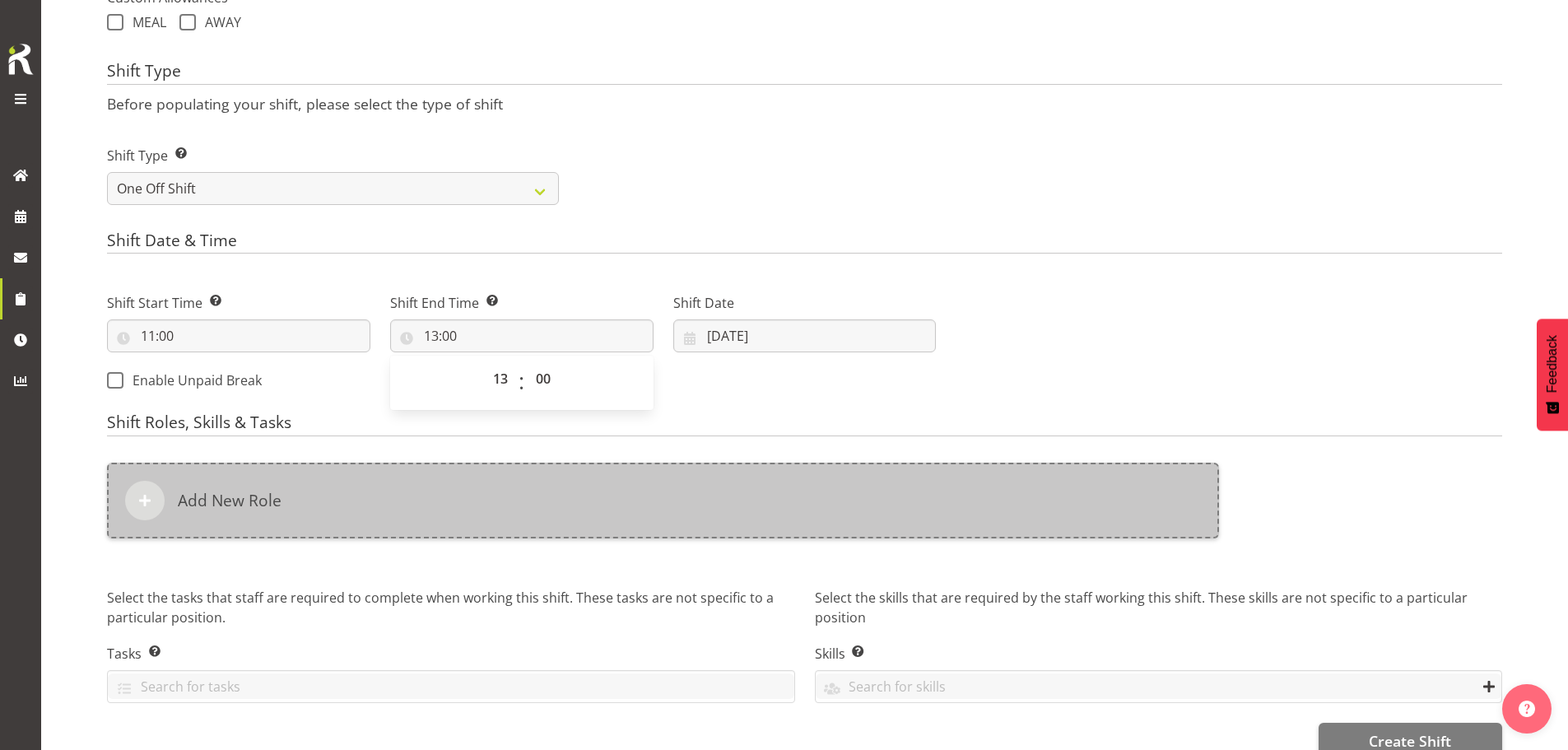
click at [619, 513] on div "Add New Role" at bounding box center [663, 499] width 1112 height 75
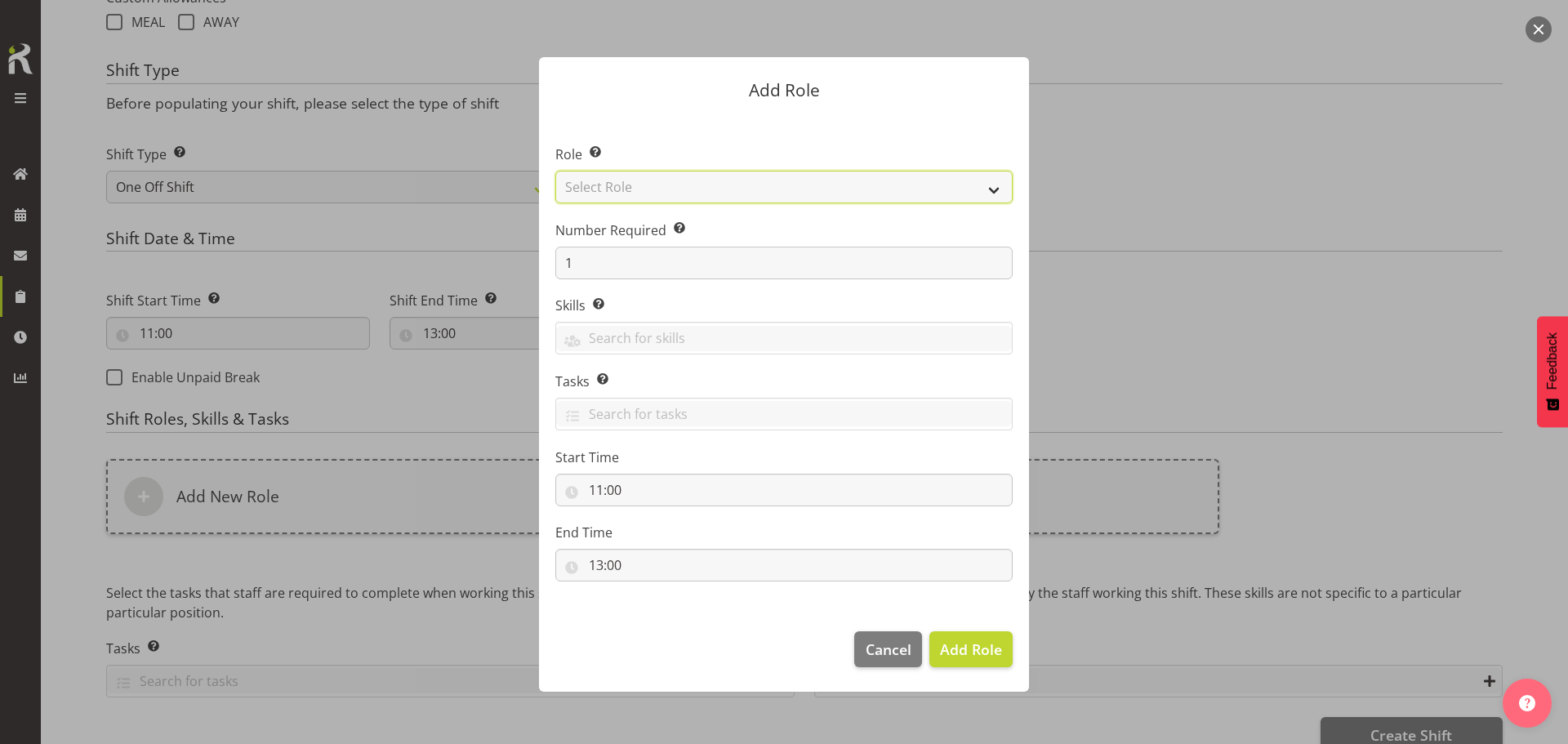
click at [781, 191] on select "Select Role ACCOUNT MANAGER ACCOUNT MANAGER DW ACCOUNTS AKL DIANNA VEHICLES AKL…" at bounding box center [784, 186] width 457 height 33
select select "189"
click at [555, 170] on select "Select Role ACCOUNT MANAGER ACCOUNT MANAGER DW ACCOUNTS AKL DIANNA VEHICLES AKL…" at bounding box center [784, 186] width 457 height 33
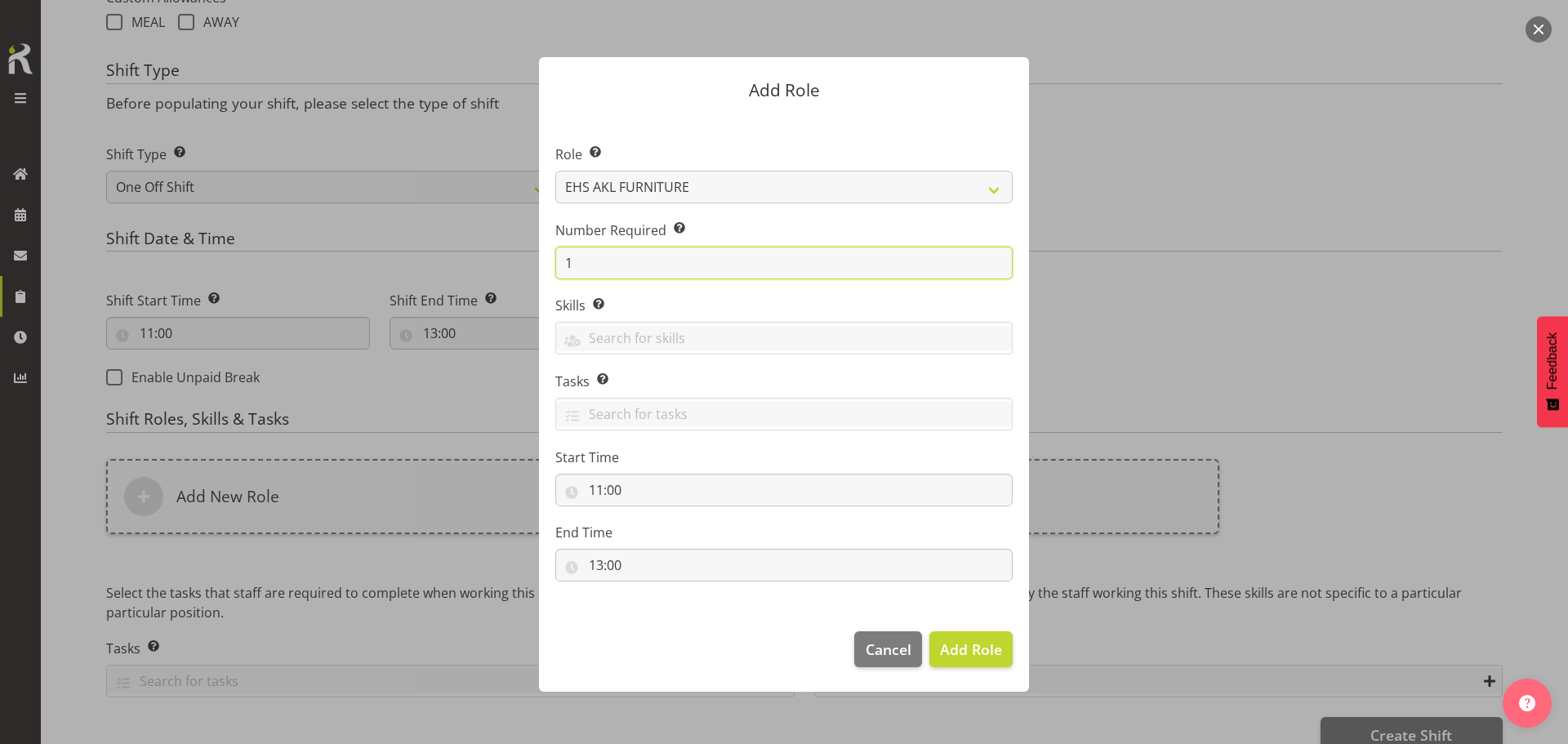
click at [845, 255] on input "1" at bounding box center [784, 263] width 457 height 33
type input "2"
click at [910, 631] on button "Add 2 Roles" at bounding box center [961, 648] width 103 height 36
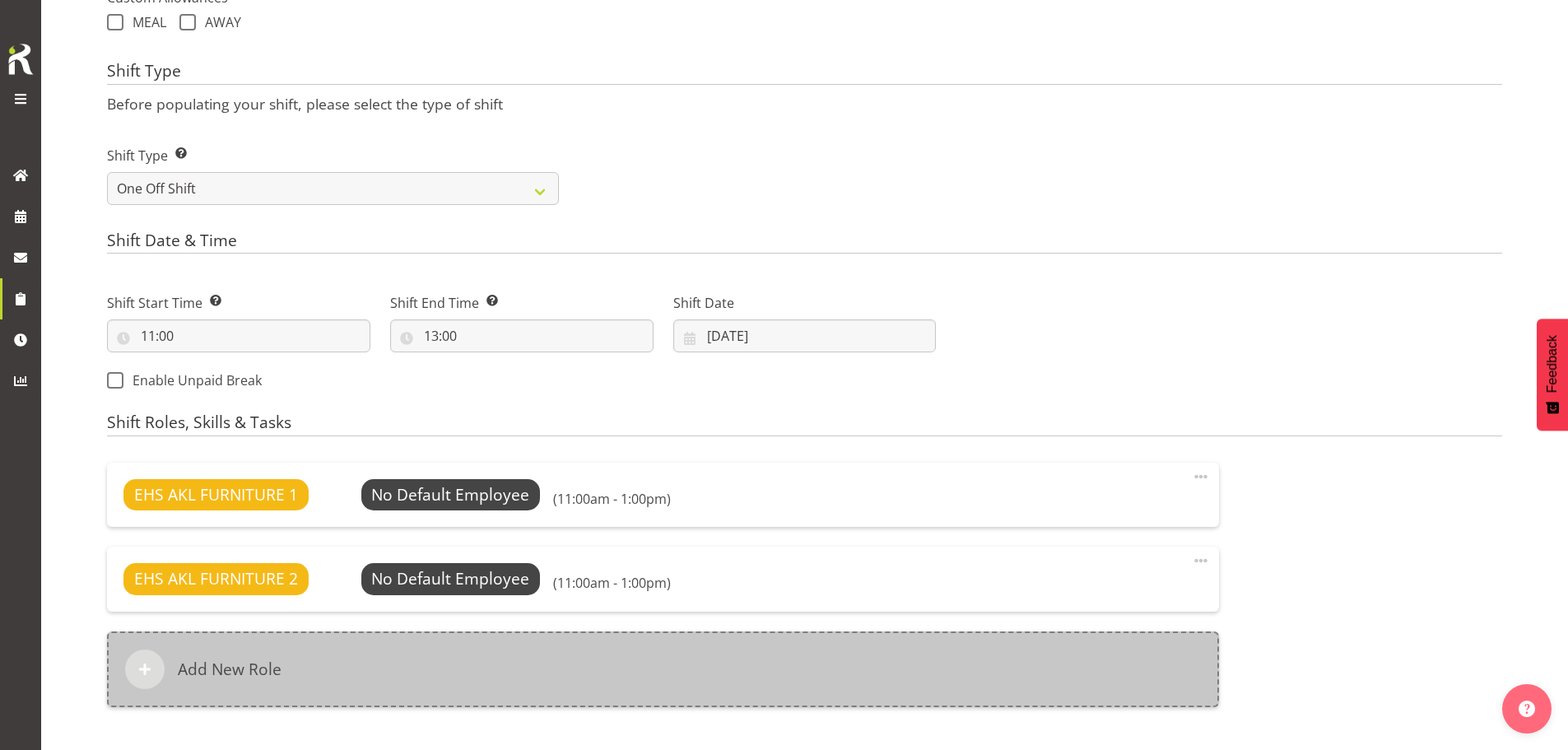
click at [721, 654] on div "Add New Role" at bounding box center [663, 669] width 1112 height 75
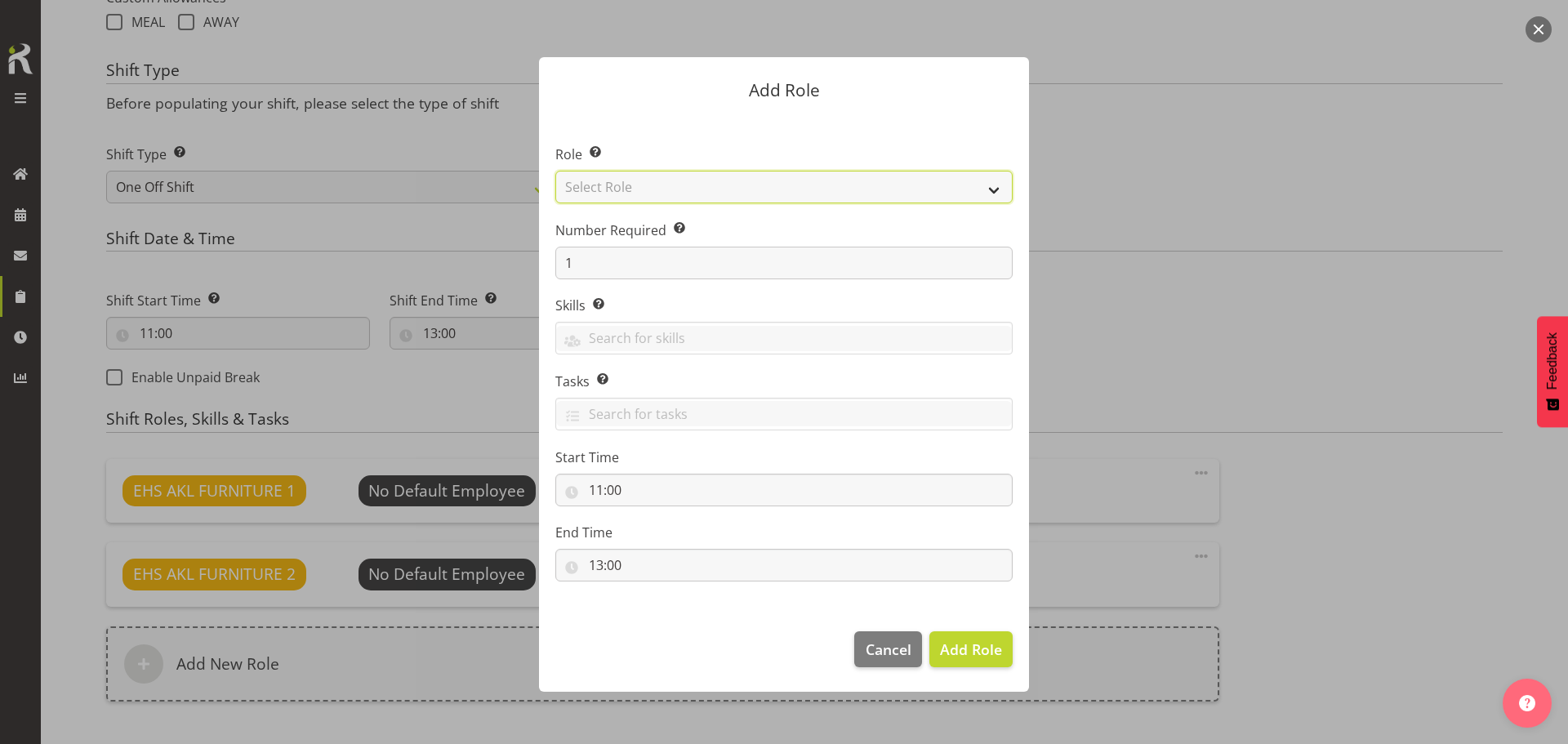
click at [753, 195] on select "Select Role ACCOUNT MANAGER ACCOUNT MANAGER DW ACCOUNTS AKL DIANNA VEHICLES AKL…" at bounding box center [784, 186] width 457 height 33
select select "81"
click at [555, 170] on select "Select Role ACCOUNT MANAGER ACCOUNT MANAGER DW ACCOUNTS AKL DIANNA VEHICLES AKL…" at bounding box center [784, 186] width 457 height 33
click at [976, 649] on span "Add Role" at bounding box center [971, 649] width 62 height 19
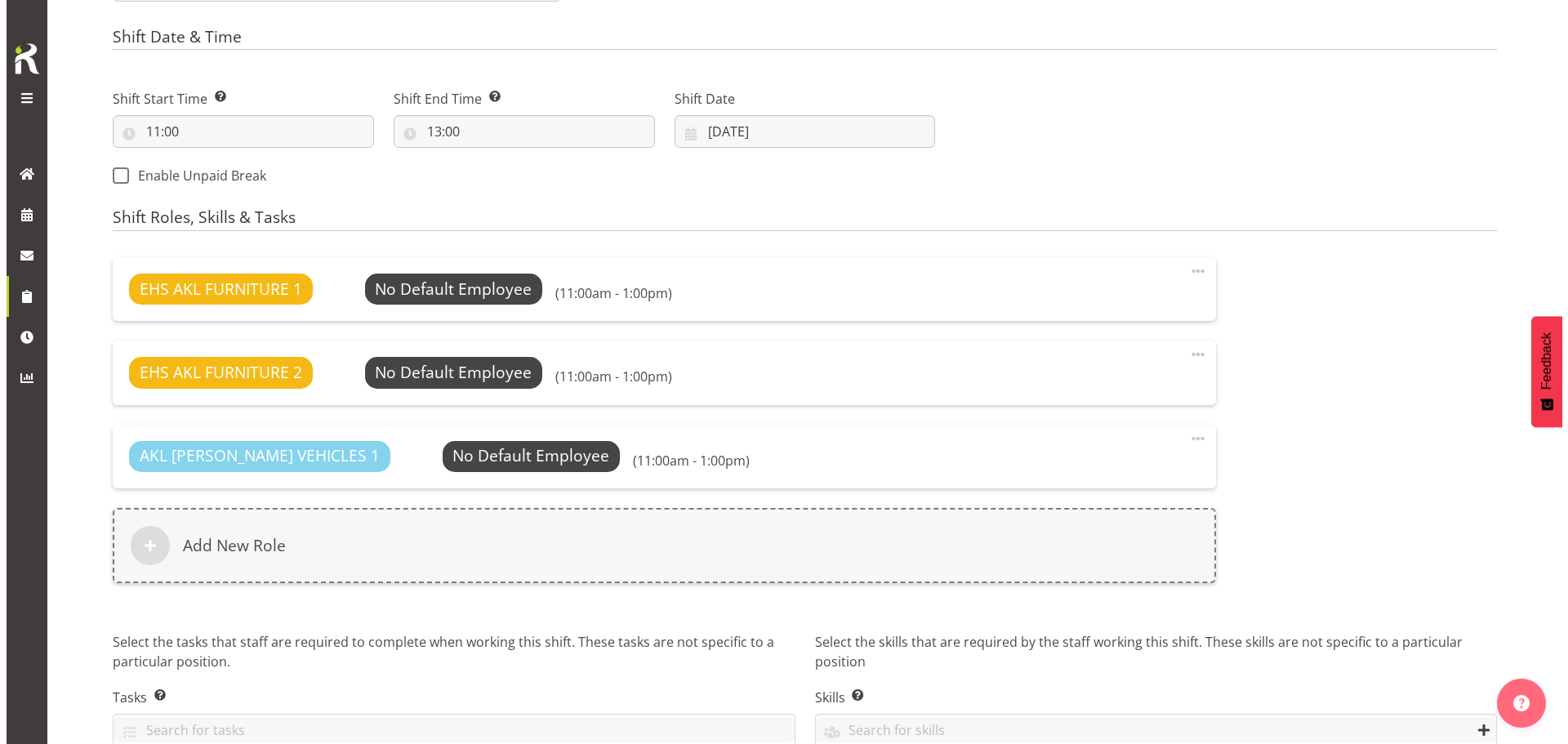
scroll to position [879, 0]
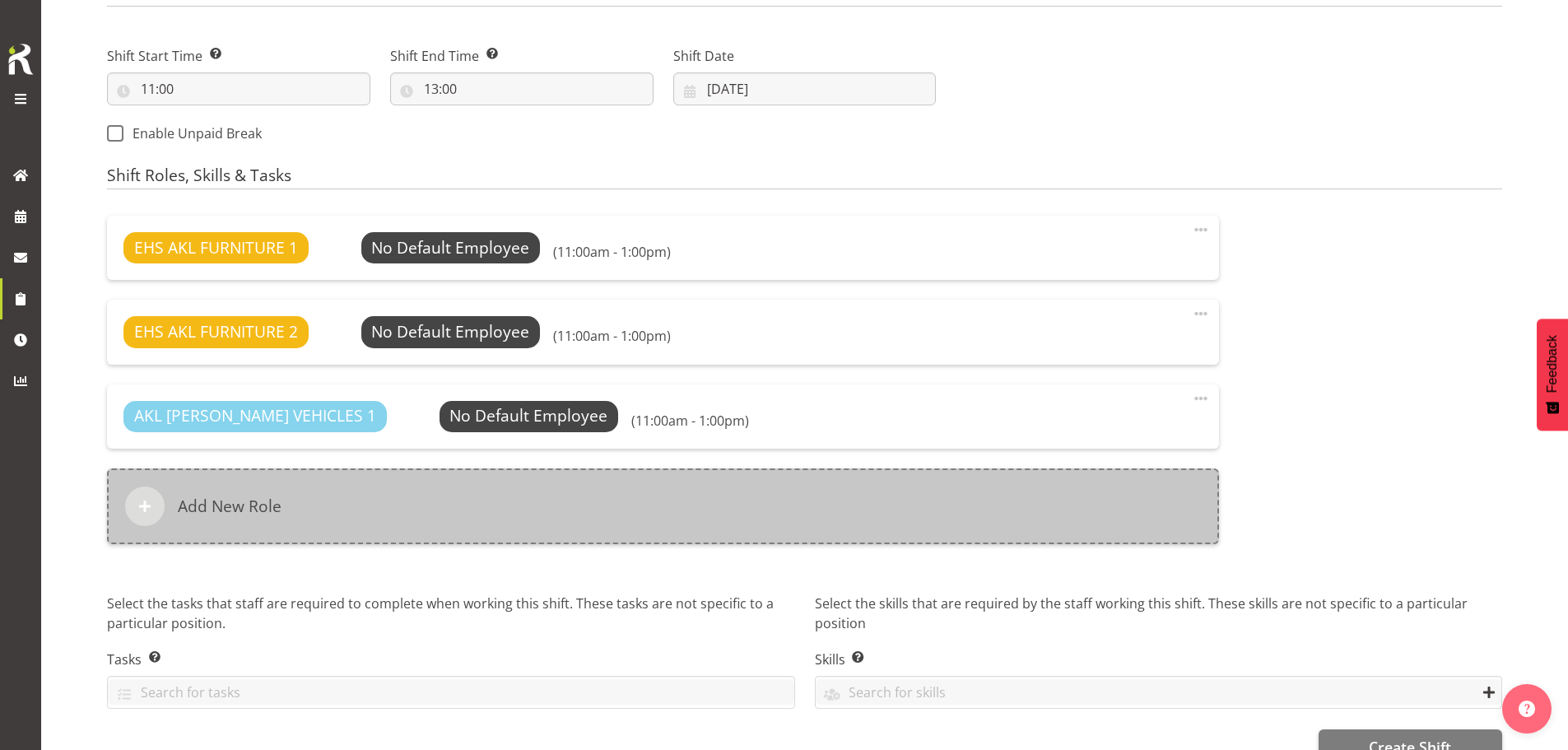
click at [726, 484] on div "Add New Role" at bounding box center [663, 506] width 1112 height 75
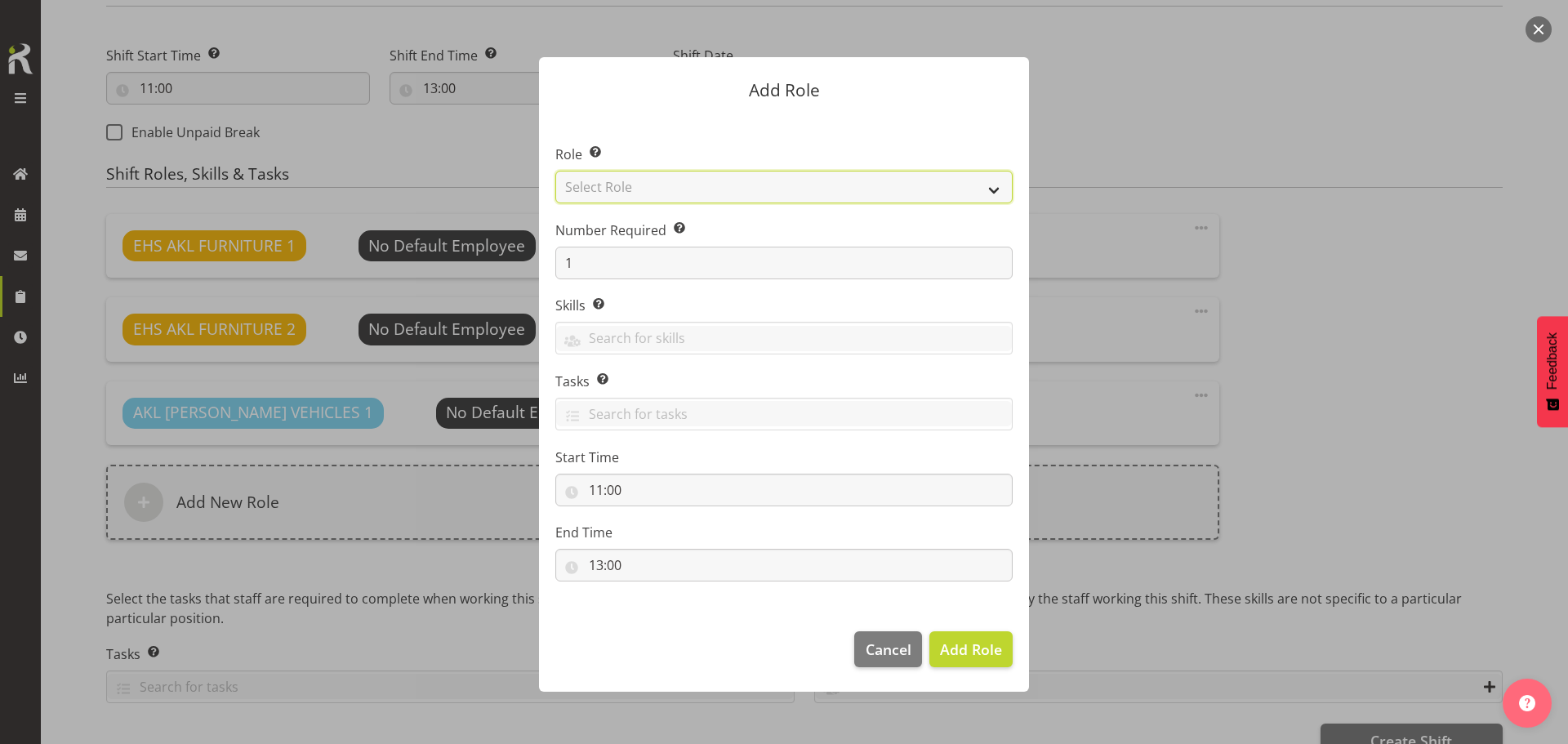
click at [825, 190] on select "Select Role ACCOUNT MANAGER ACCOUNT MANAGER DW ACCOUNTS AKL DIANNA VEHICLES AKL…" at bounding box center [784, 186] width 457 height 33
click at [555, 170] on select "Select Role ACCOUNT MANAGER ACCOUNT MANAGER DW ACCOUNTS AKL DIANNA VEHICLES AKL…" at bounding box center [784, 186] width 457 height 33
click at [823, 187] on select "ACCOUNT MANAGER ACCOUNT MANAGER DW ACCOUNTS AKL DIANNA VEHICLES AKL RYMER VEHIC…" at bounding box center [784, 186] width 457 height 33
select select "198"
click at [555, 170] on select "ACCOUNT MANAGER ACCOUNT MANAGER DW ACCOUNTS AKL DIANNA VEHICLES AKL RYMER VEHIC…" at bounding box center [784, 186] width 457 height 33
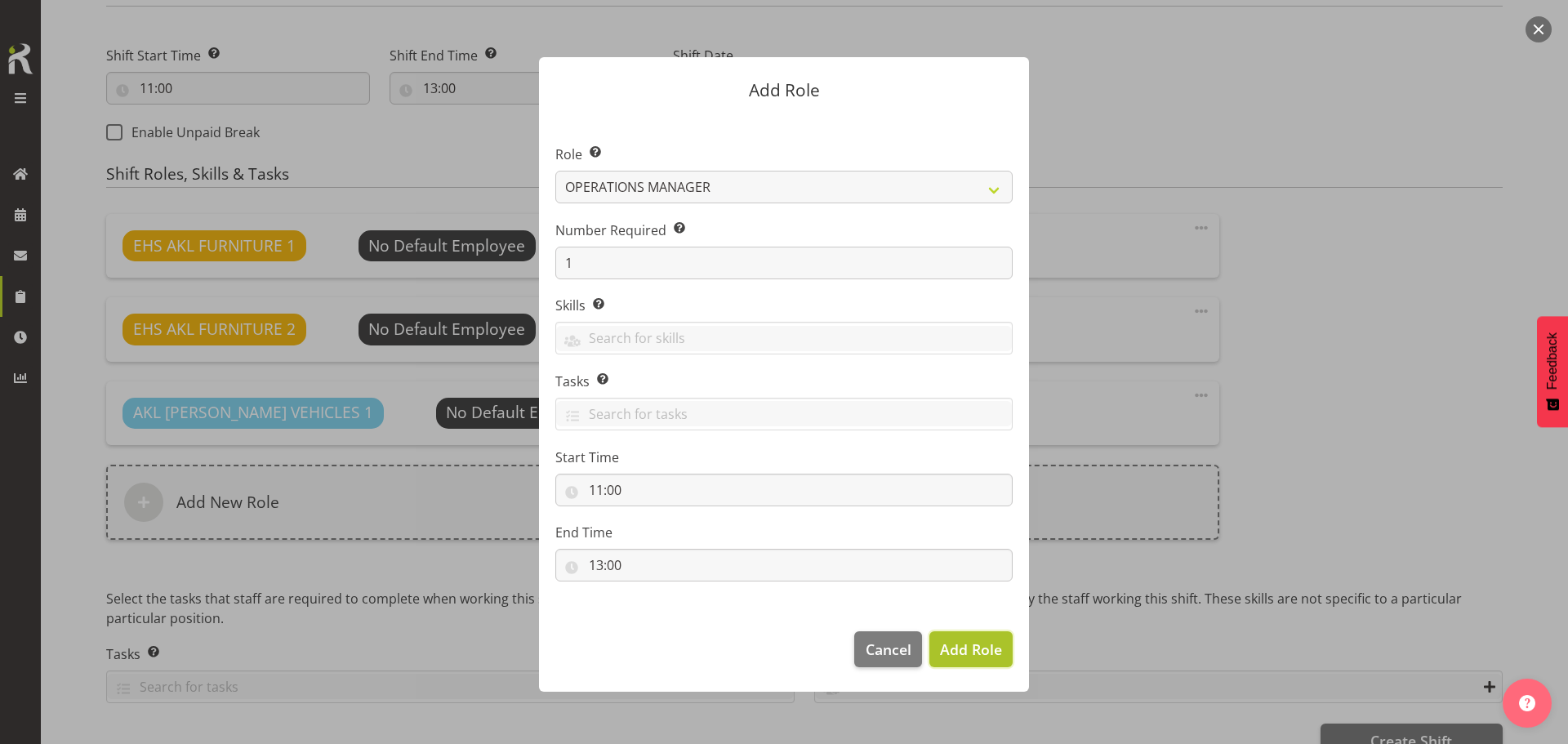
click at [956, 653] on span "Add Role" at bounding box center [971, 649] width 62 height 19
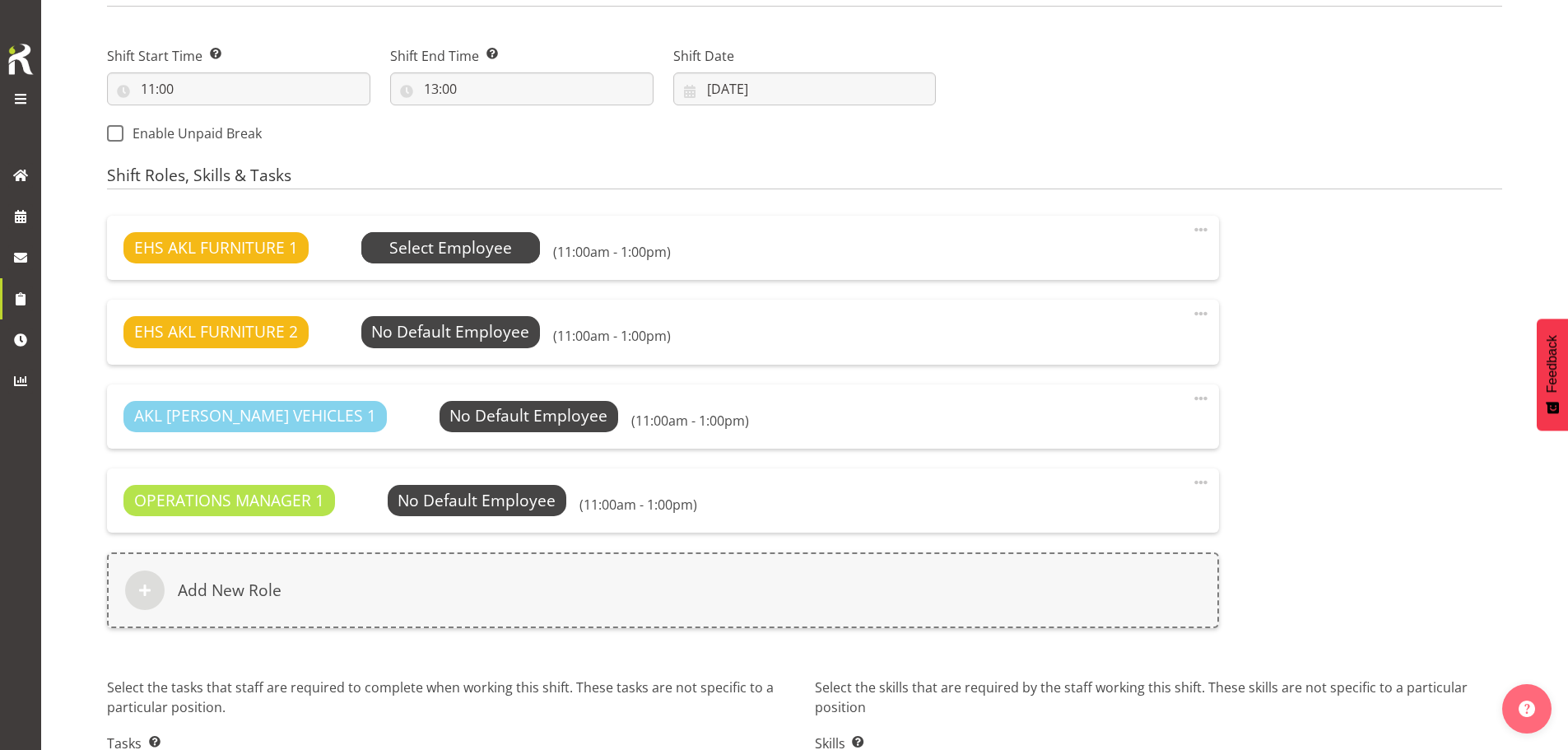
click at [524, 262] on span "Select Employee" at bounding box center [451, 247] width 180 height 31
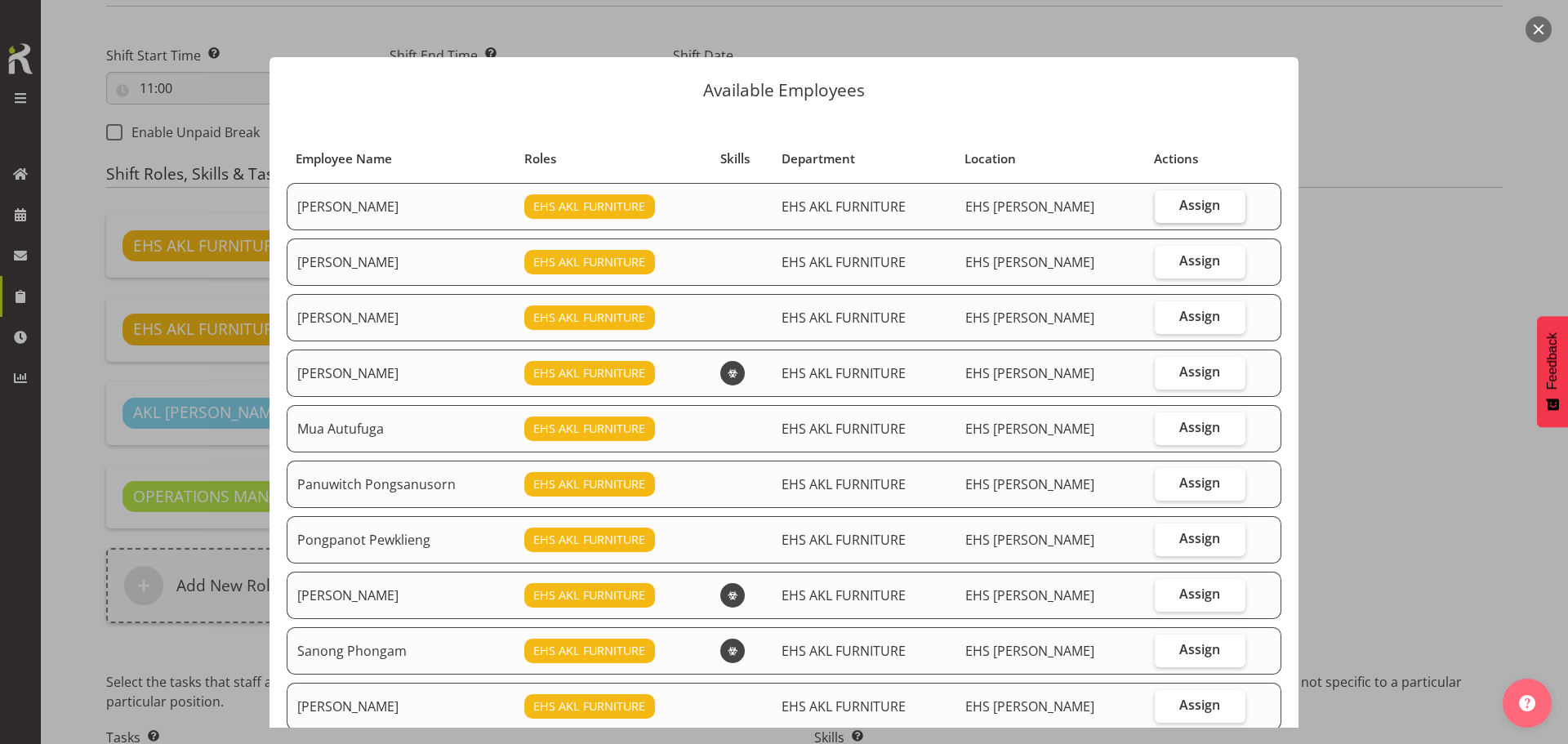
click at [1187, 205] on span "Assign" at bounding box center [1200, 205] width 40 height 17
click at [1165, 205] on input "Assign" at bounding box center [1160, 206] width 11 height 11
checkbox input "true"
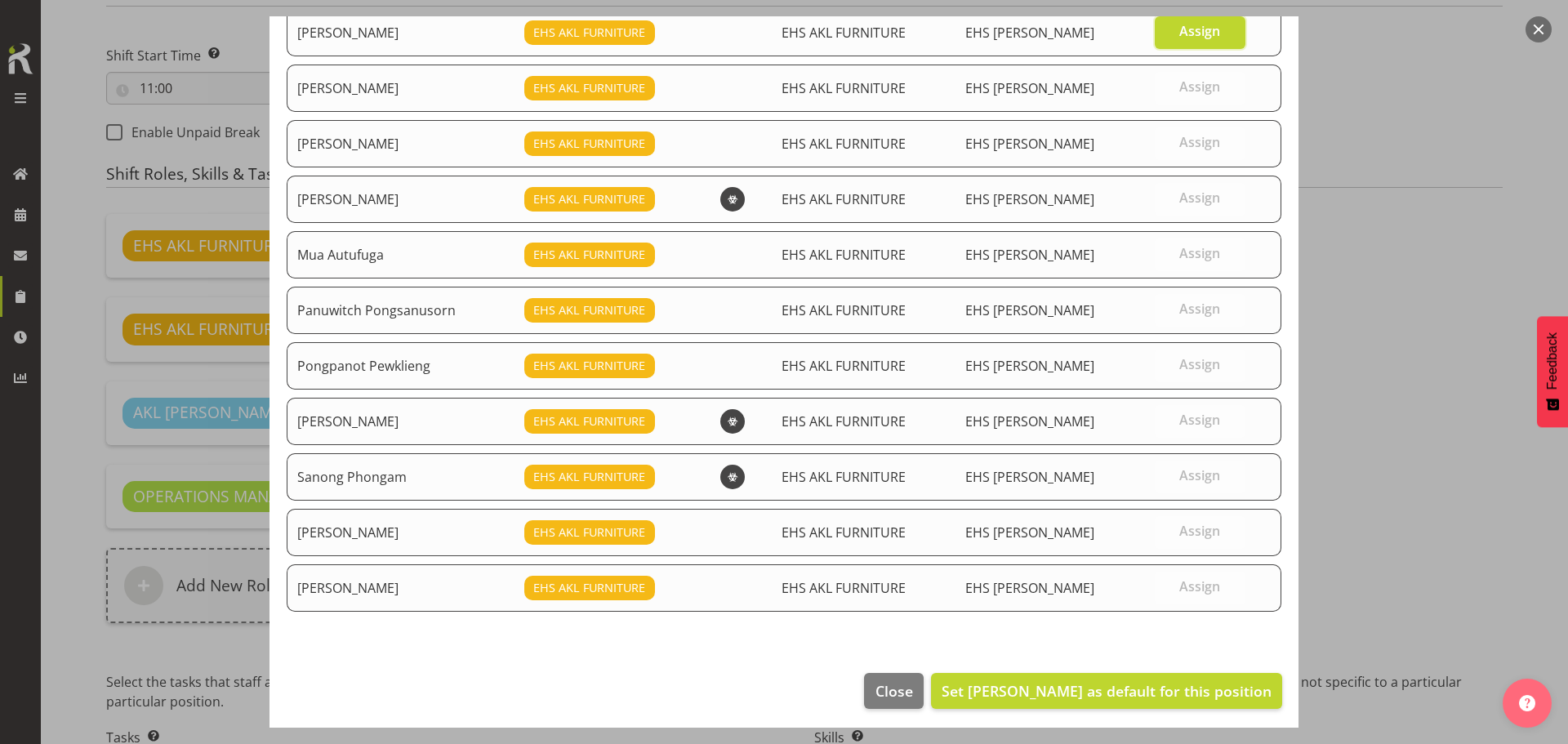
scroll to position [179, 0]
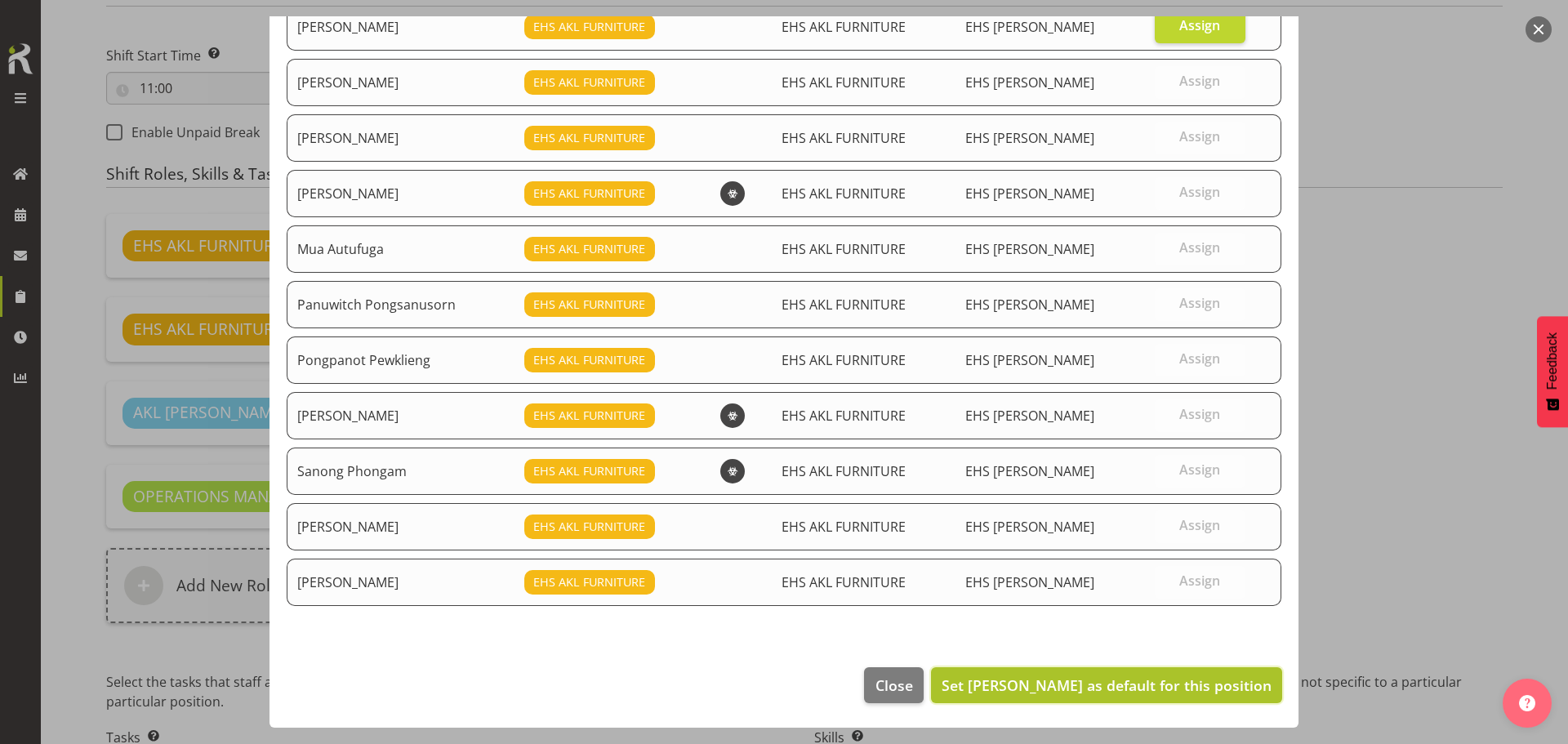
click at [1169, 682] on span "Set Daniel Tini as default for this position" at bounding box center [1106, 684] width 330 height 19
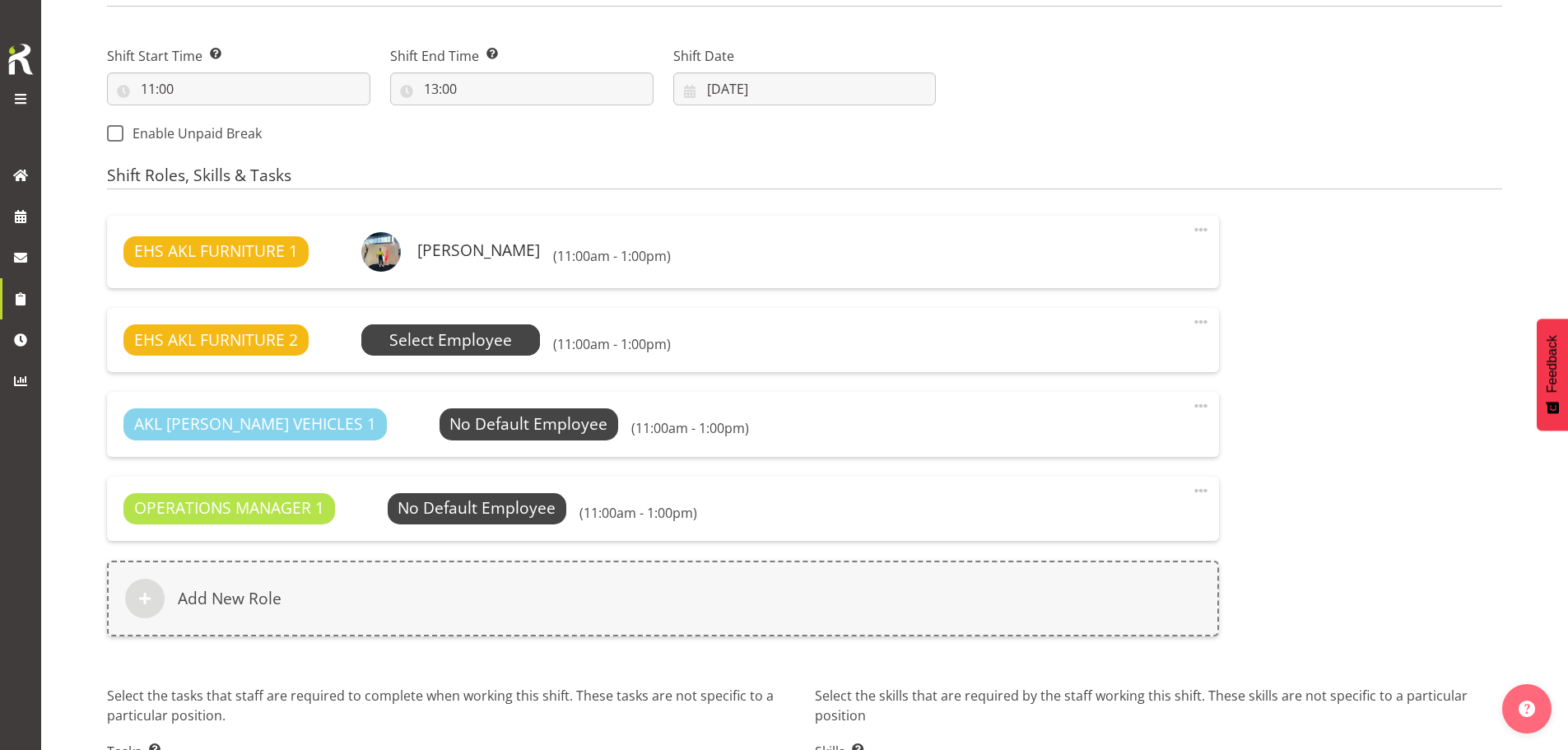
click at [504, 351] on span "Select Employee" at bounding box center [451, 340] width 122 height 24
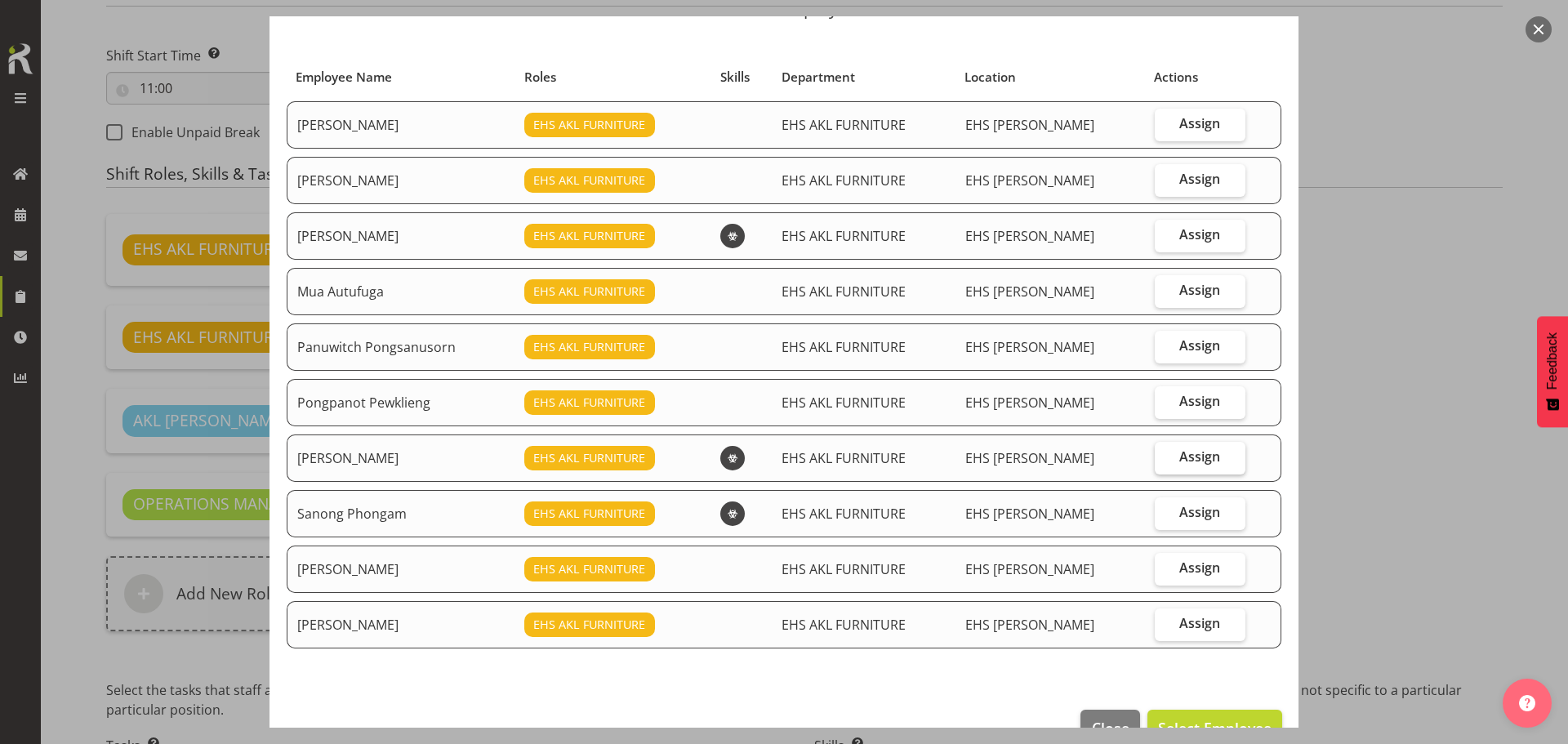
scroll to position [124, 0]
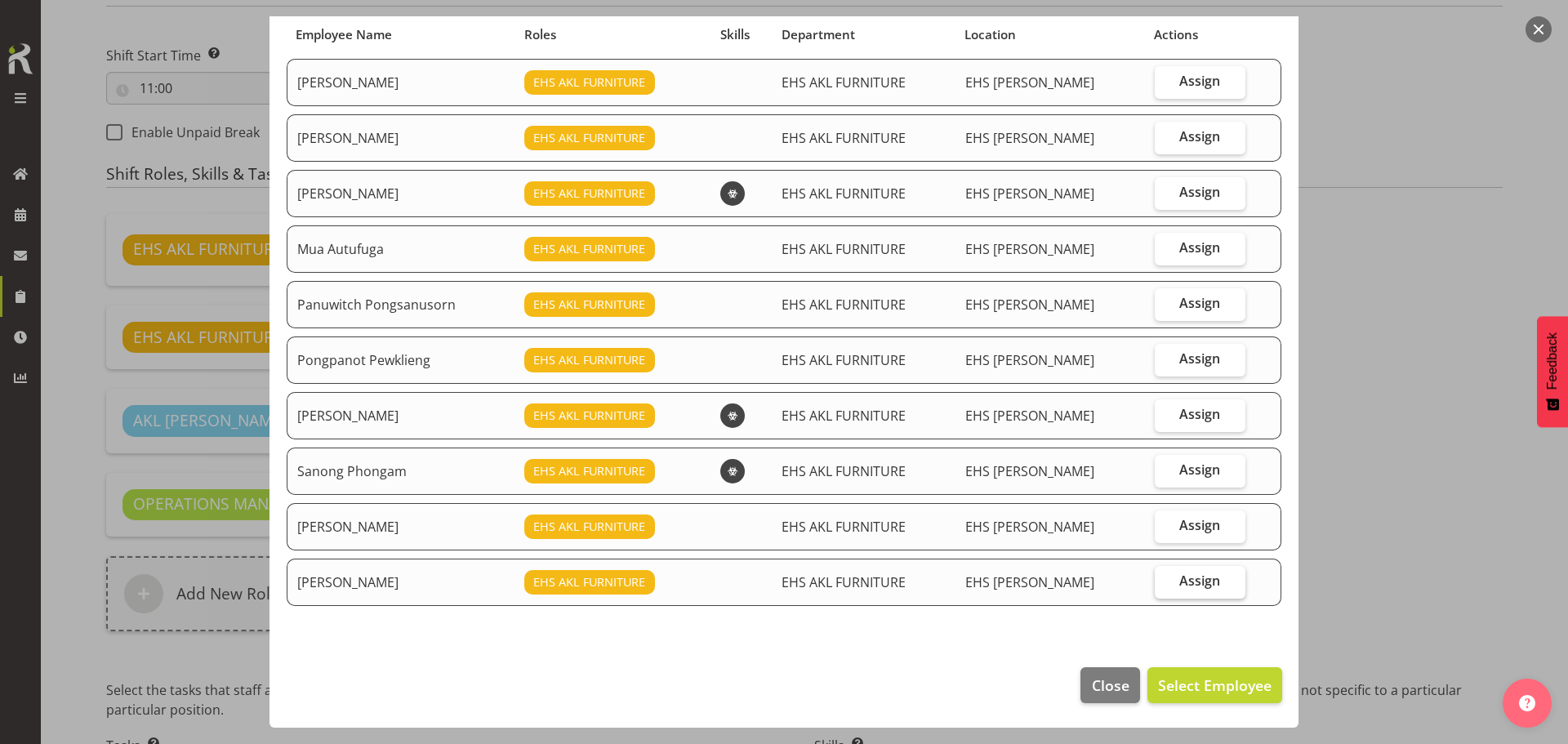
click at [1192, 577] on span "Assign" at bounding box center [1200, 580] width 40 height 17
click at [1165, 577] on input "Assign" at bounding box center [1160, 581] width 11 height 11
checkbox input "true"
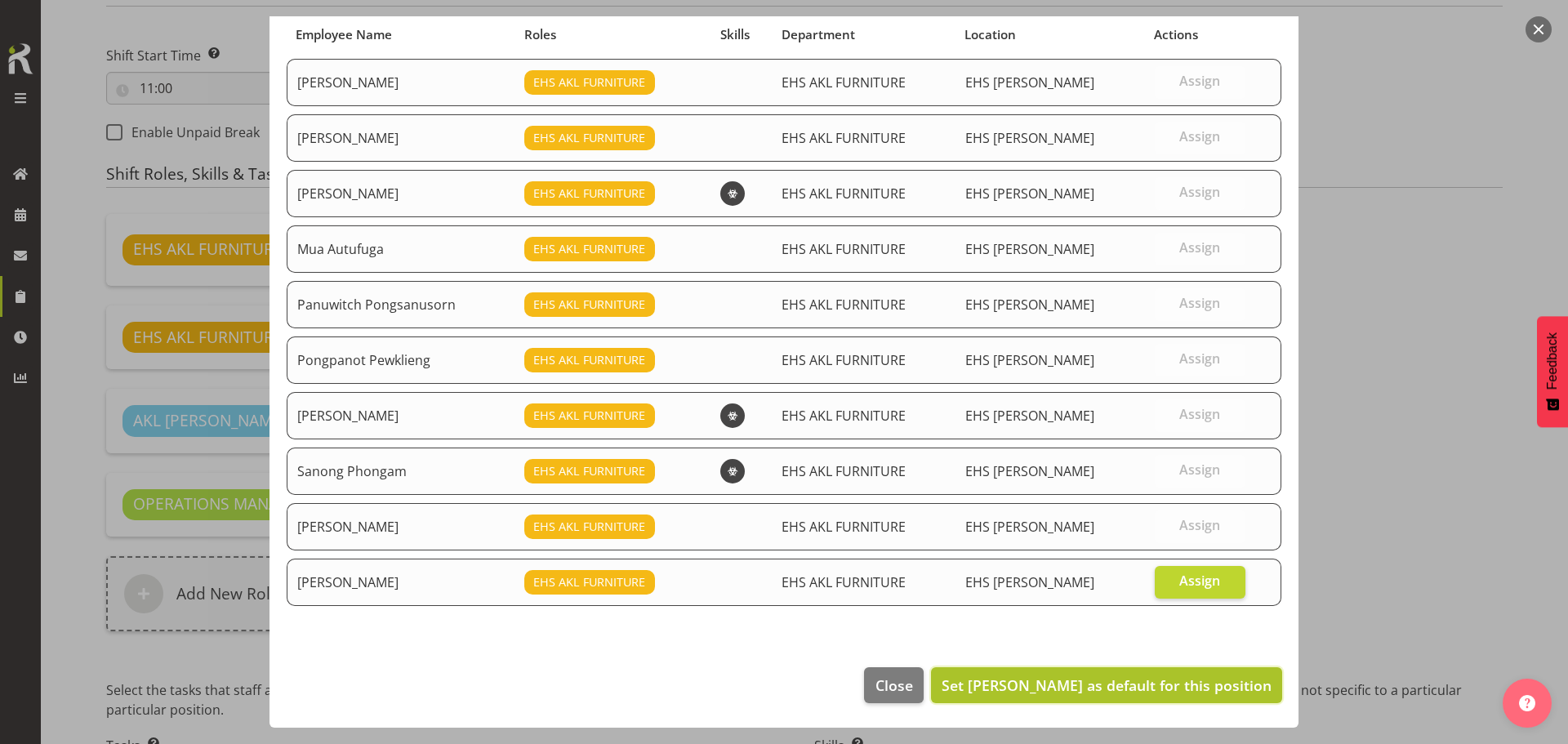
click at [1175, 690] on span "Set Sivanila Sapati as default for this position" at bounding box center [1106, 684] width 330 height 19
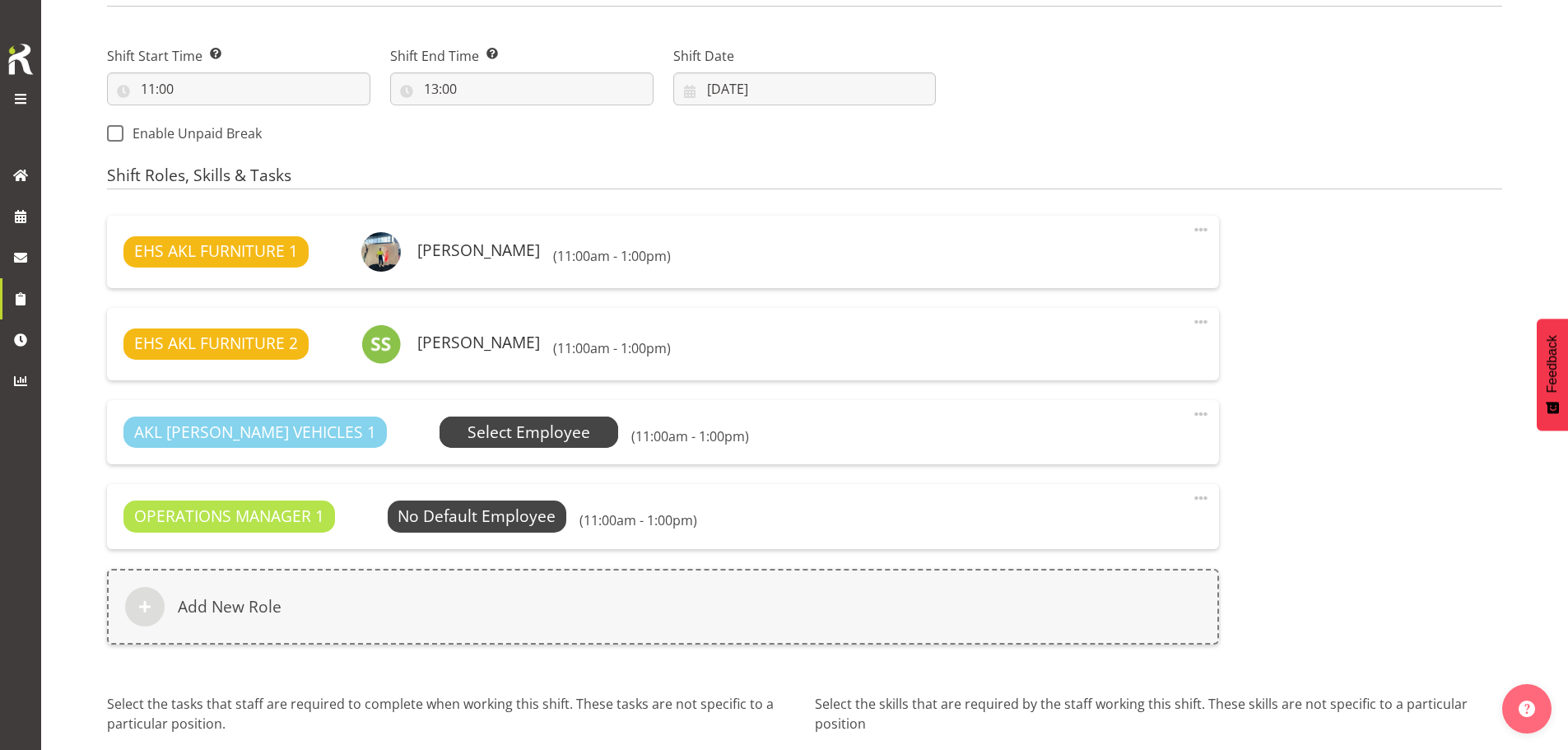
click at [468, 432] on span "Select Employee" at bounding box center [529, 432] width 122 height 24
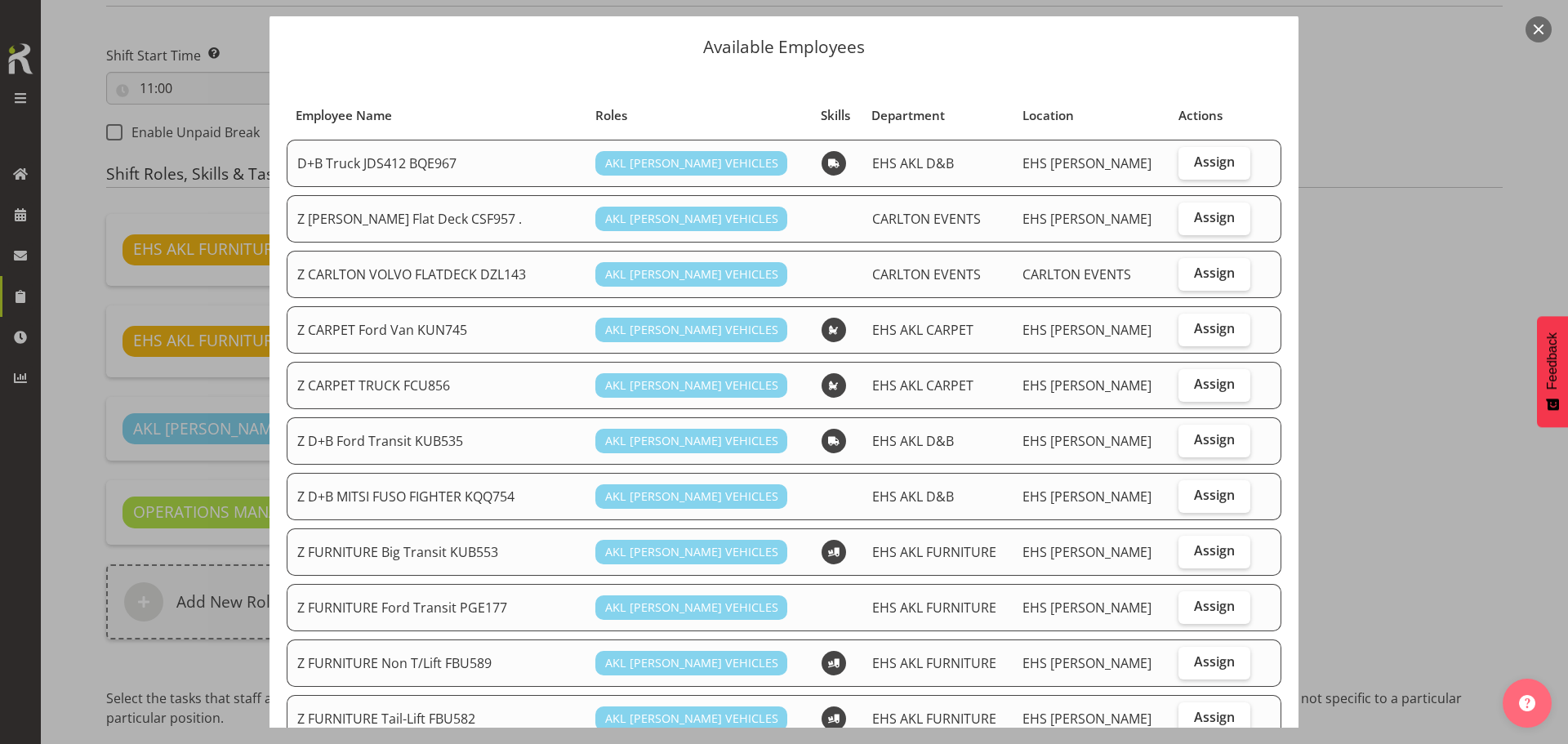
scroll to position [163, 0]
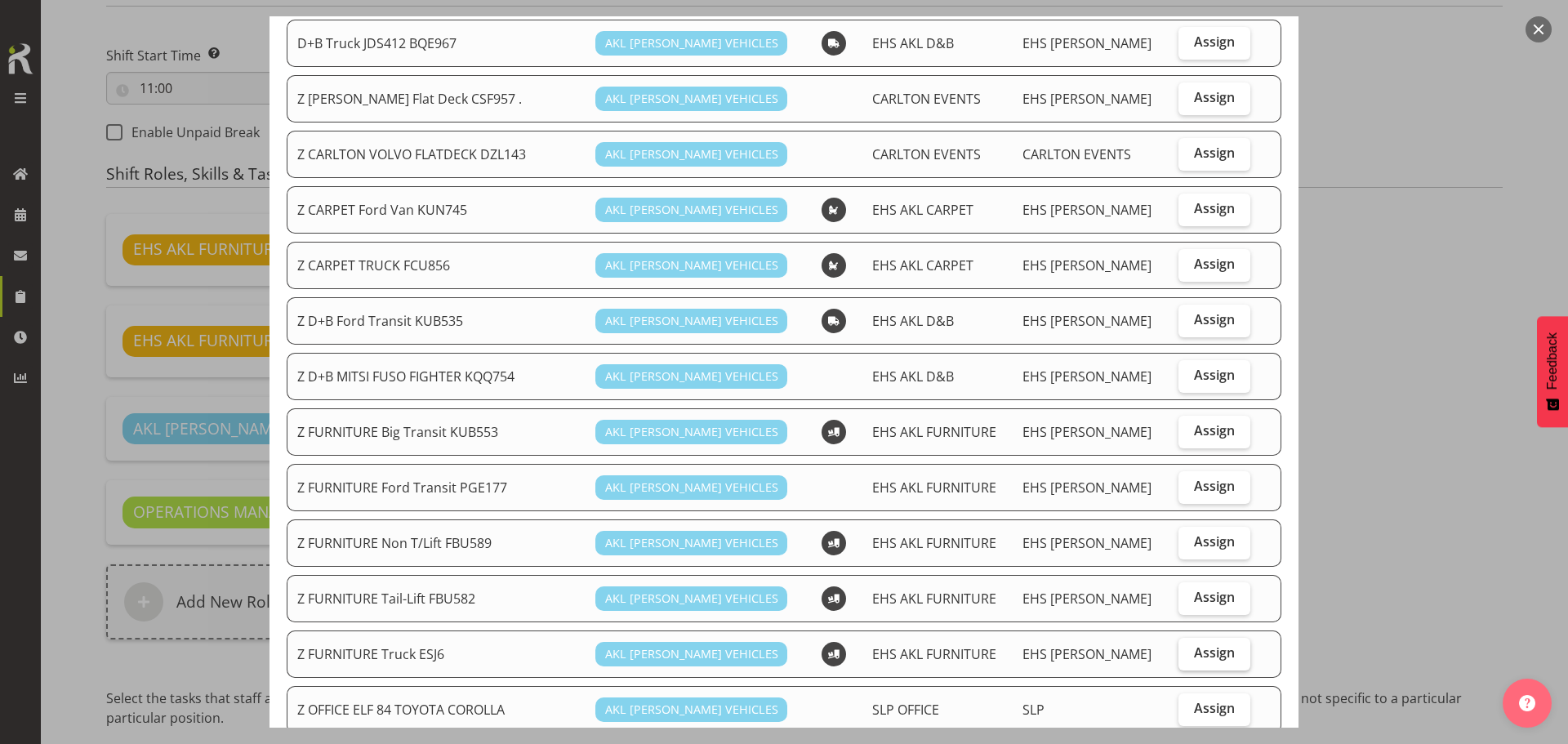
click at [1198, 654] on span "Assign" at bounding box center [1215, 652] width 40 height 17
click at [1189, 654] on input "Assign" at bounding box center [1184, 653] width 11 height 11
checkbox input "true"
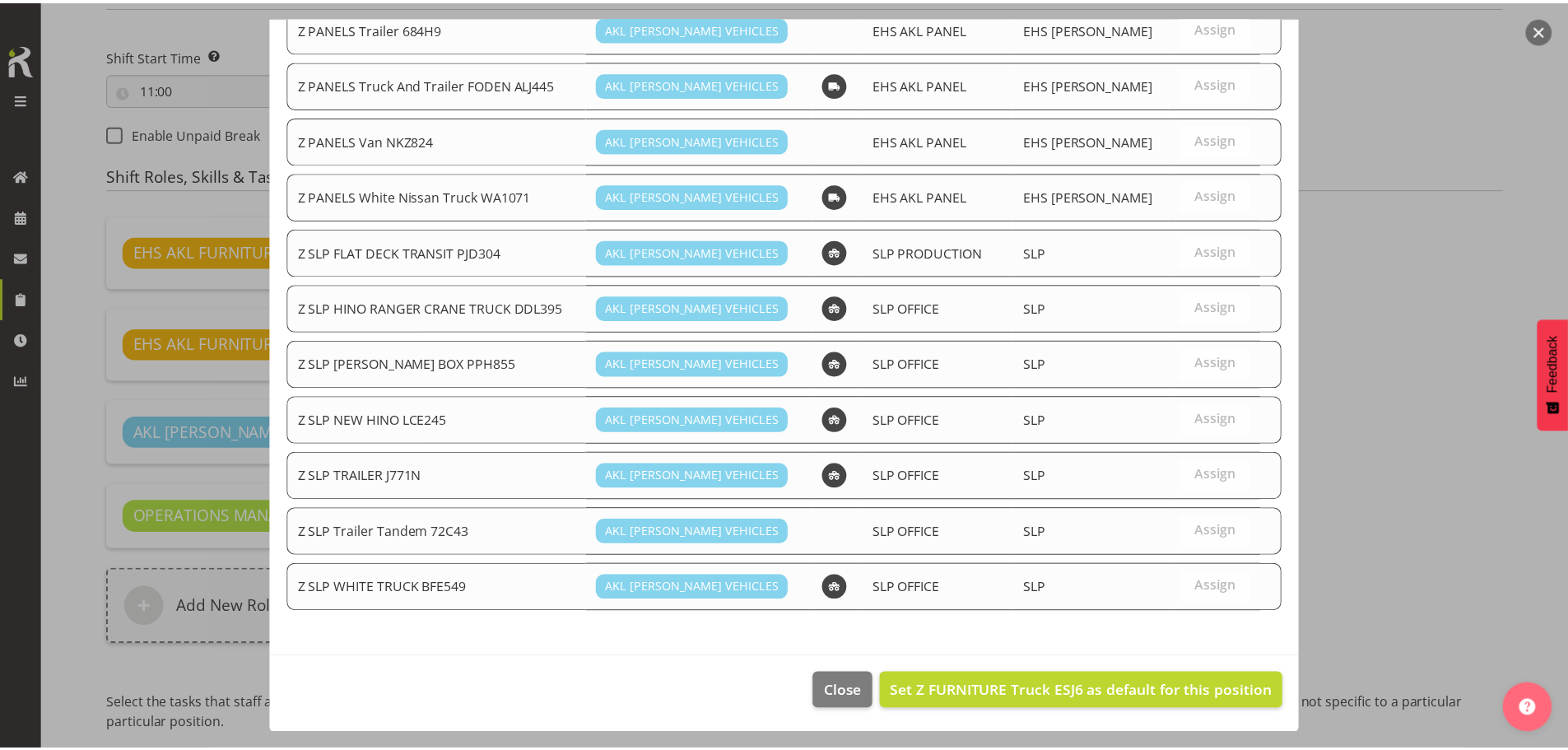
scroll to position [1076, 0]
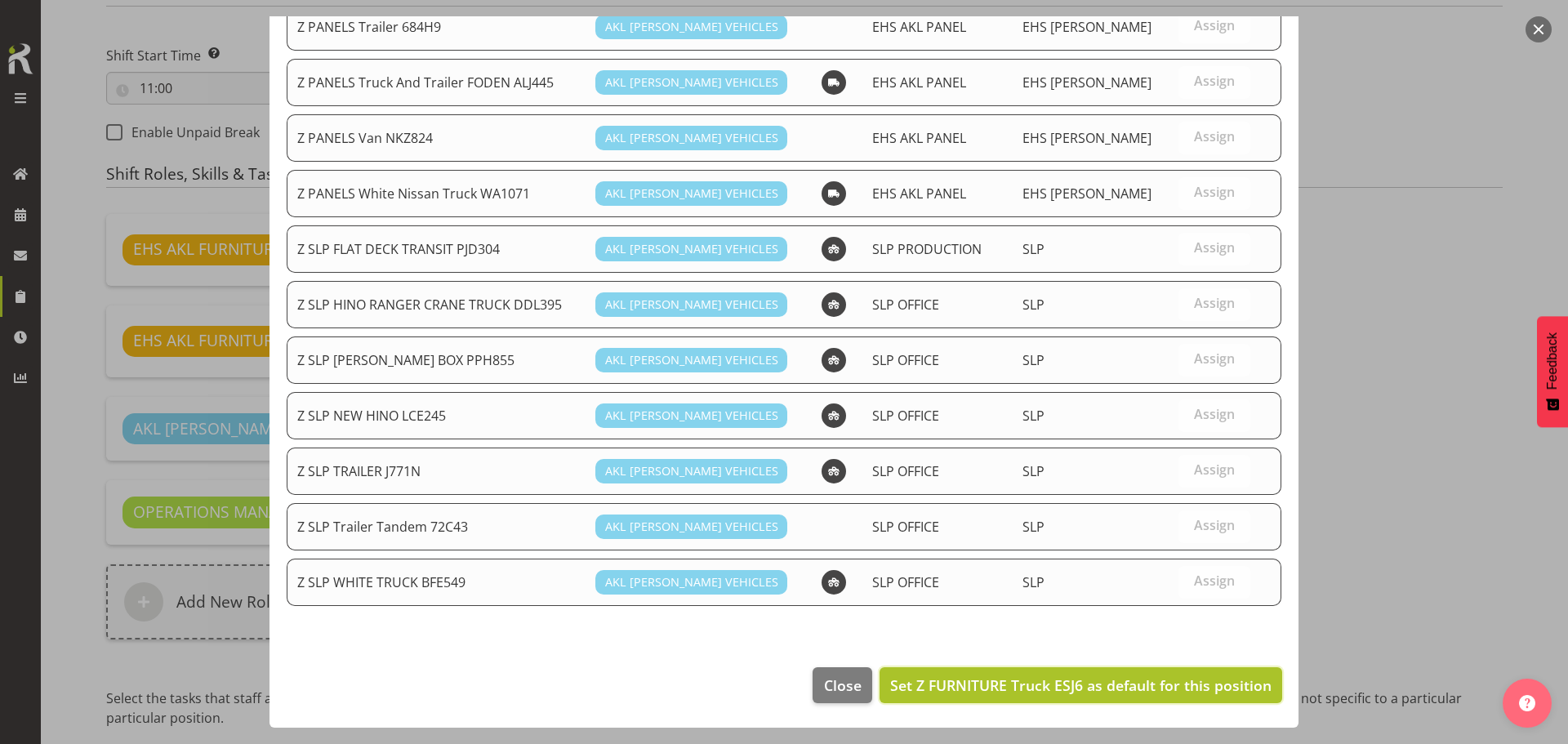
drag, startPoint x: 1188, startPoint y: 683, endPoint x: 1209, endPoint y: 645, distance: 43.4
click at [1187, 683] on span "Set Z FURNITURE Truck ESJ6 as default for this position" at bounding box center [1081, 684] width 381 height 19
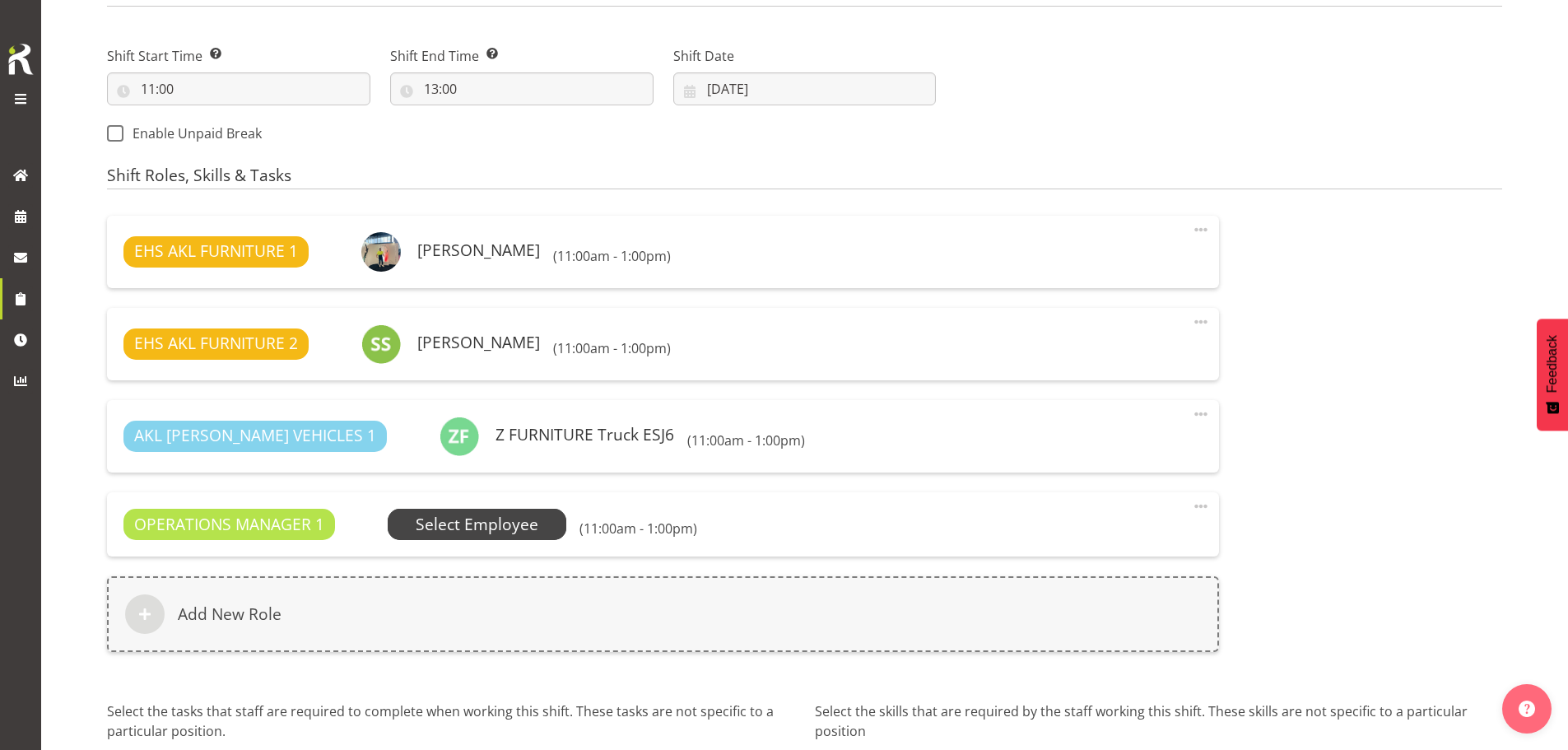
click at [483, 521] on span "Select Employee" at bounding box center [477, 524] width 122 height 24
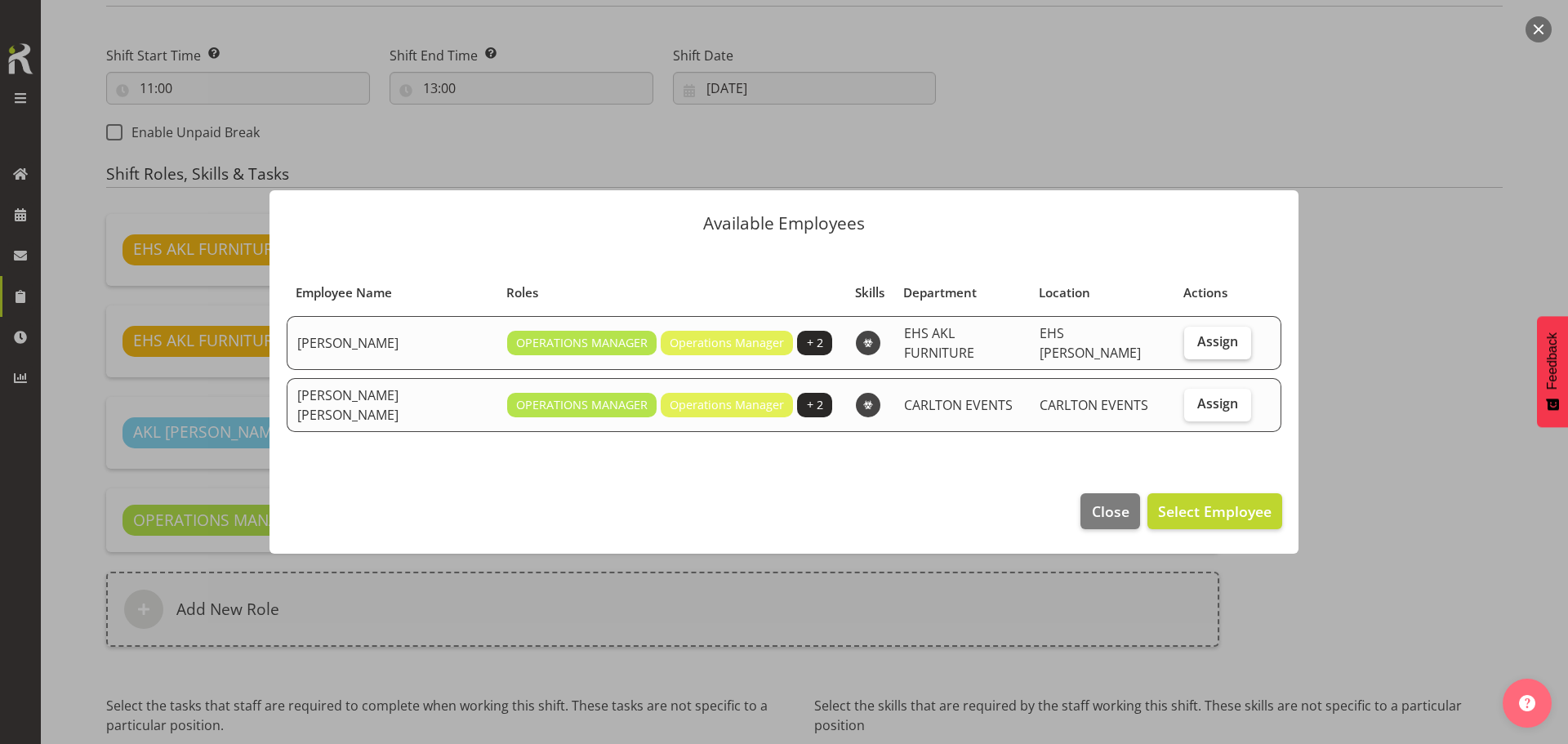
click at [1218, 341] on span "Assign" at bounding box center [1217, 341] width 40 height 17
click at [1195, 341] on input "Assign" at bounding box center [1189, 342] width 11 height 11
checkbox input "true"
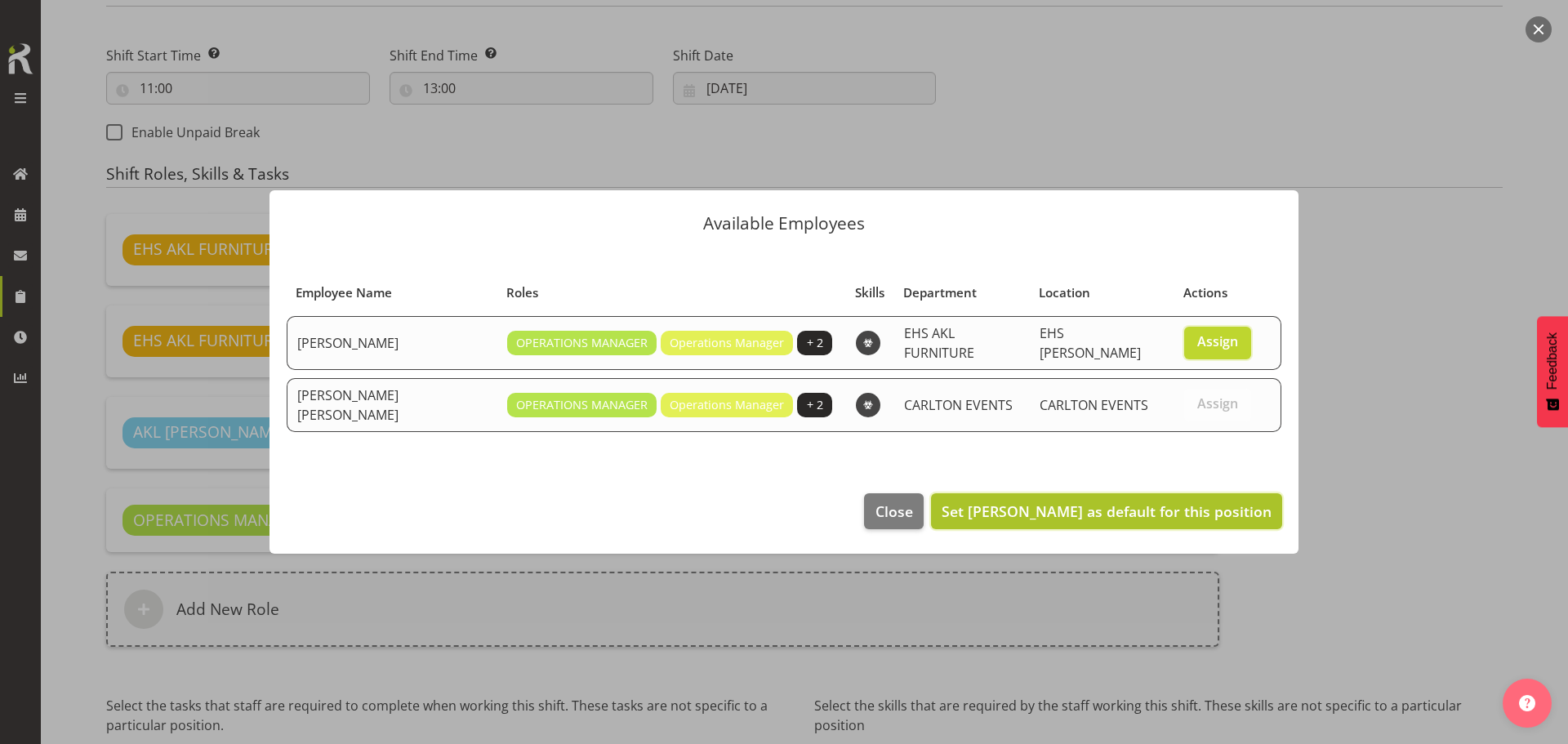
click at [1140, 505] on span "Set Filipo Iupeli as default for this position" at bounding box center [1106, 511] width 330 height 19
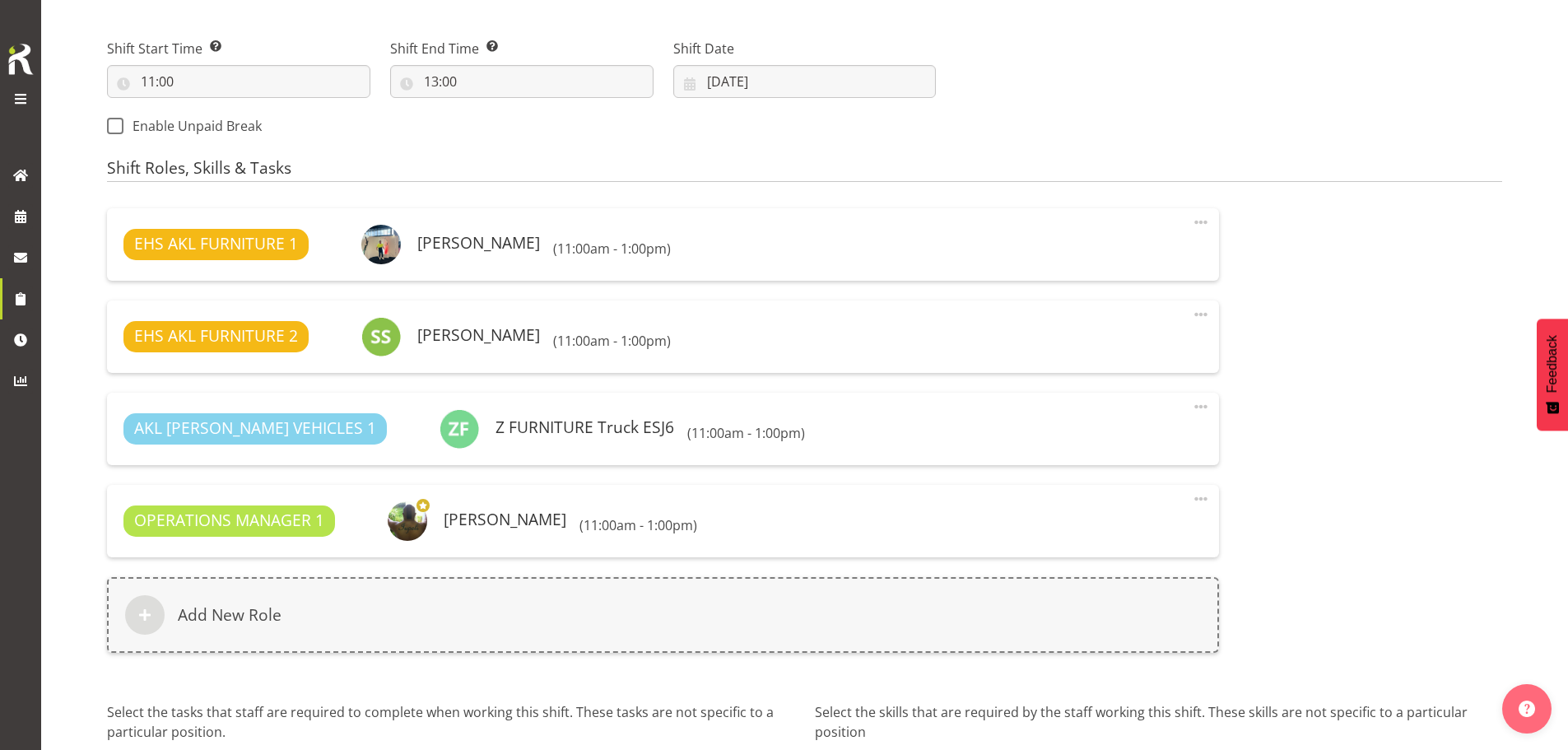
scroll to position [1041, 0]
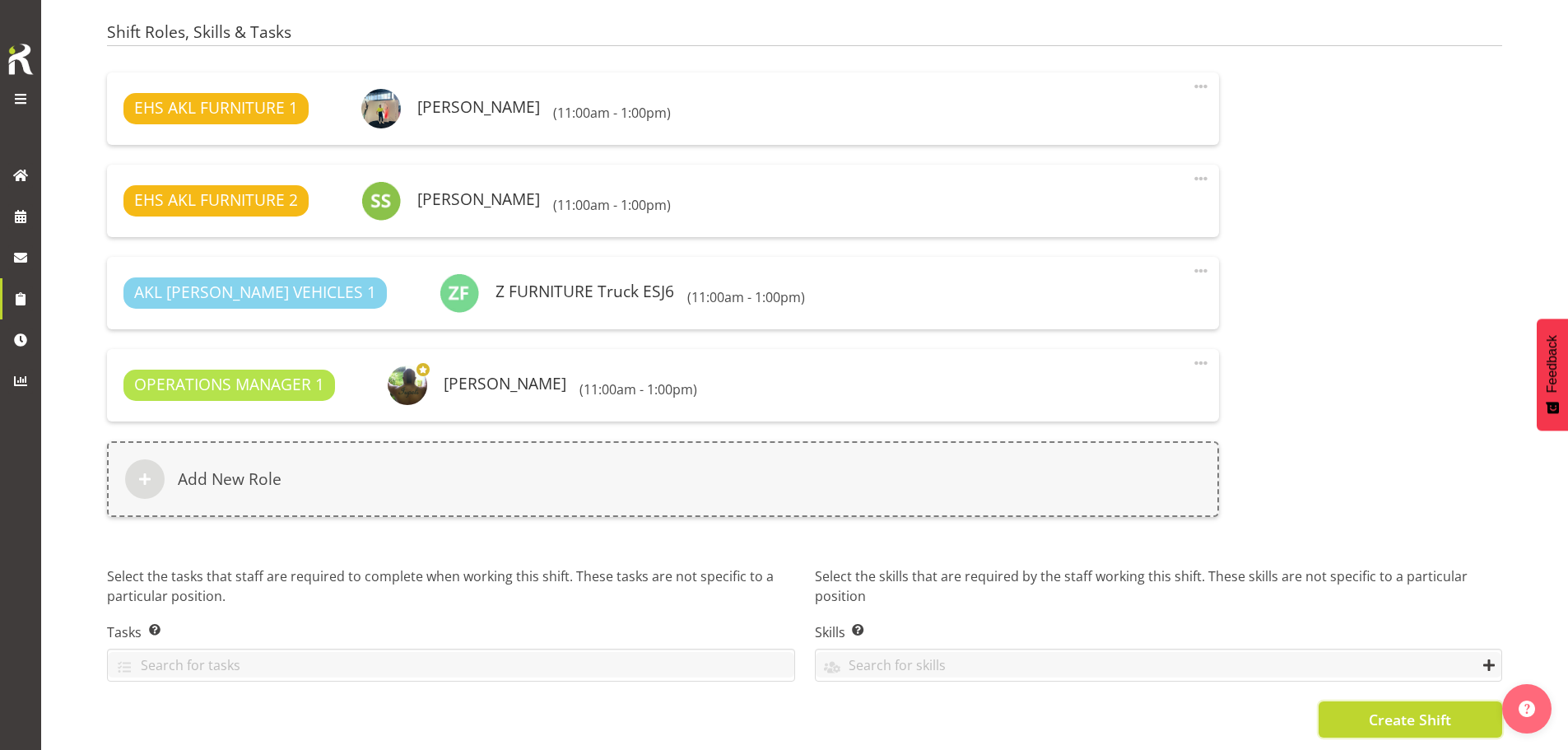
click at [1418, 709] on span "Create Shift" at bounding box center [1409, 719] width 82 height 21
